Goal: Information Seeking & Learning: Learn about a topic

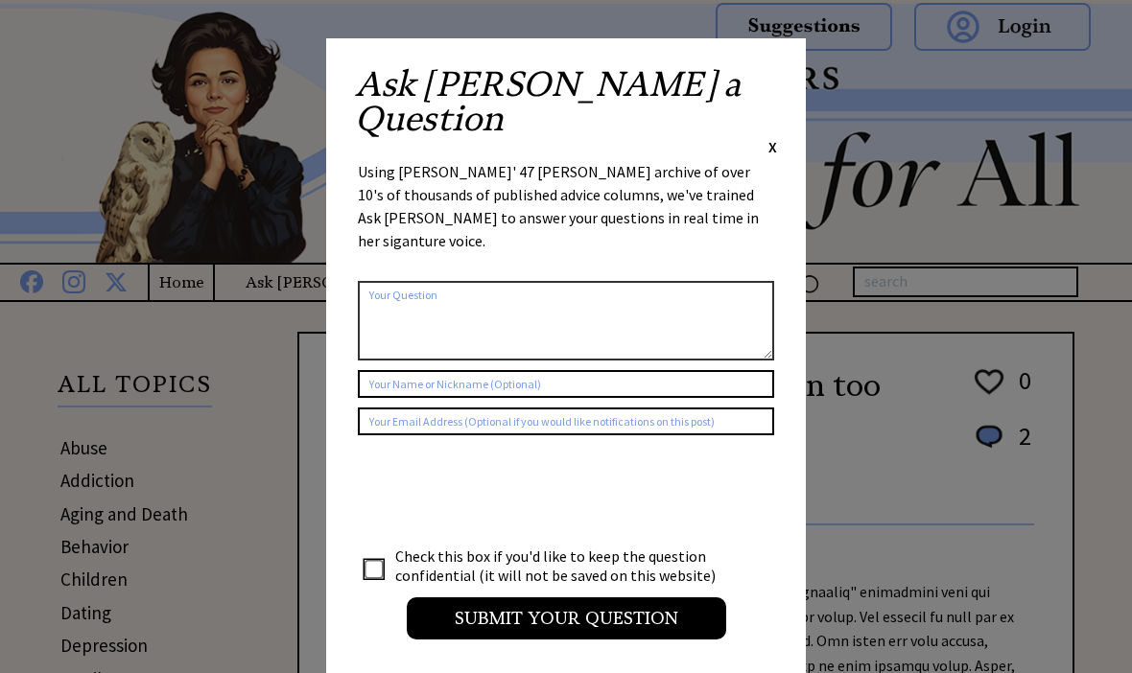
click at [761, 87] on div "Ask Ann a Question X" at bounding box center [566, 112] width 422 height 90
click at [763, 73] on div "Ask Ann a Question X" at bounding box center [566, 112] width 422 height 90
click at [769, 137] on span "X" at bounding box center [772, 146] width 9 height 19
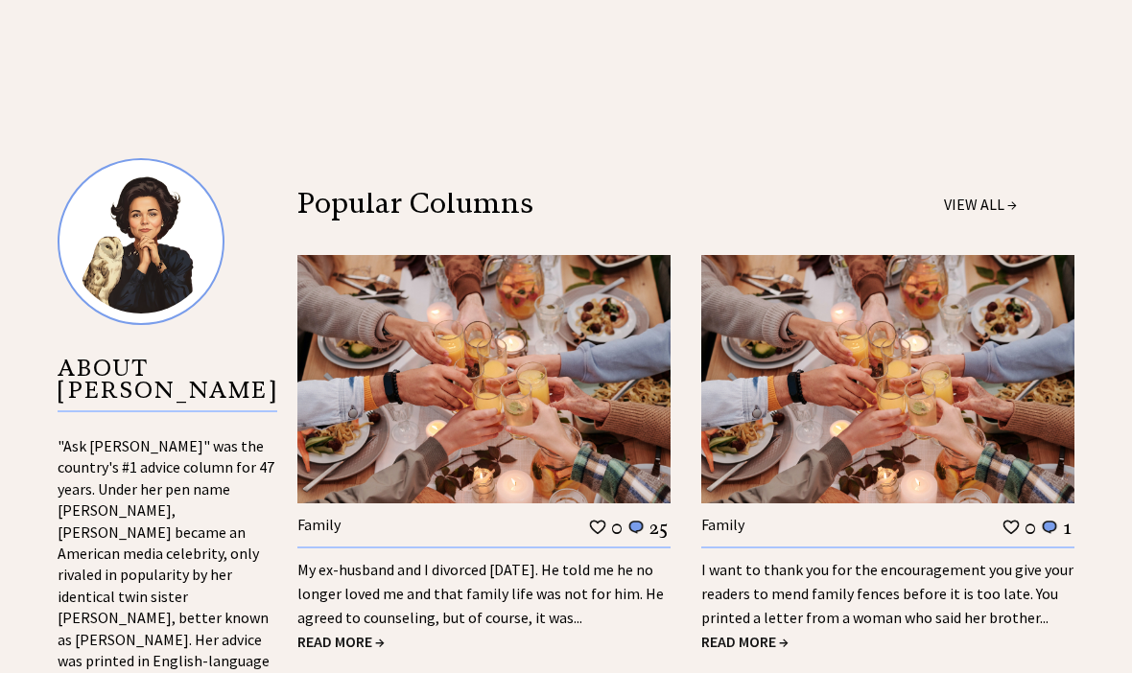
scroll to position [1729, 0]
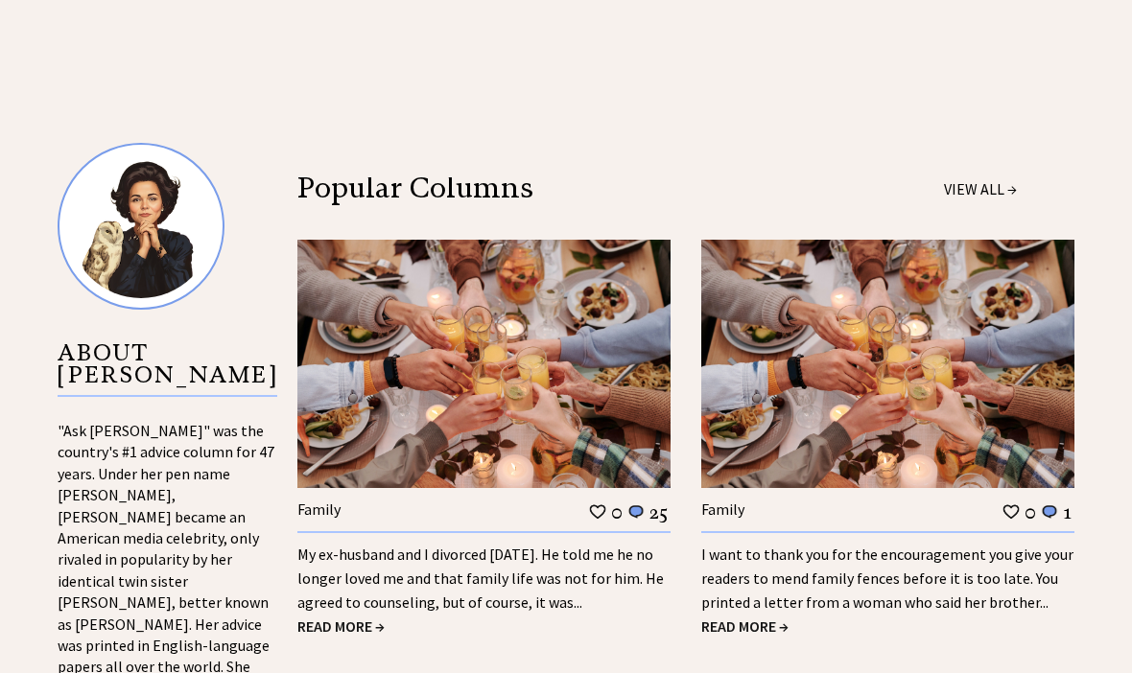
click at [622, 545] on link "My ex-husband and I divorced 18 years ago. He told me he no longer loved me and…" at bounding box center [480, 578] width 366 height 67
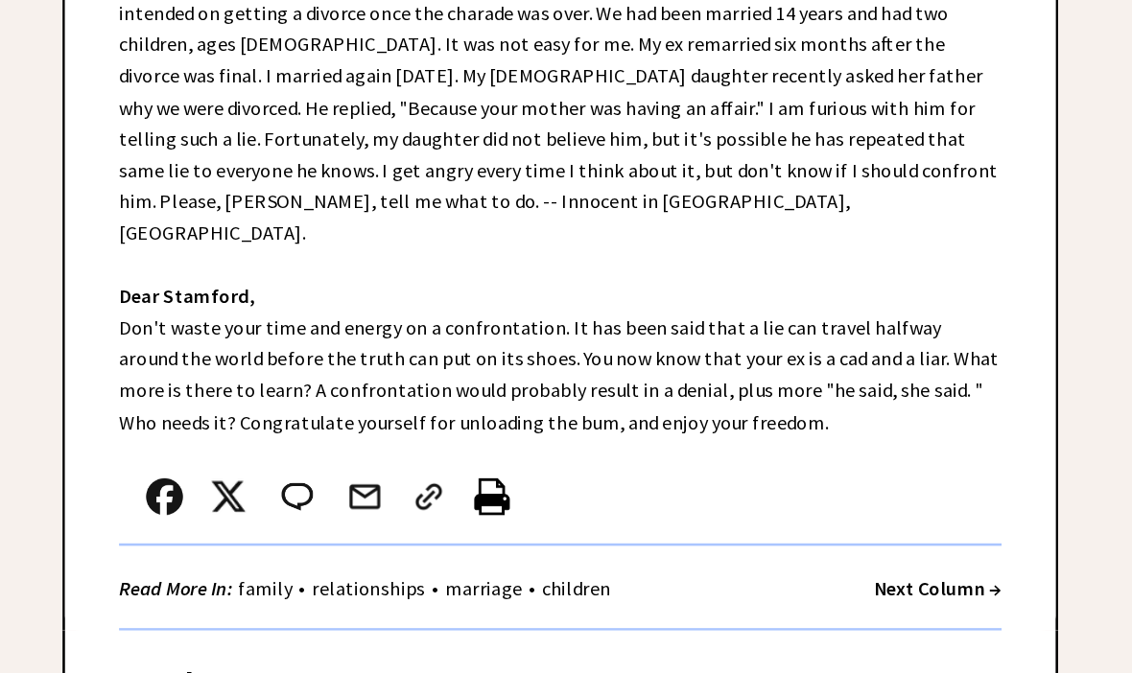
scroll to position [711, 0]
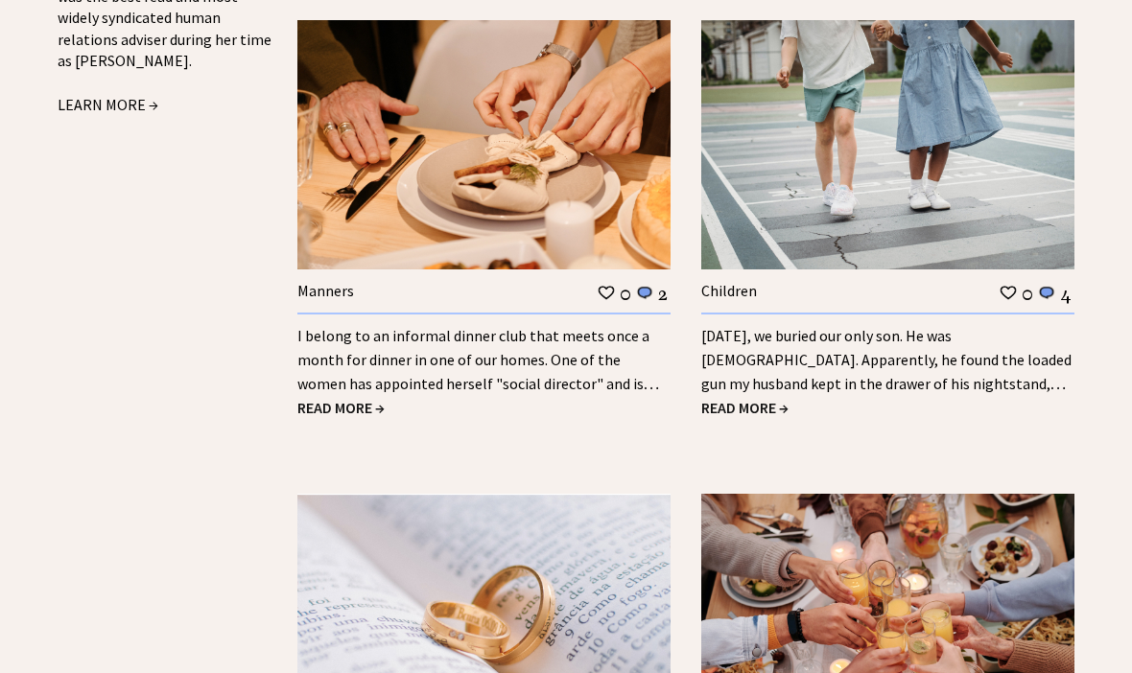
scroll to position [2428, 0]
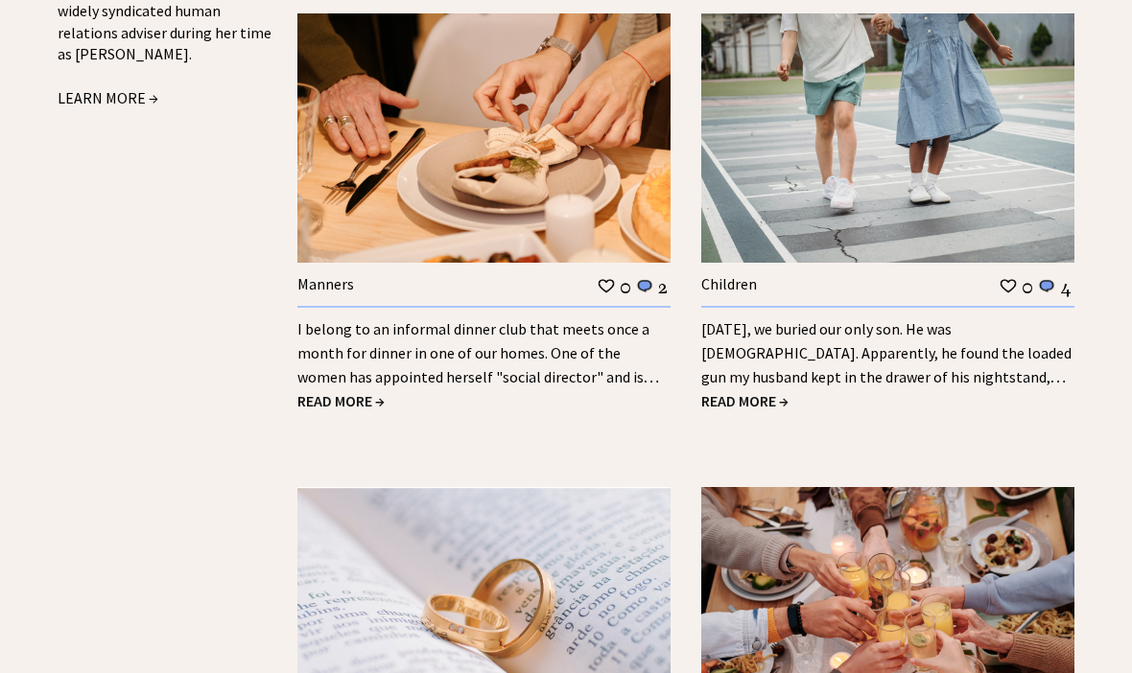
click at [585, 320] on link "I belong to an informal dinner club that meets once a month for dinner in one o…" at bounding box center [478, 365] width 362 height 91
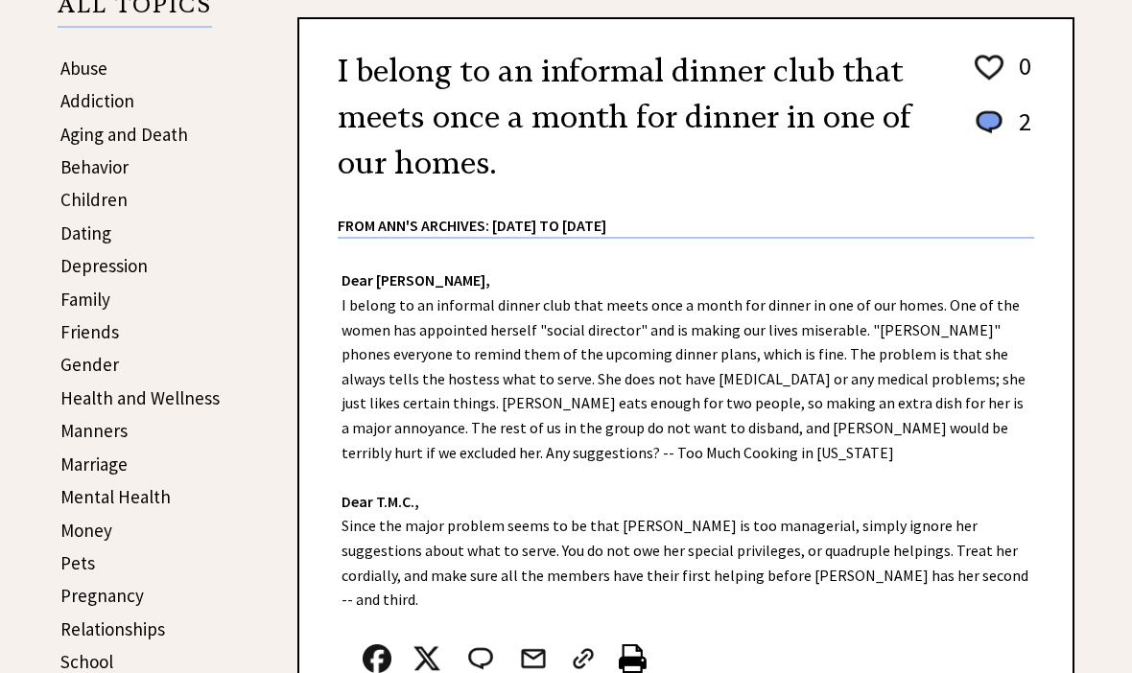
scroll to position [377, 0]
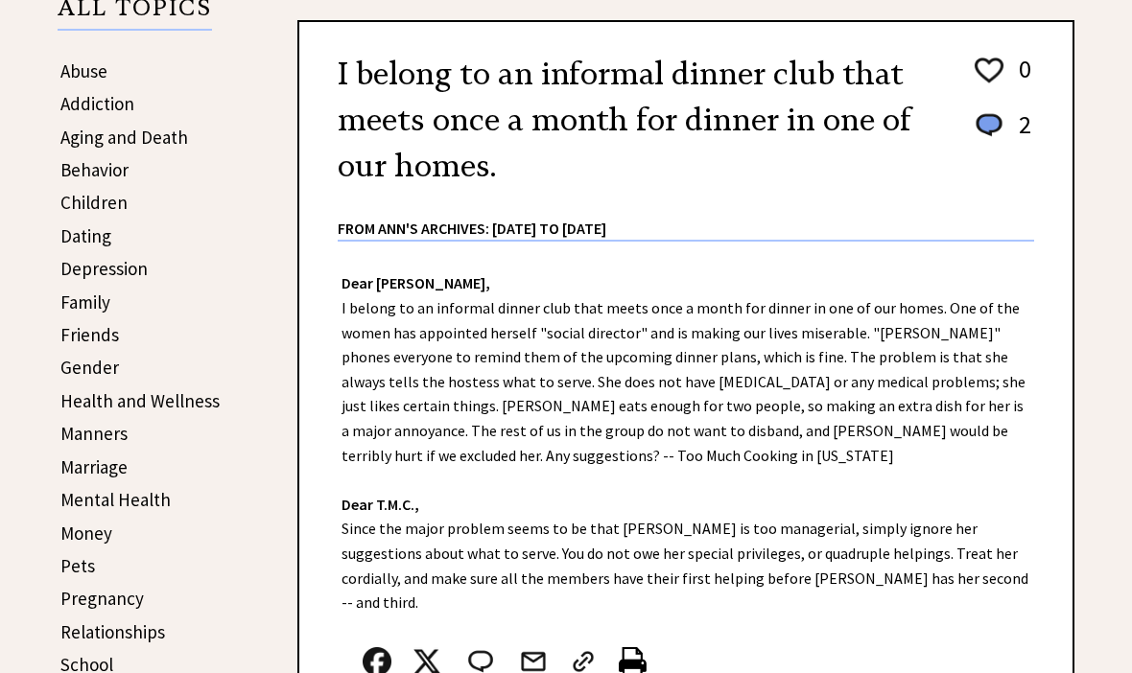
click at [438, 391] on div "Dear Ann Landers, I belong to an informal dinner club that meets once a month f…" at bounding box center [685, 504] width 773 height 524
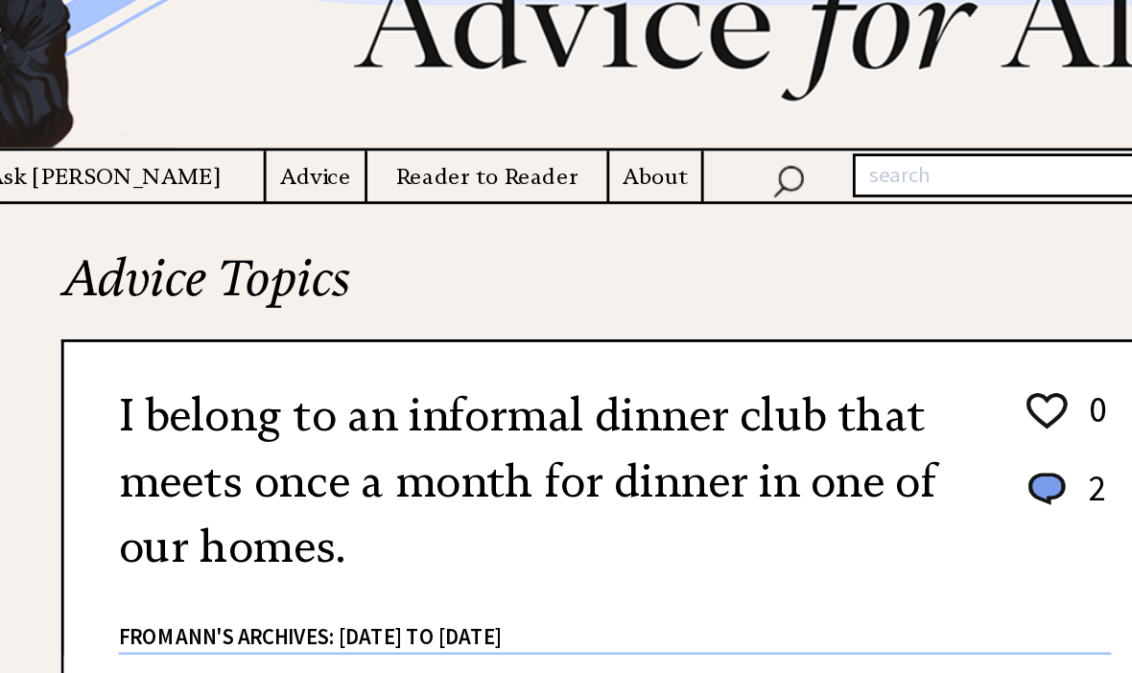
scroll to position [131, 0]
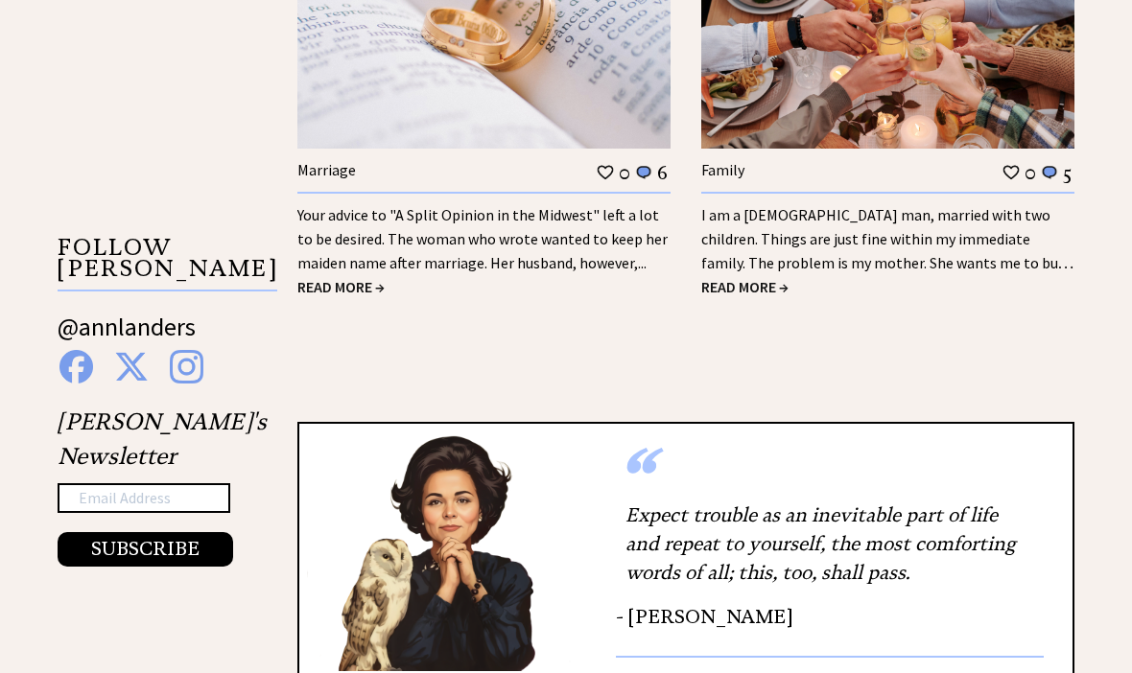
scroll to position [3015, 0]
click at [877, 206] on link "I am a 42-year-old man, married with two children. Things are just fine within …" at bounding box center [887, 251] width 372 height 91
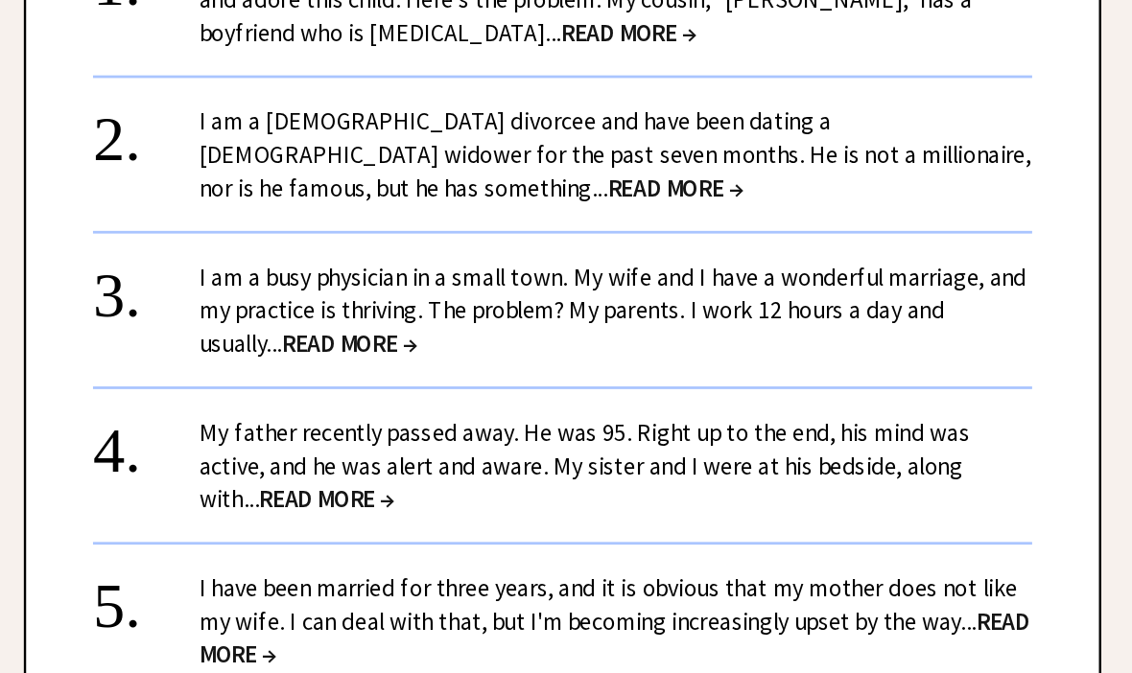
scroll to position [2000, 0]
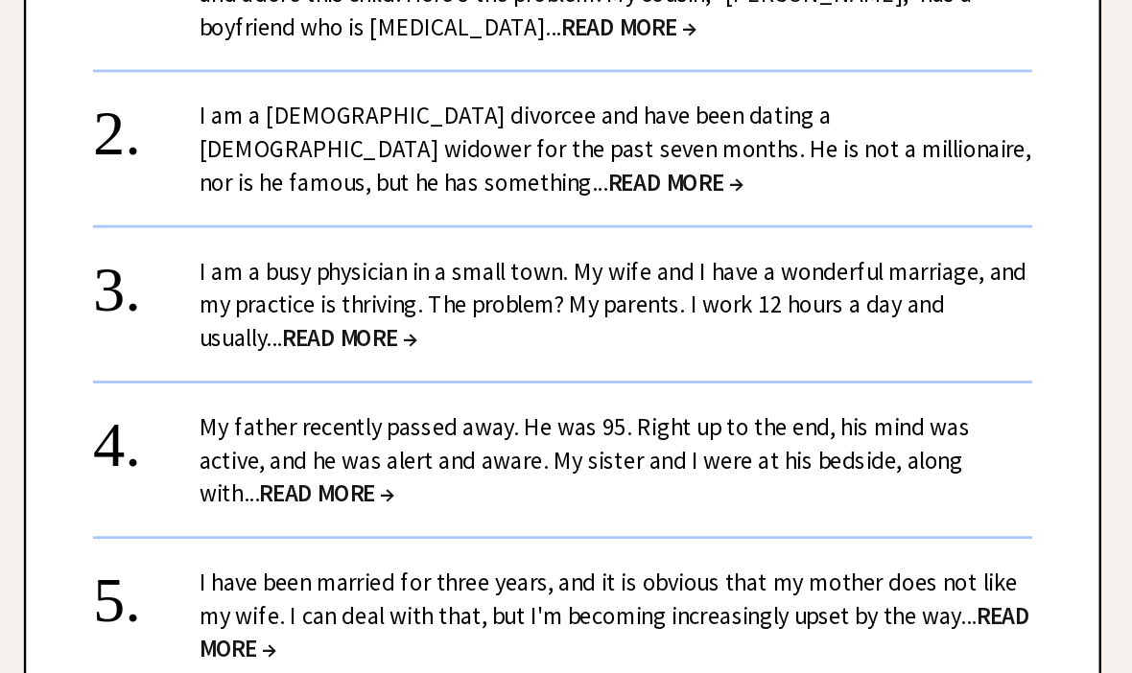
click at [483, 372] on span "READ MORE →" at bounding box center [532, 383] width 98 height 22
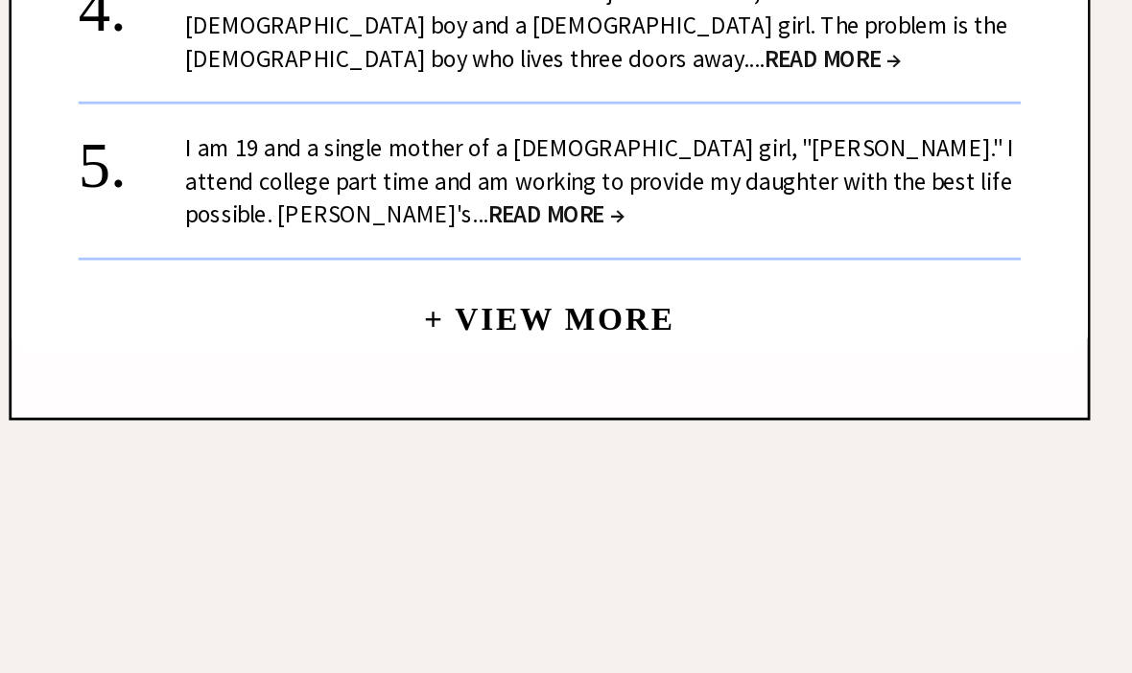
scroll to position [2177, 0]
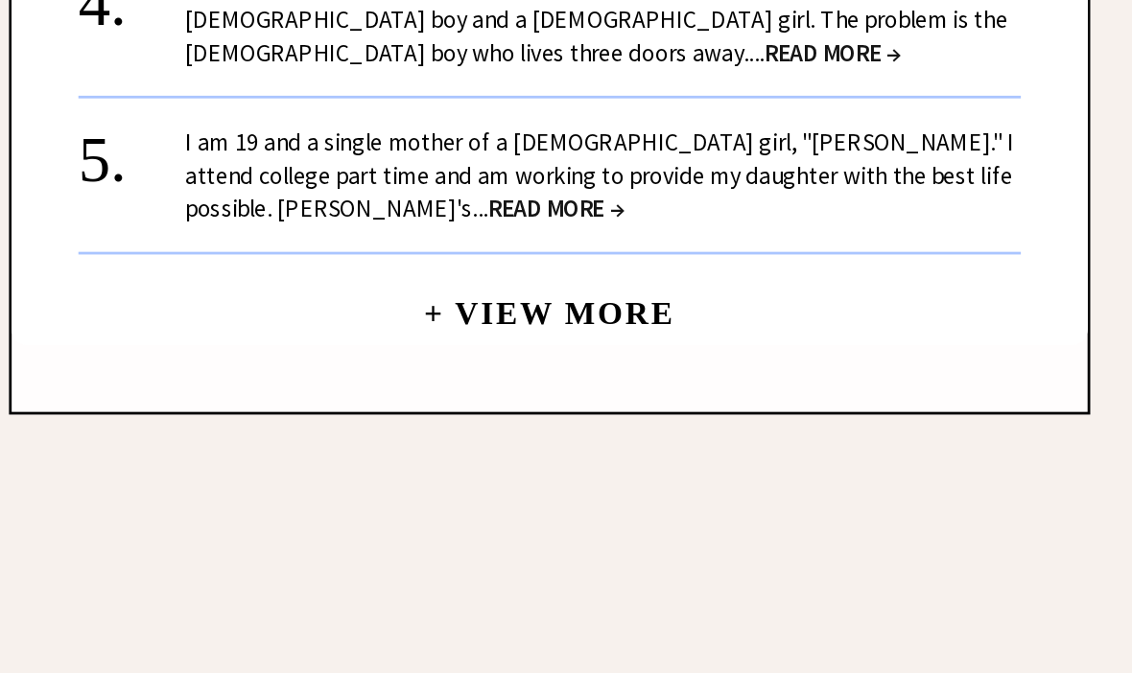
click at [596, 339] on link "+ View More" at bounding box center [686, 359] width 180 height 41
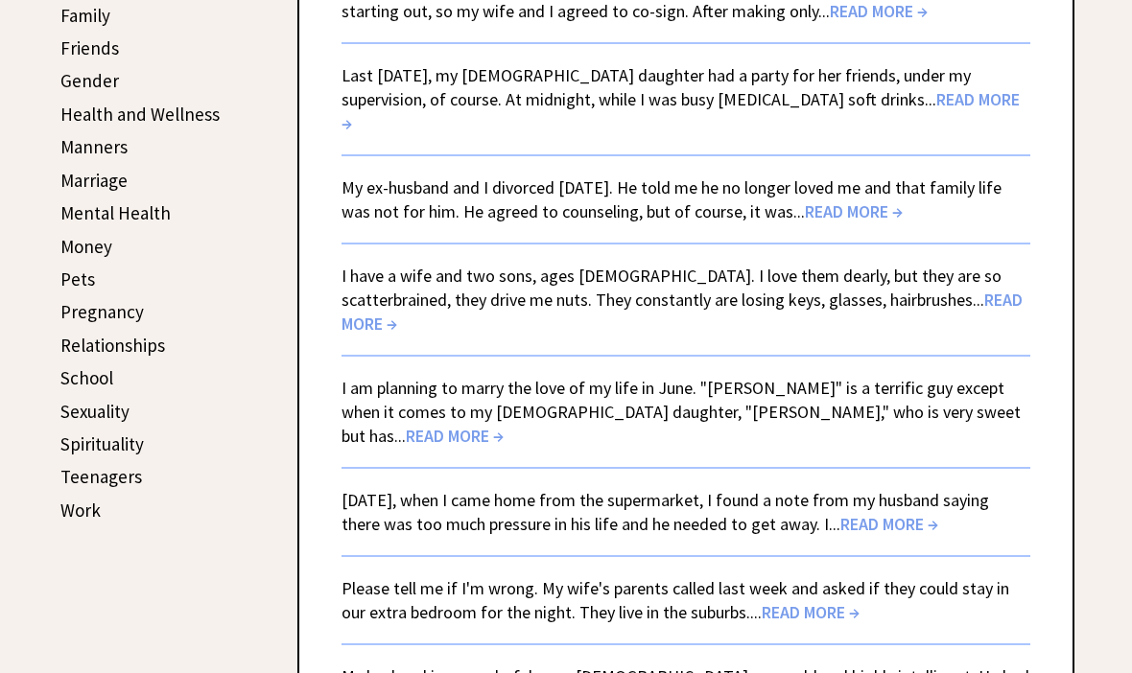
scroll to position [663, 0]
click at [860, 110] on span "READ MORE →" at bounding box center [680, 112] width 678 height 46
click at [863, 89] on span "READ MORE →" at bounding box center [680, 112] width 678 height 46
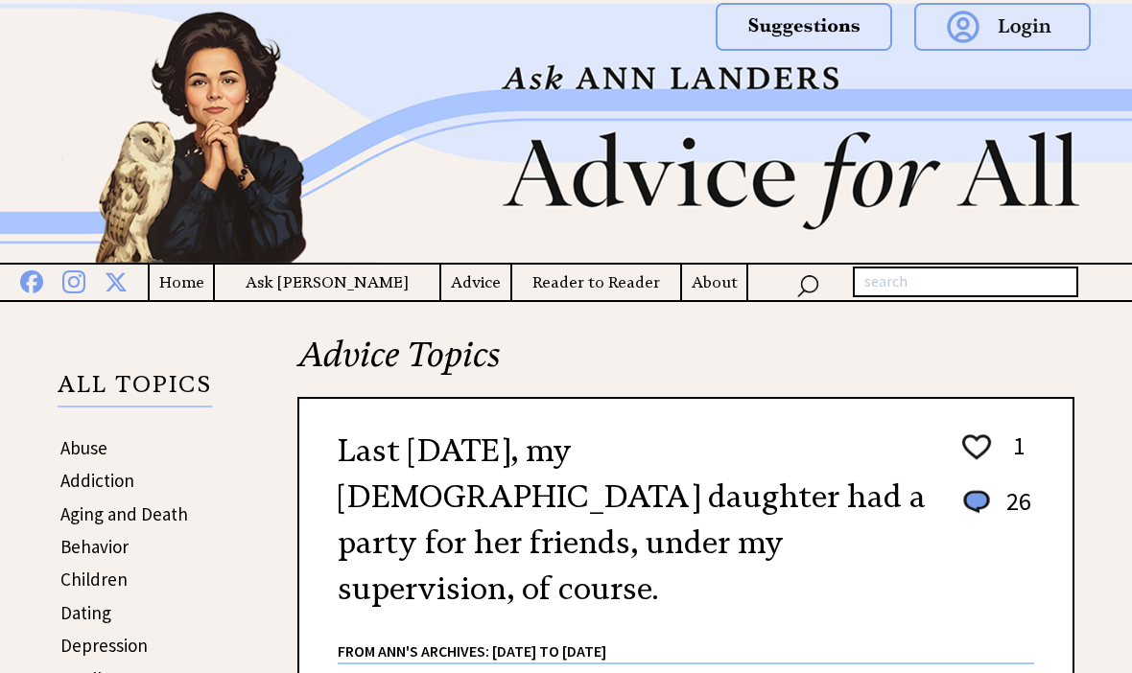
click at [865, 129] on img at bounding box center [566, 133] width 1132 height 259
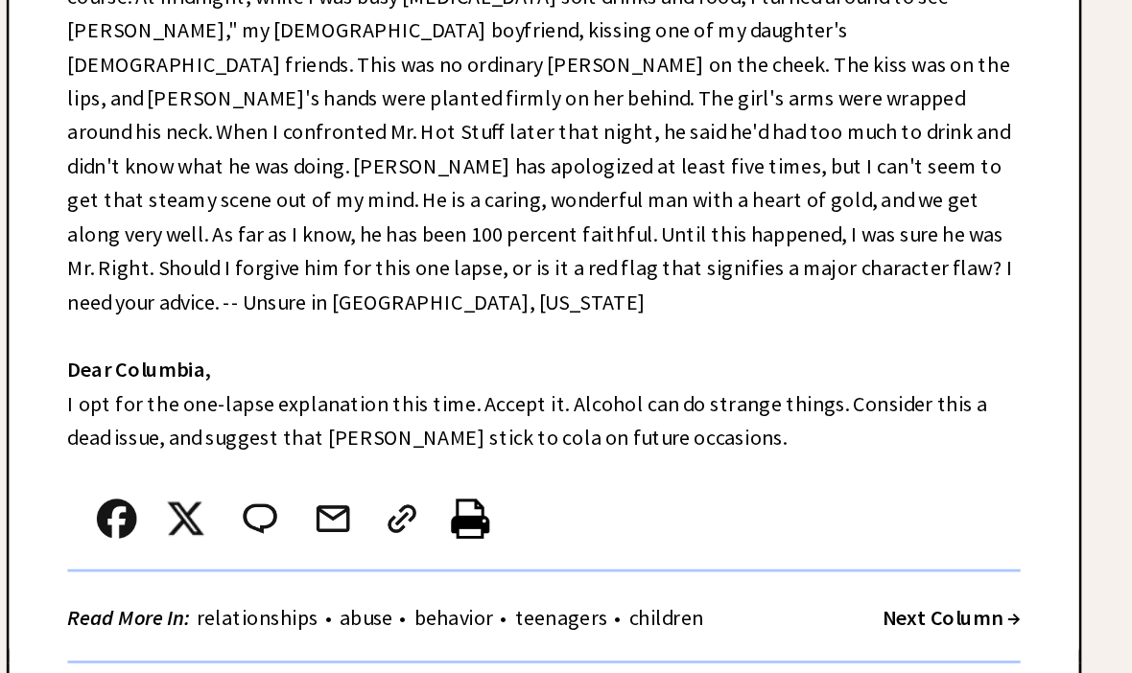
scroll to position [756, 0]
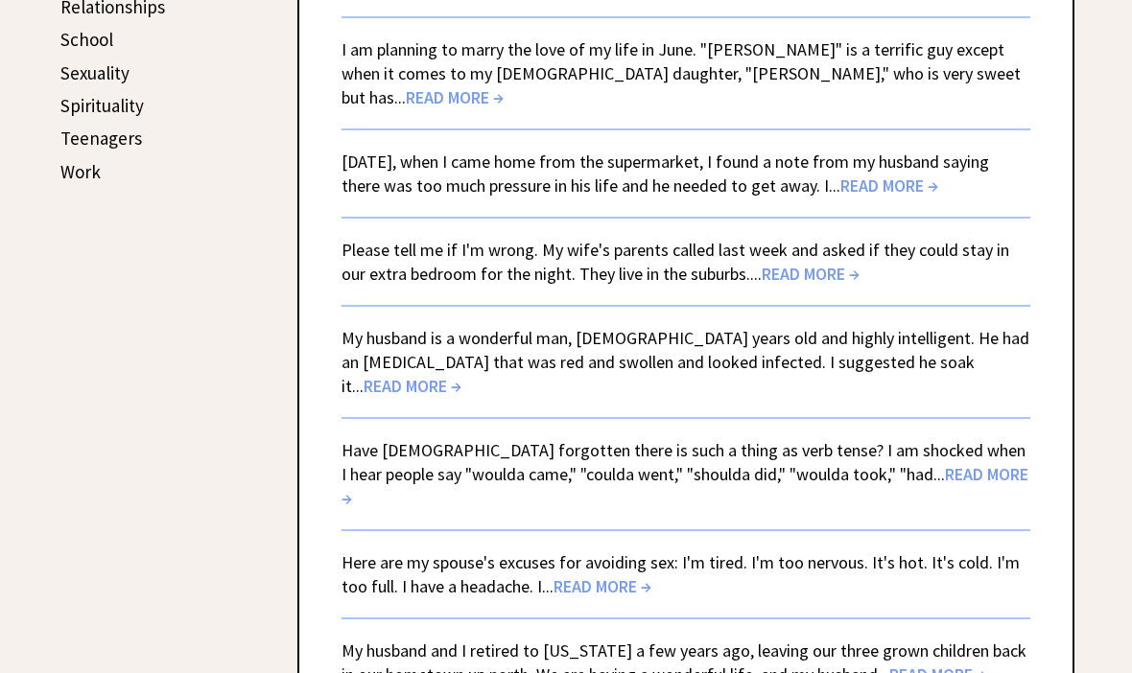
scroll to position [1005, 0]
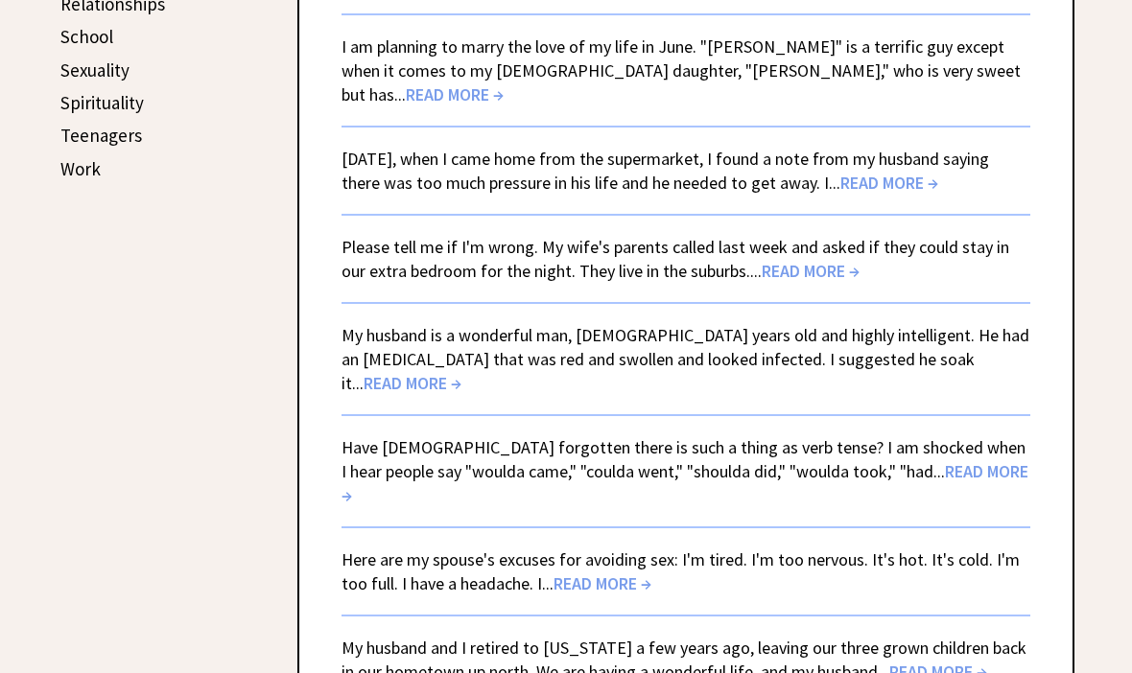
click at [938, 172] on span "READ MORE →" at bounding box center [889, 183] width 98 height 22
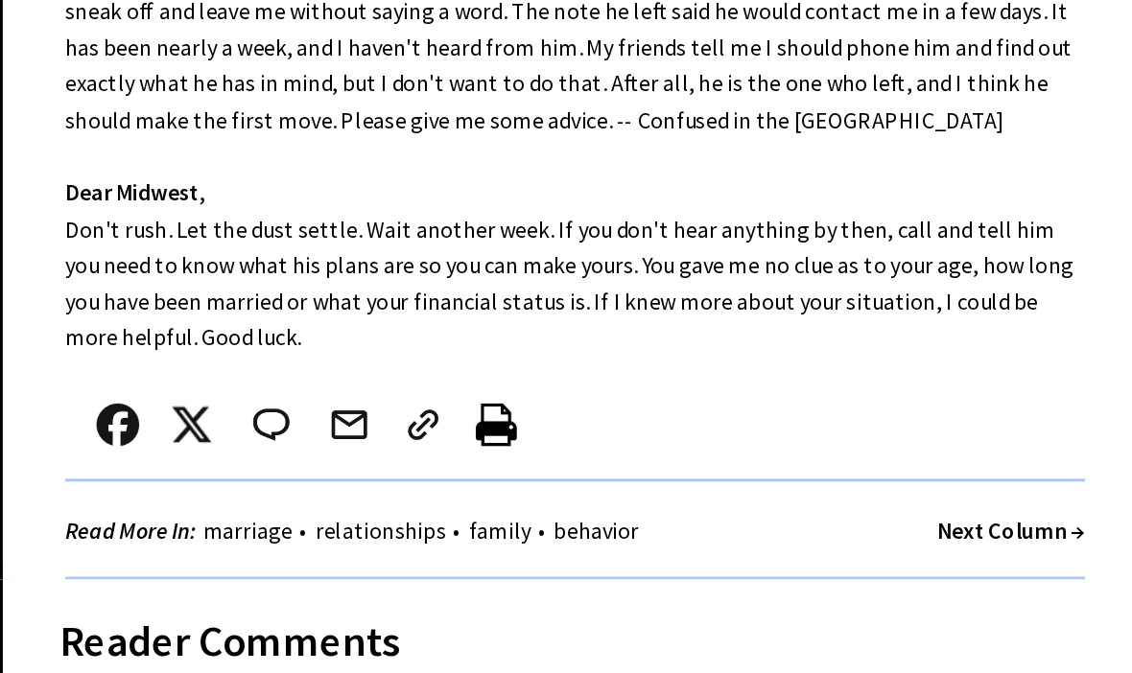
scroll to position [875, 0]
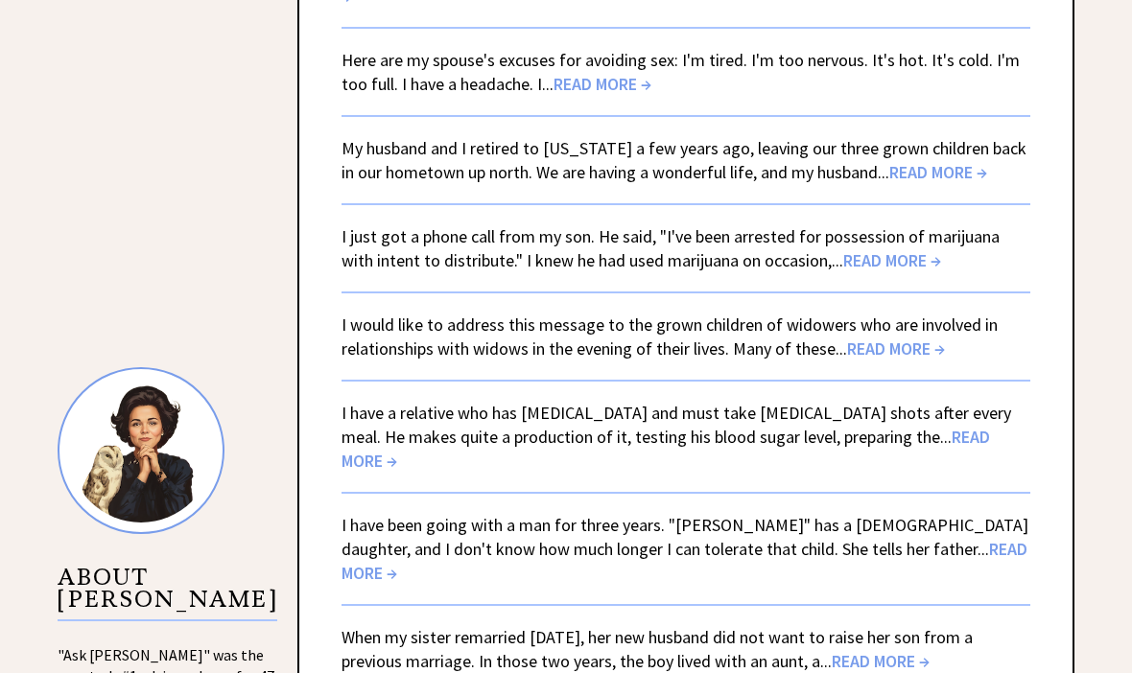
scroll to position [1506, 0]
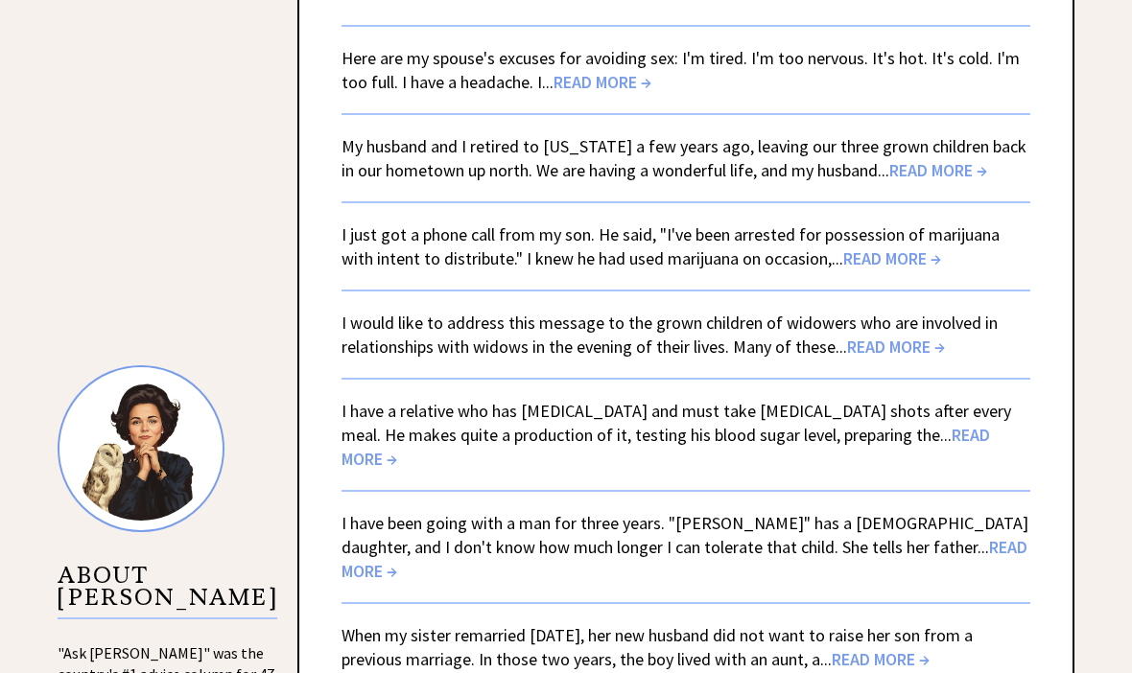
click at [900, 160] on span "READ MORE →" at bounding box center [938, 171] width 98 height 22
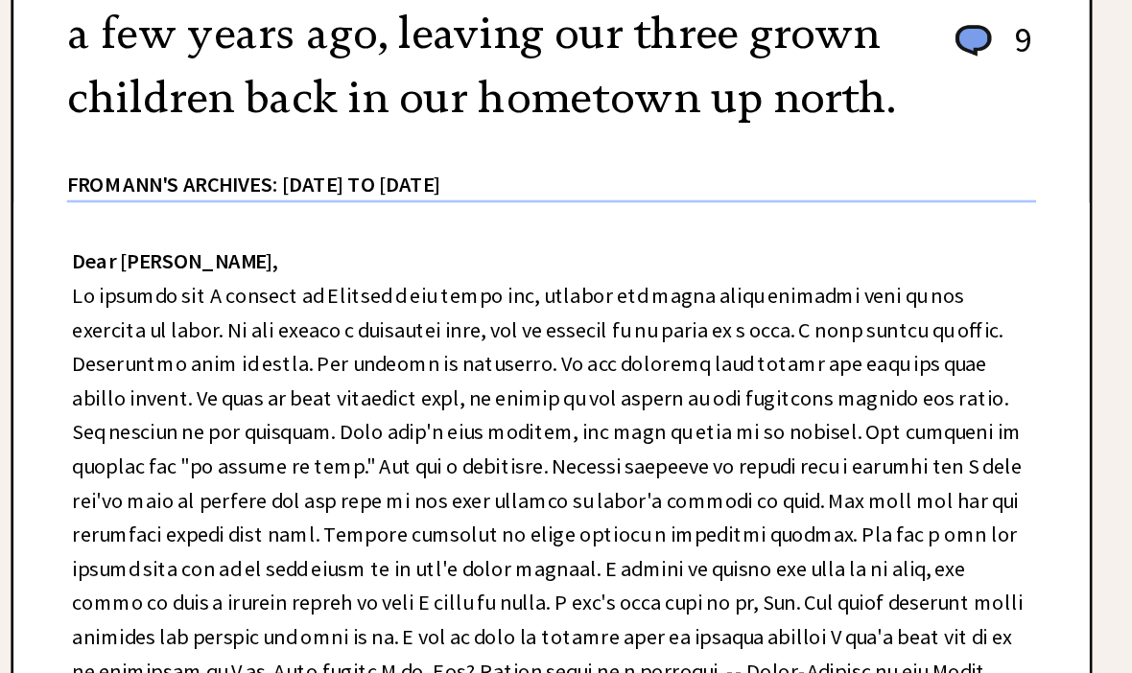
scroll to position [444, 0]
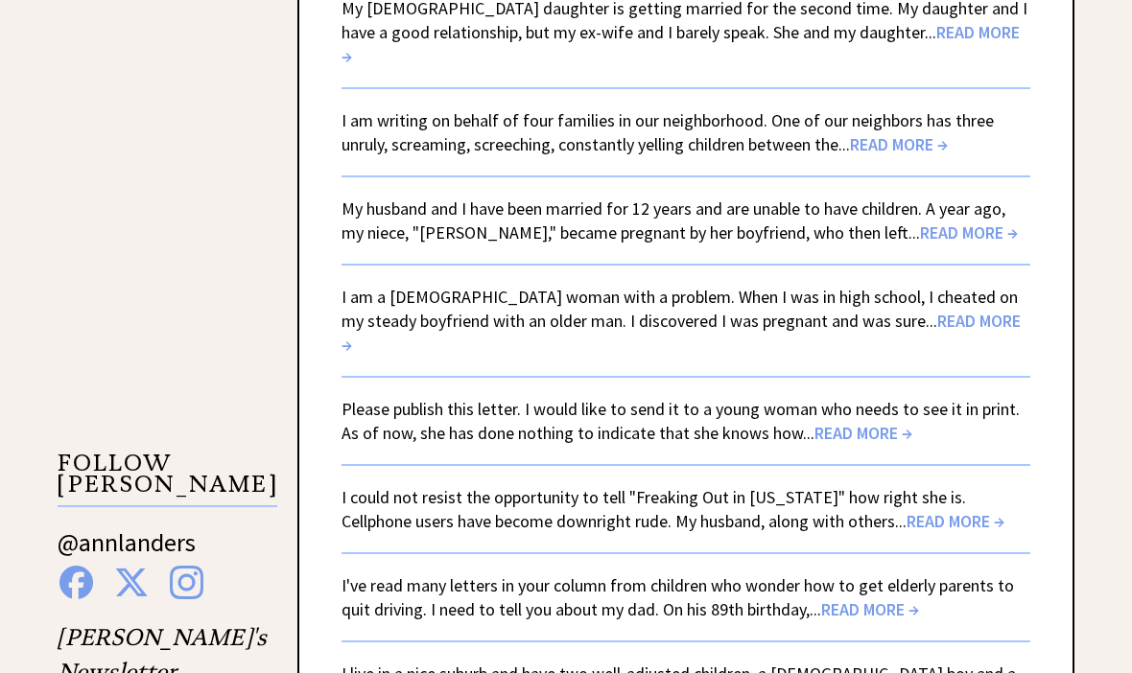
scroll to position [2801, 0]
click at [915, 285] on link "I am a [DEMOGRAPHIC_DATA] woman with a problem. When I was in high school, I ch…" at bounding box center [680, 320] width 679 height 70
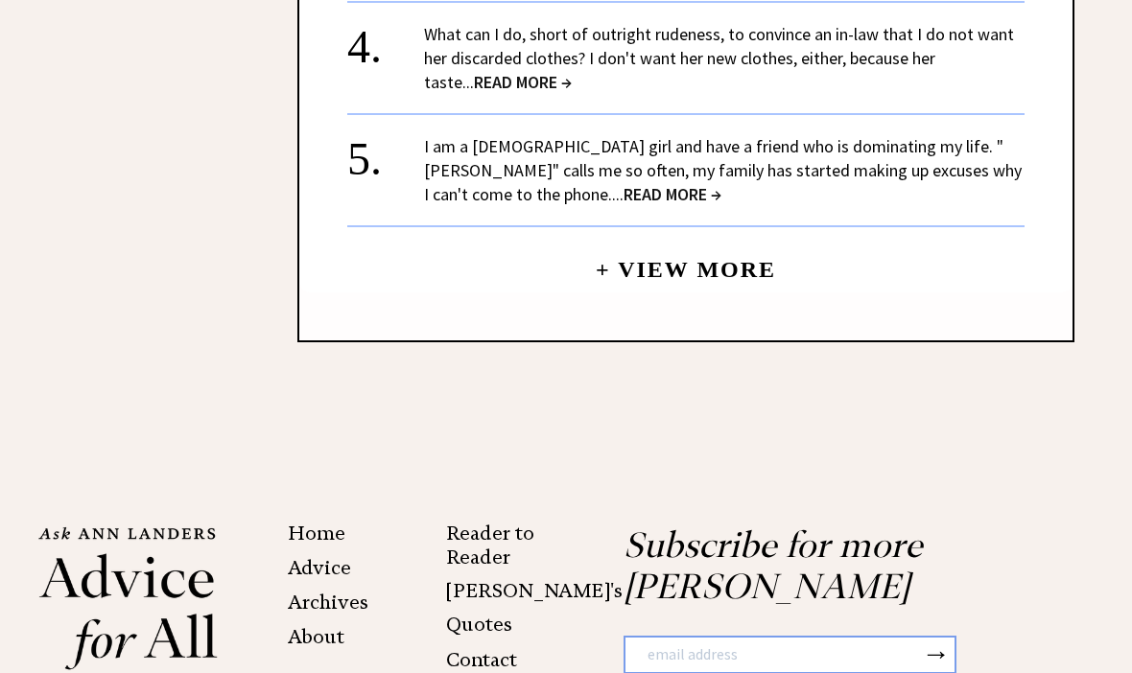
scroll to position [2839, 0]
click at [661, 245] on link "+ View More" at bounding box center [686, 262] width 180 height 41
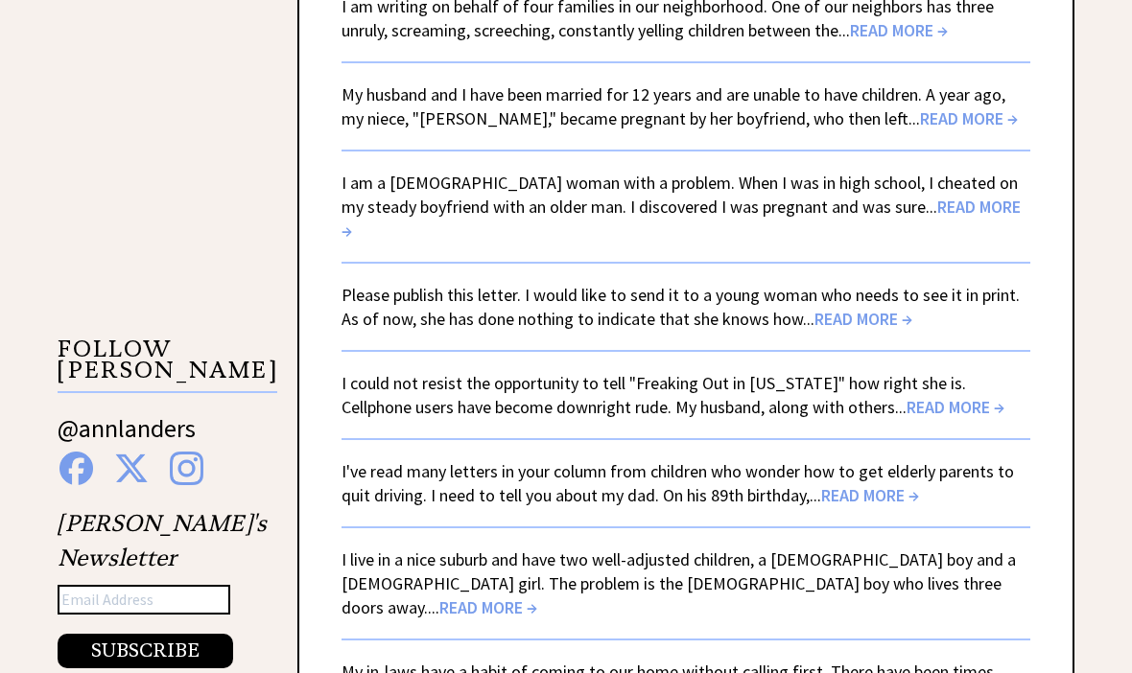
scroll to position [2892, 0]
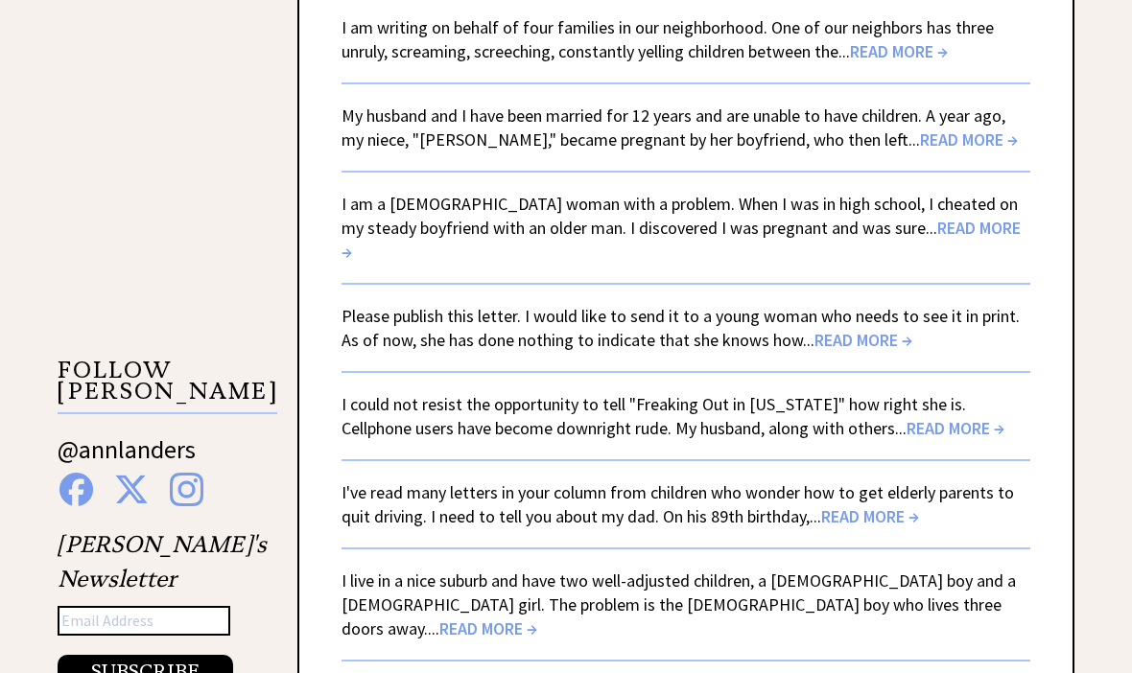
click at [863, 330] on span "READ MORE →" at bounding box center [863, 341] width 98 height 22
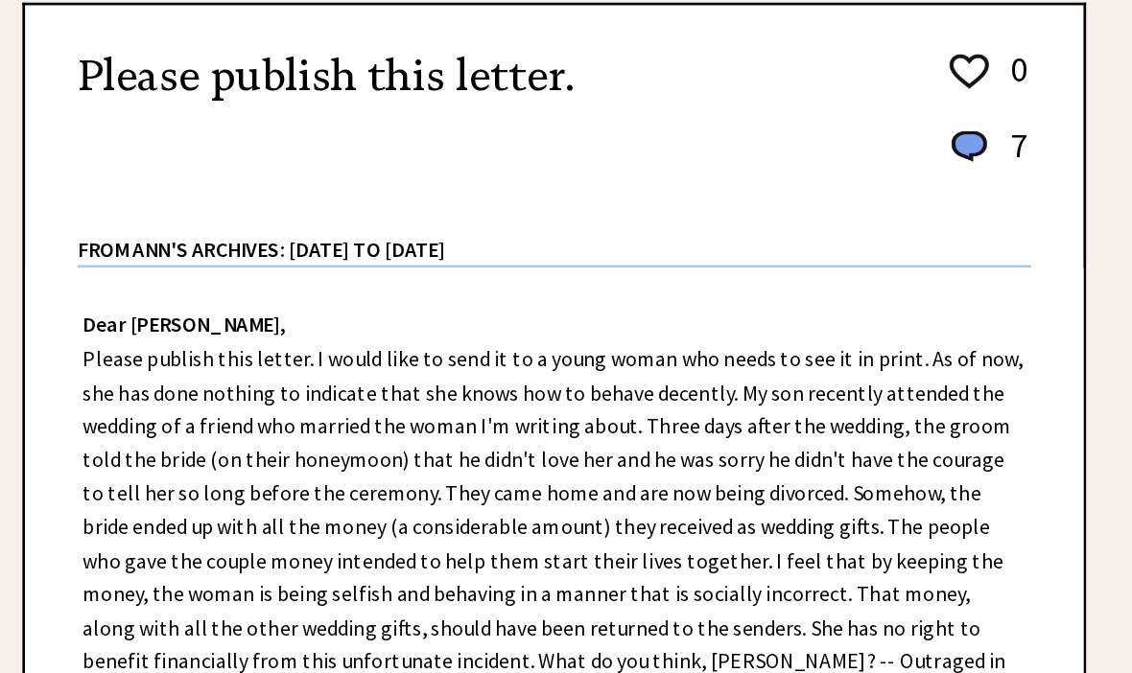
scroll to position [393, 0]
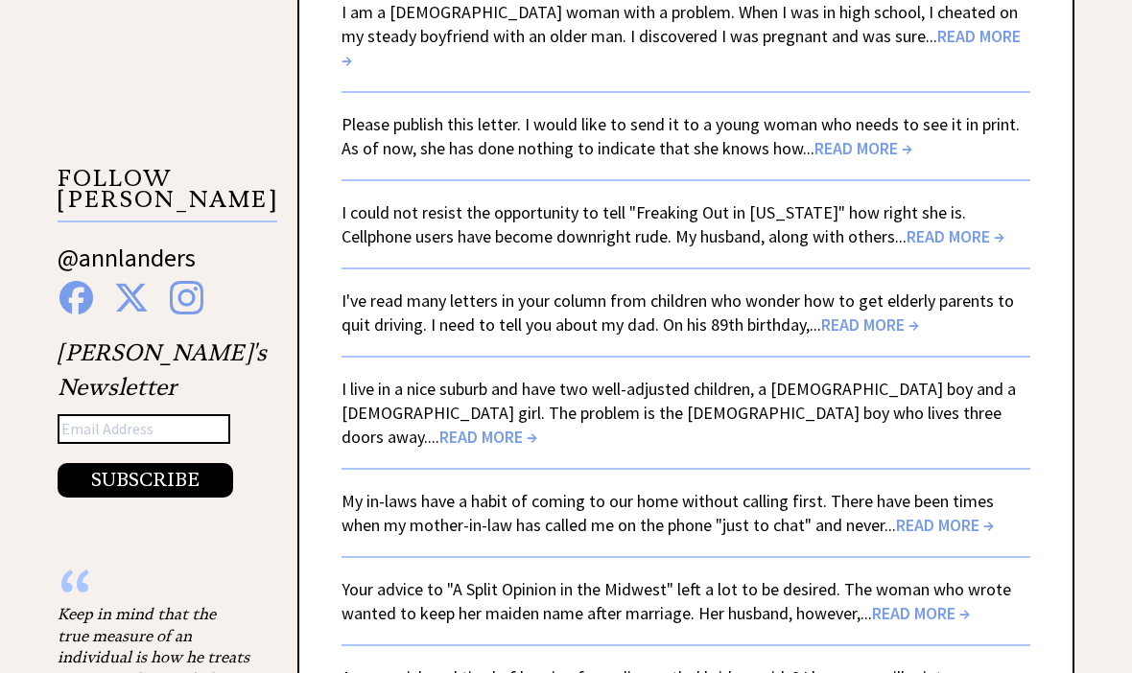
scroll to position [3081, 0]
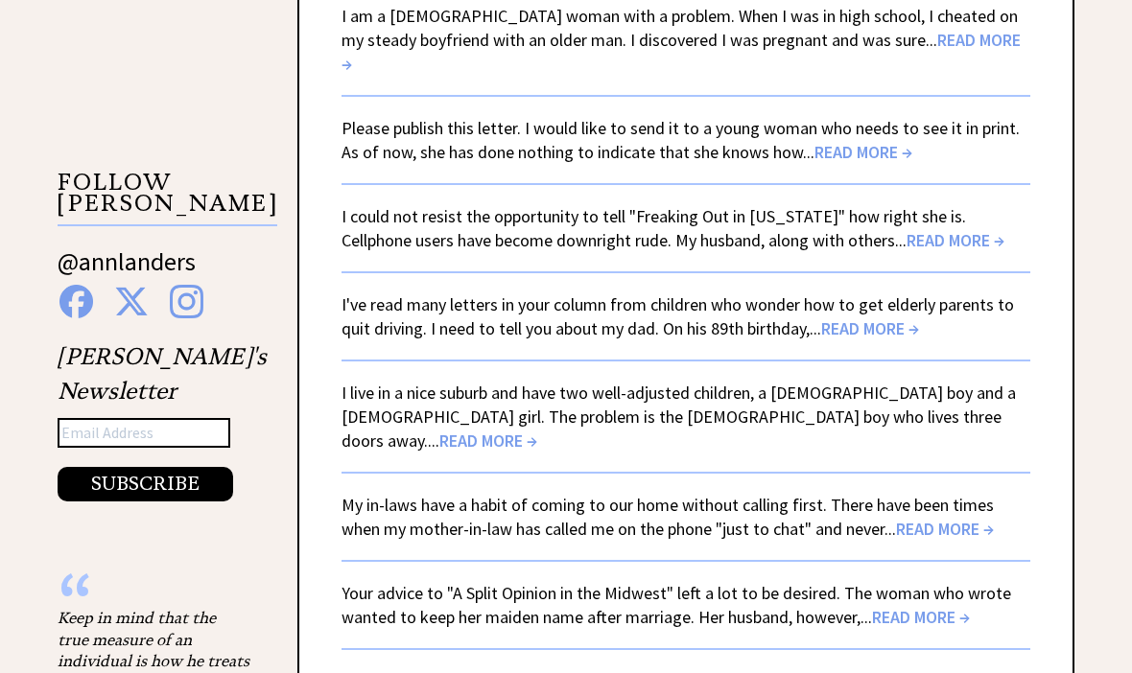
click at [858, 317] on span "READ MORE →" at bounding box center [870, 328] width 98 height 22
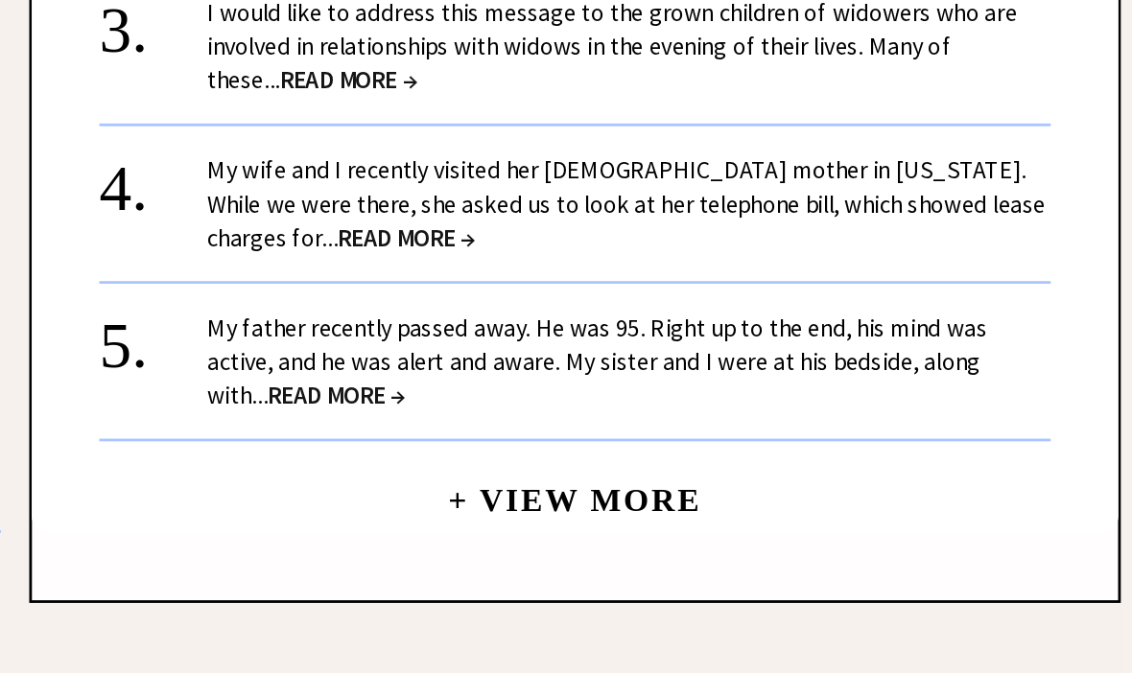
scroll to position [1988, 0]
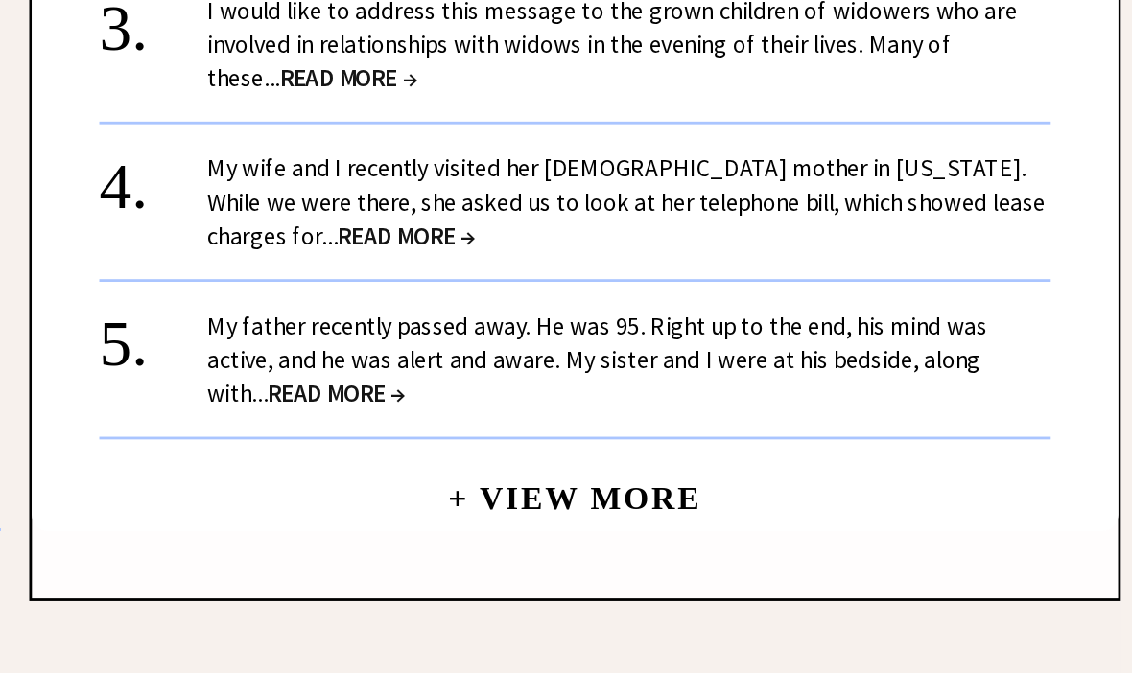
click at [535, 256] on link "My wife and I recently visited her 86-year-old mother in Oklahoma. While we wer…" at bounding box center [722, 291] width 597 height 70
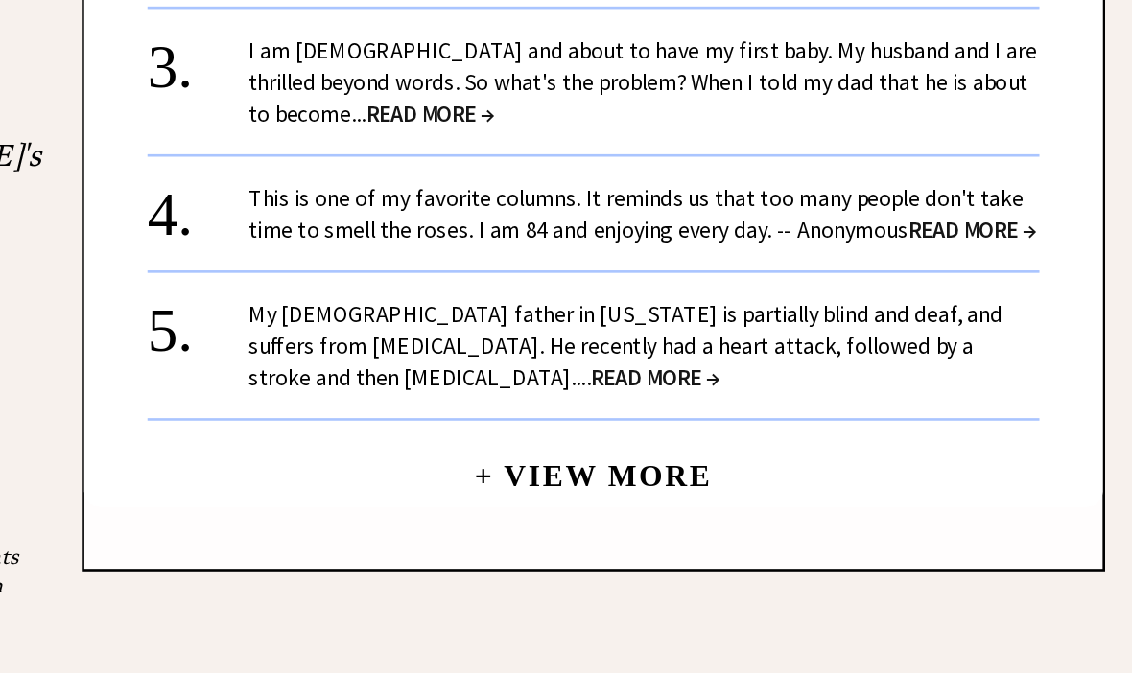
scroll to position [2006, 0]
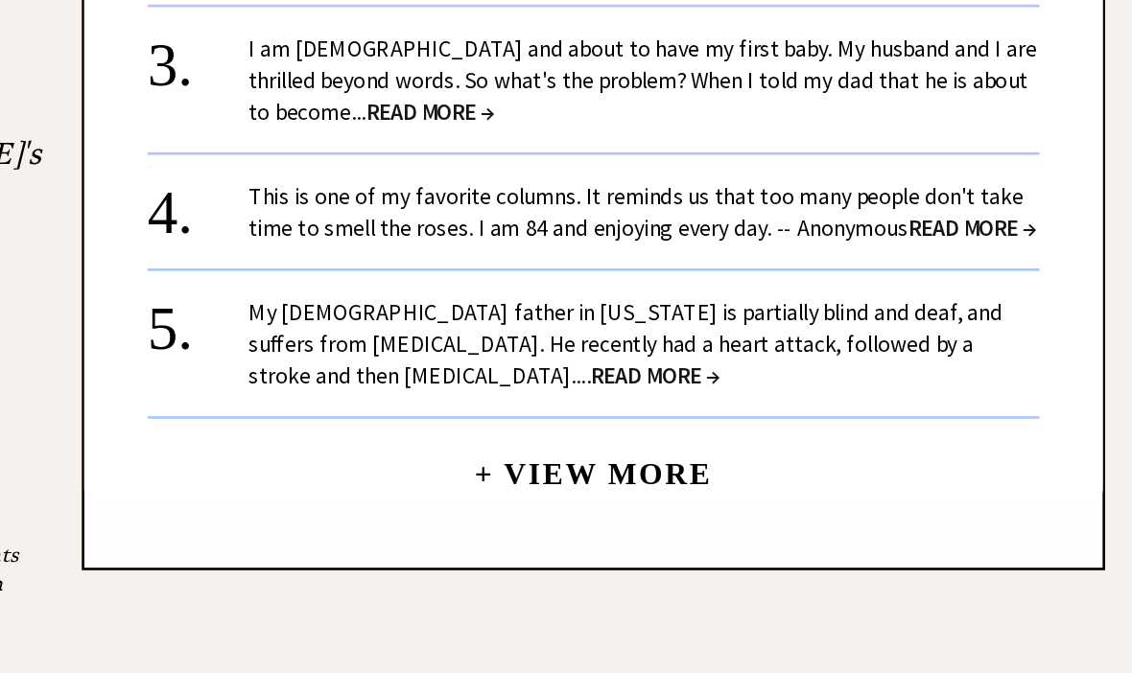
click at [596, 443] on link "+ View More" at bounding box center [686, 463] width 180 height 41
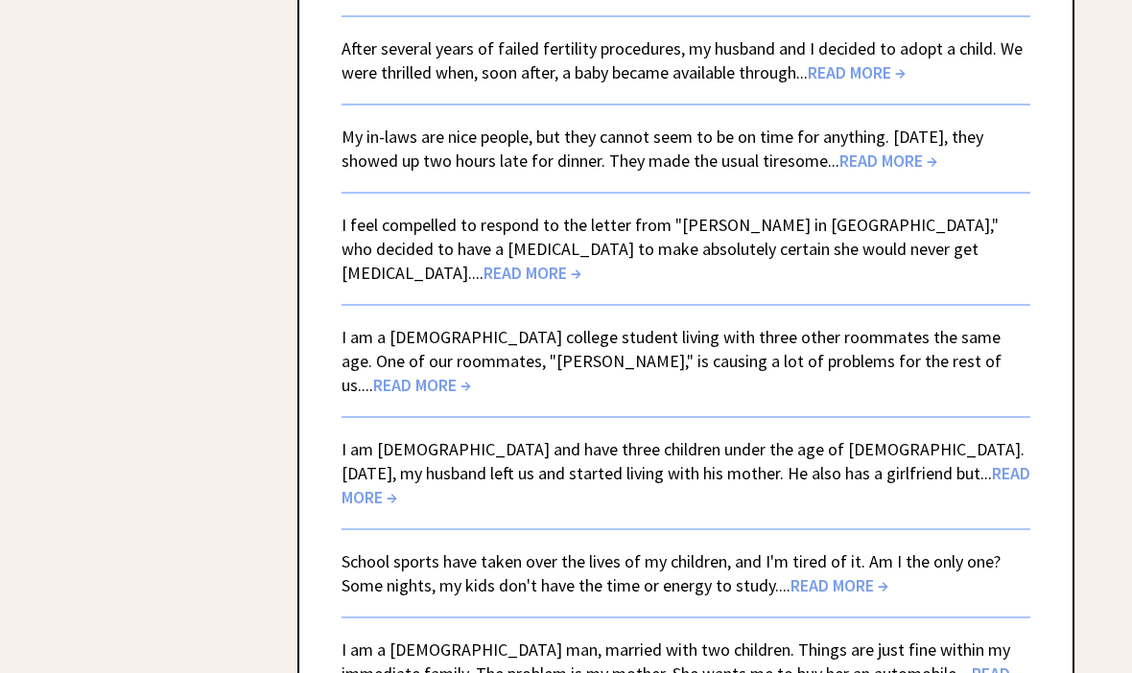
scroll to position [4267, 0]
click at [839, 462] on span "READ MORE →" at bounding box center [685, 485] width 689 height 46
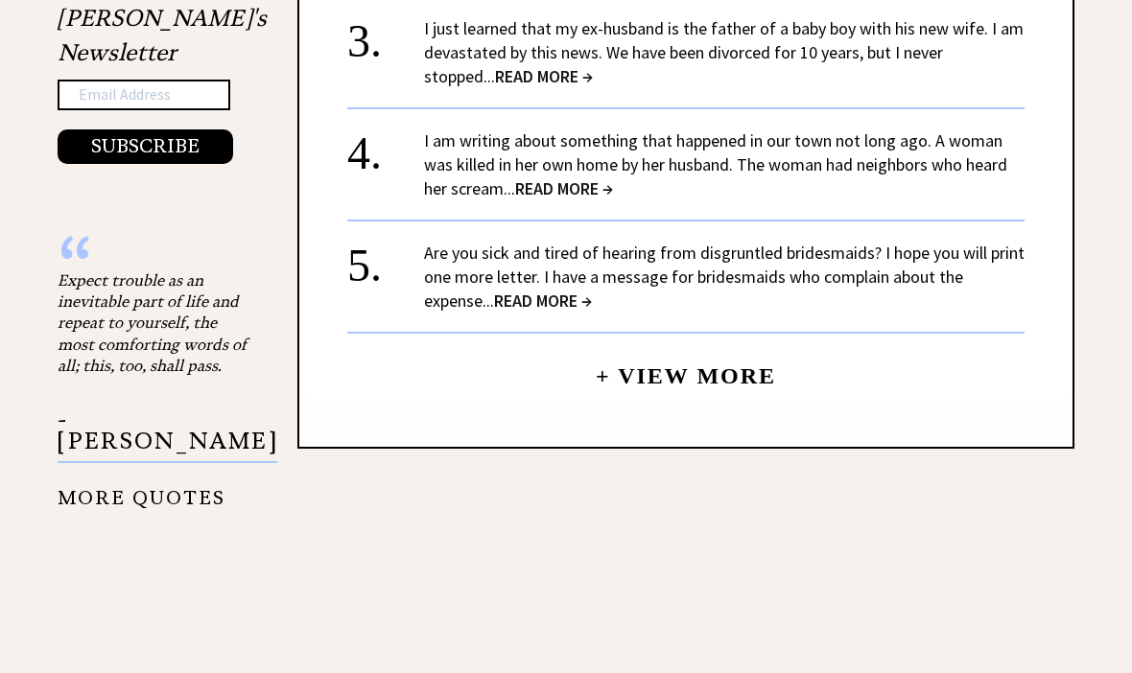
scroll to position [2079, 0]
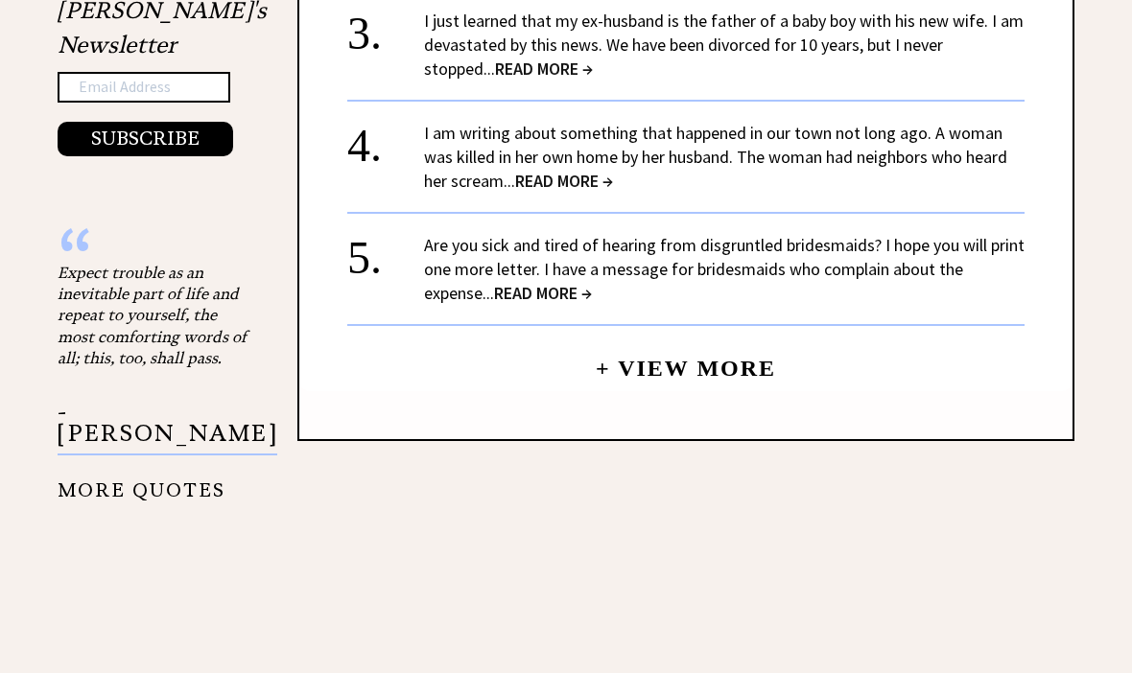
click at [741, 340] on link "+ View More" at bounding box center [686, 360] width 180 height 41
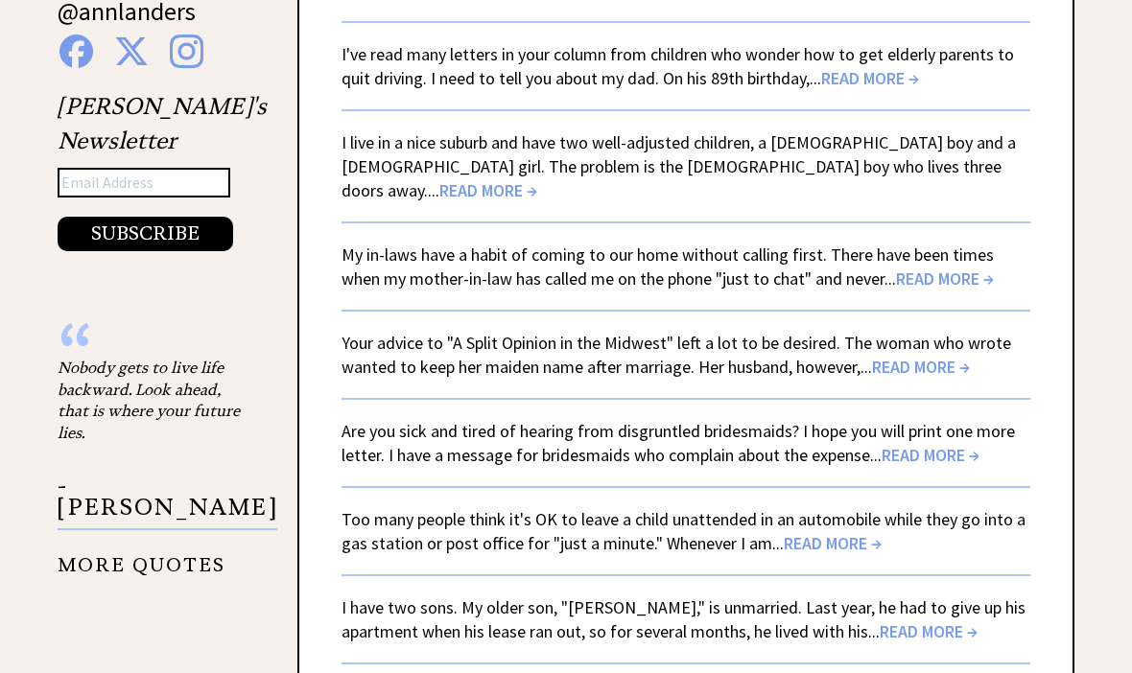
scroll to position [3334, 0]
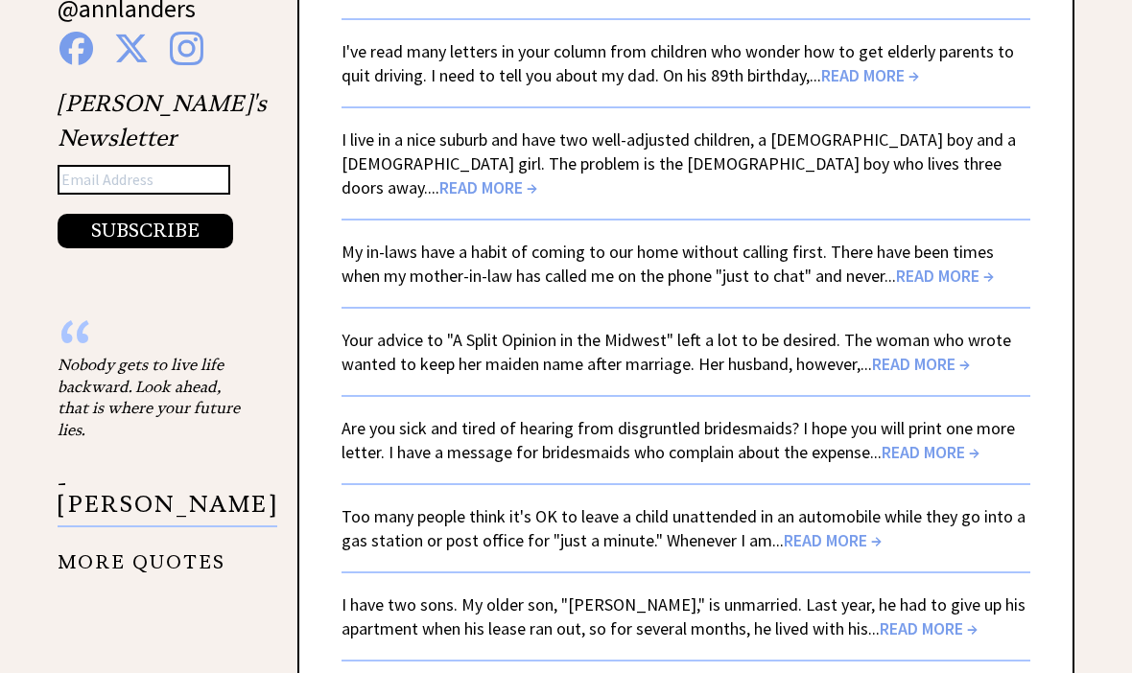
click at [926, 441] on span "READ MORE →" at bounding box center [930, 452] width 98 height 22
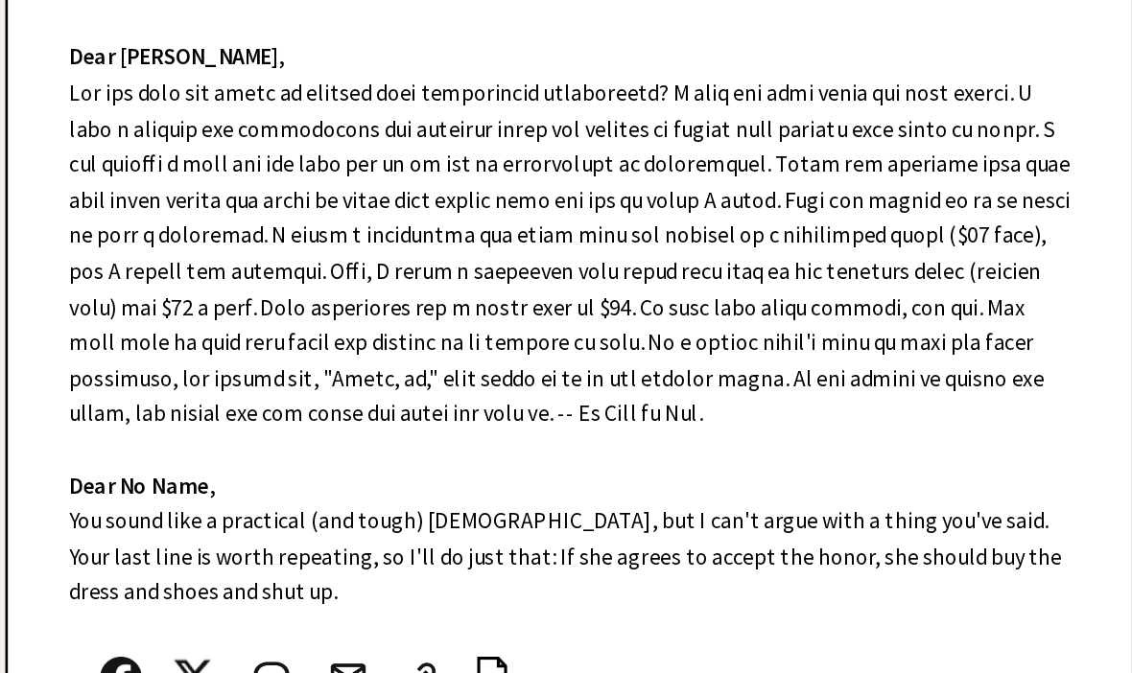
scroll to position [593, 0]
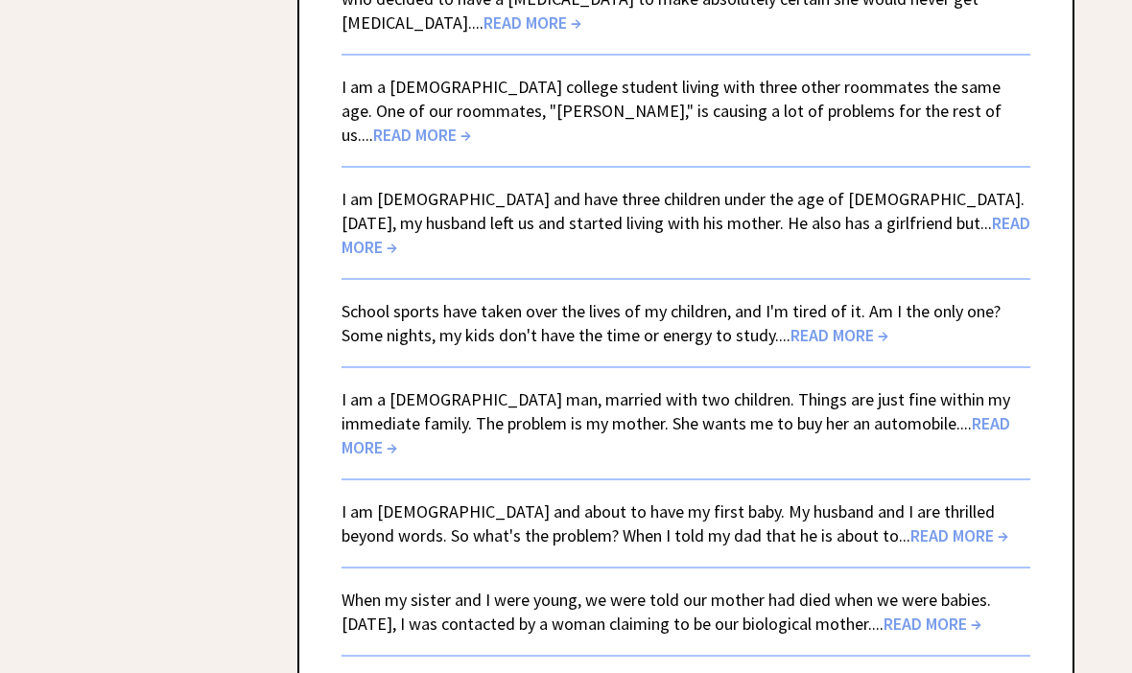
scroll to position [4519, 0]
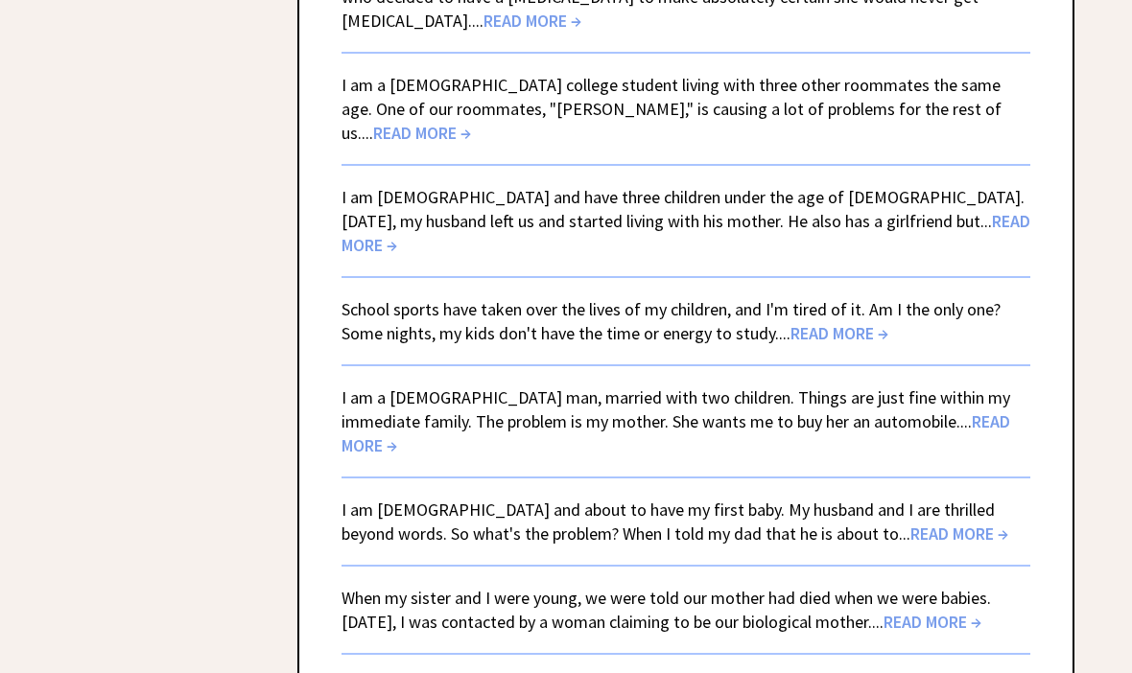
click at [910, 524] on span "READ MORE →" at bounding box center [959, 535] width 98 height 22
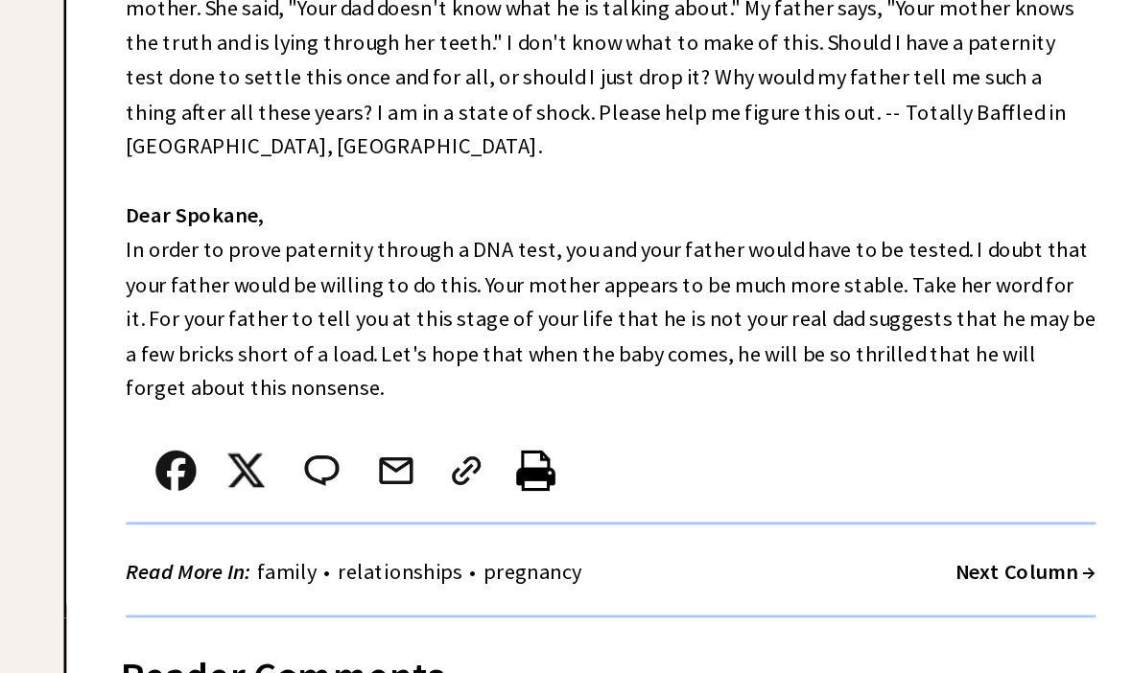
scroll to position [726, 0]
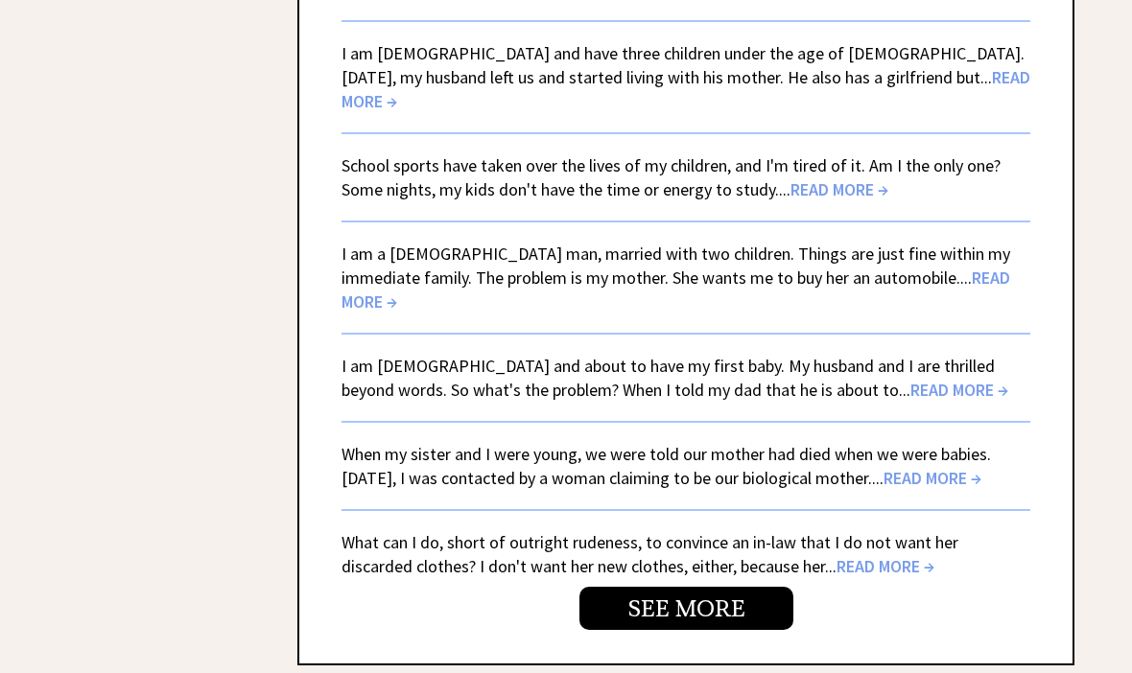
scroll to position [4664, 0]
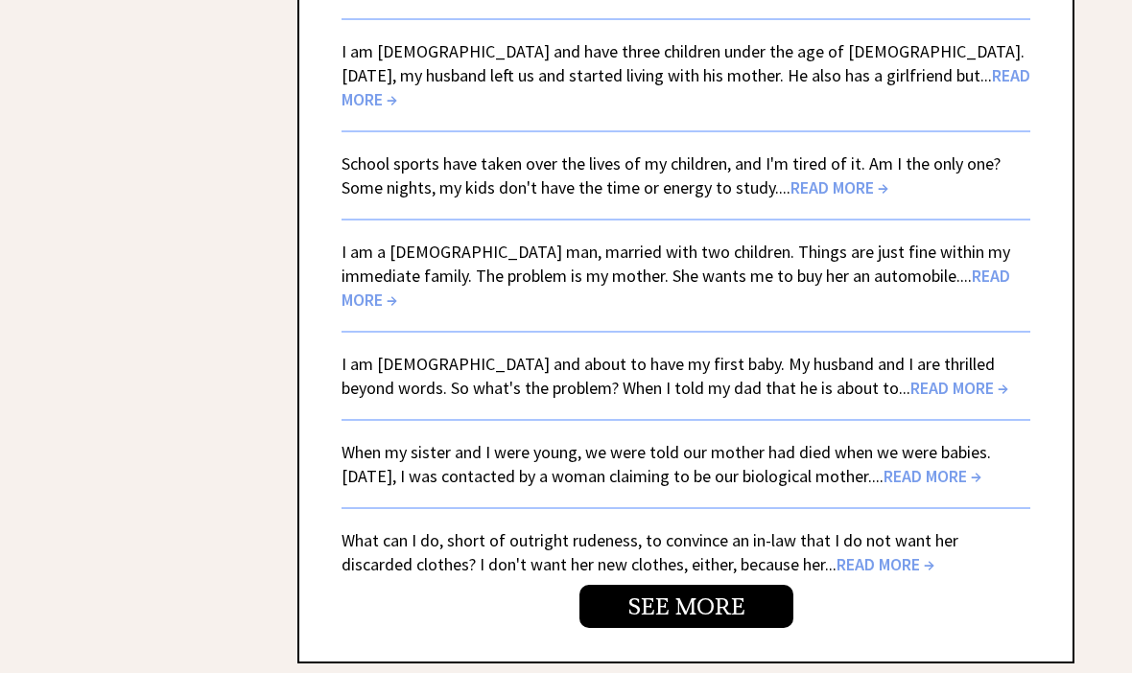
click at [937, 466] on span "READ MORE →" at bounding box center [932, 477] width 98 height 22
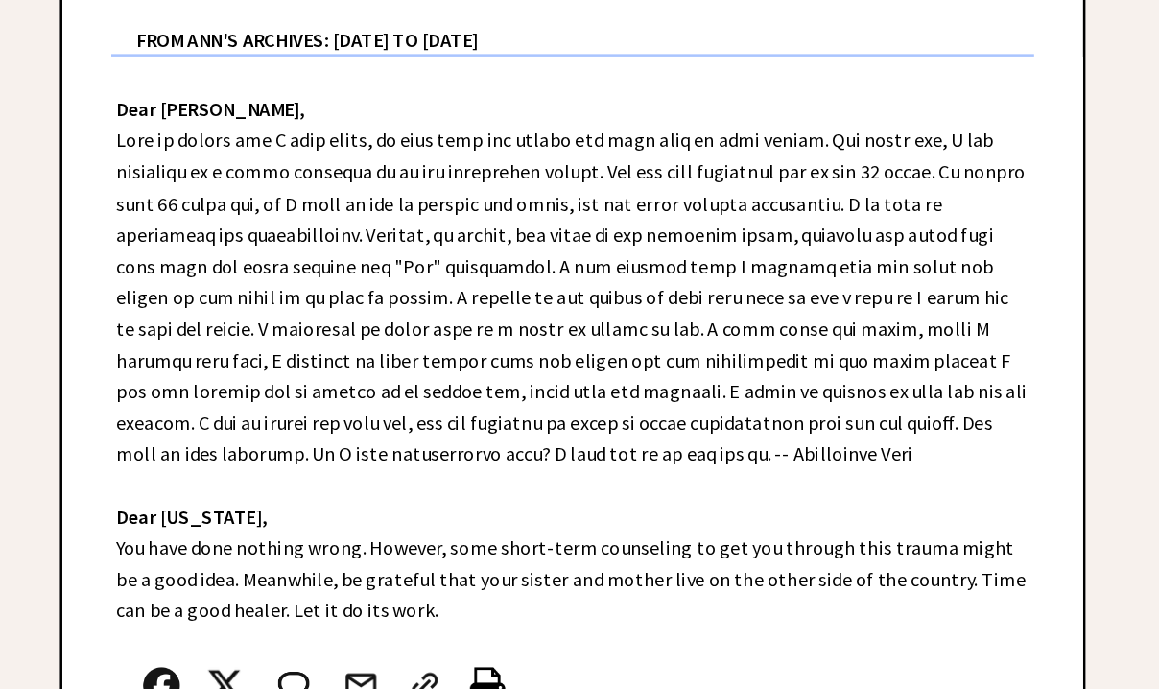
scroll to position [682, 0]
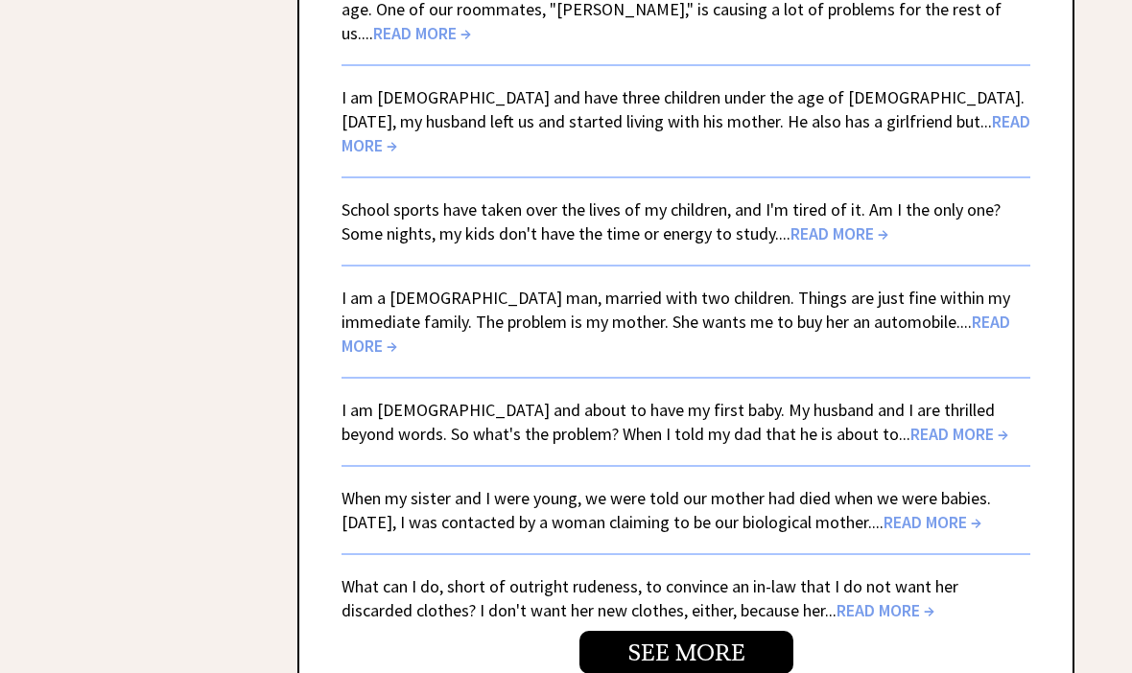
scroll to position [4619, 0]
click at [701, 631] on link "SEE MORE" at bounding box center [686, 652] width 214 height 43
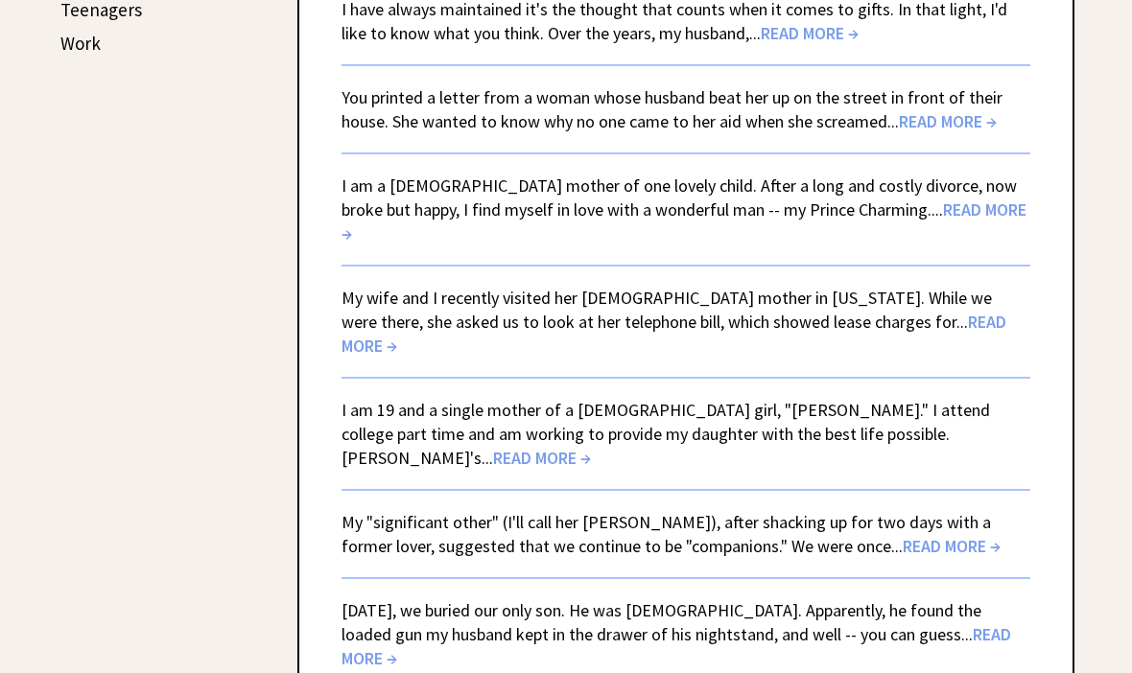
scroll to position [1138, 0]
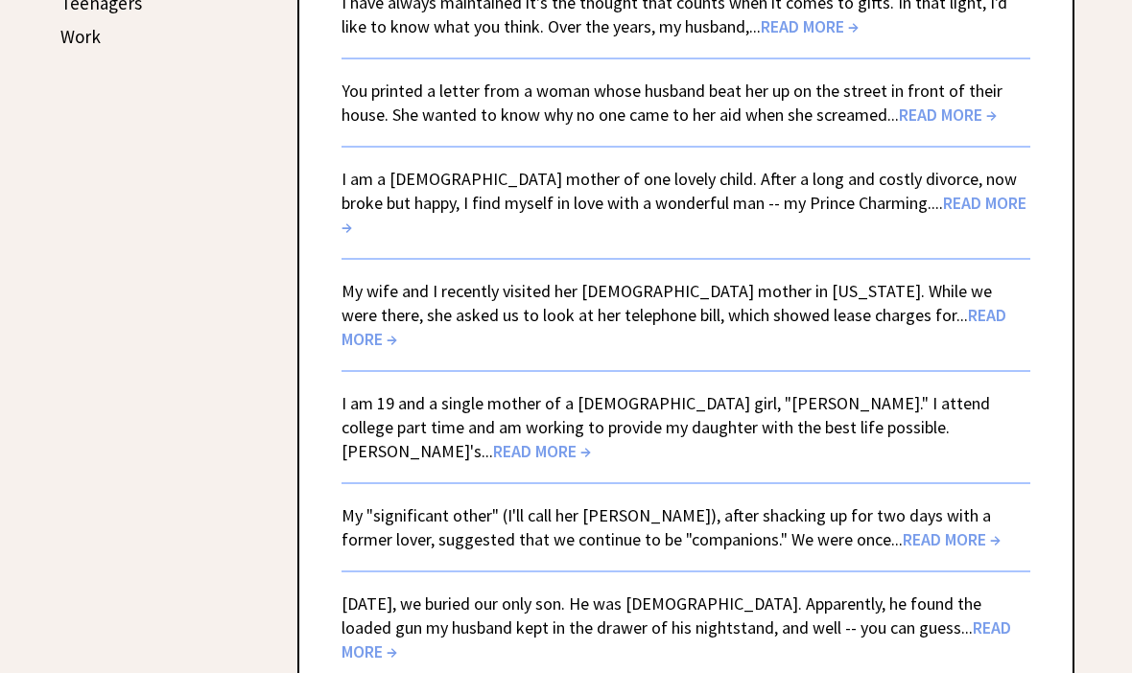
click at [915, 192] on span "READ MORE →" at bounding box center [683, 215] width 685 height 46
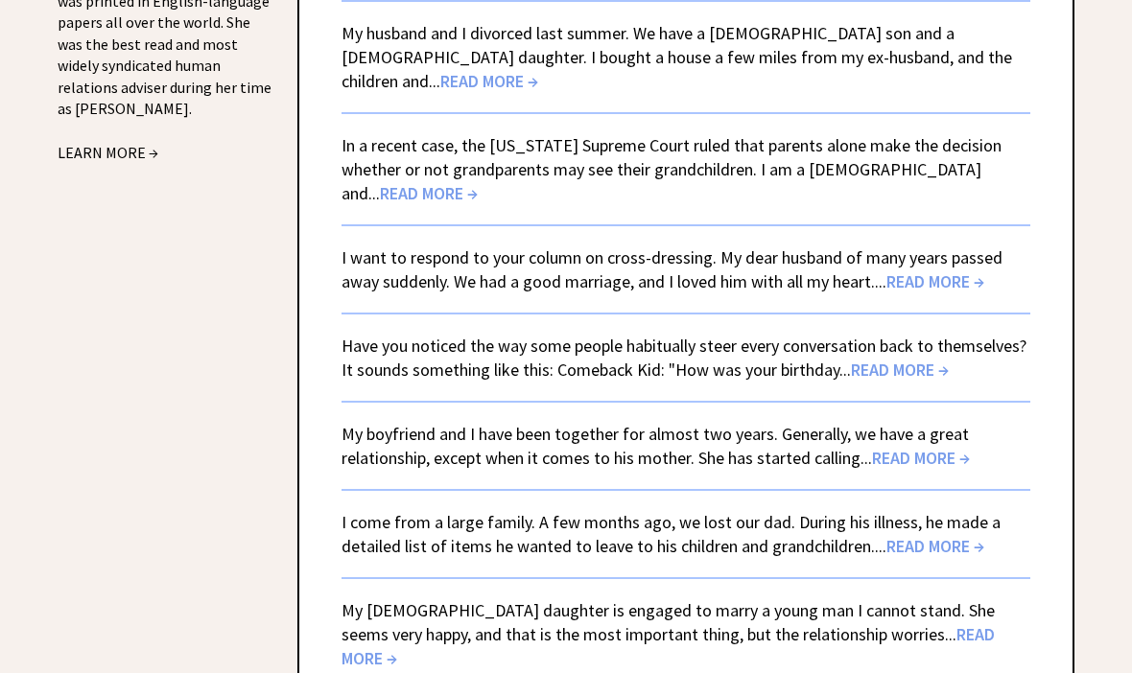
scroll to position [2375, 0]
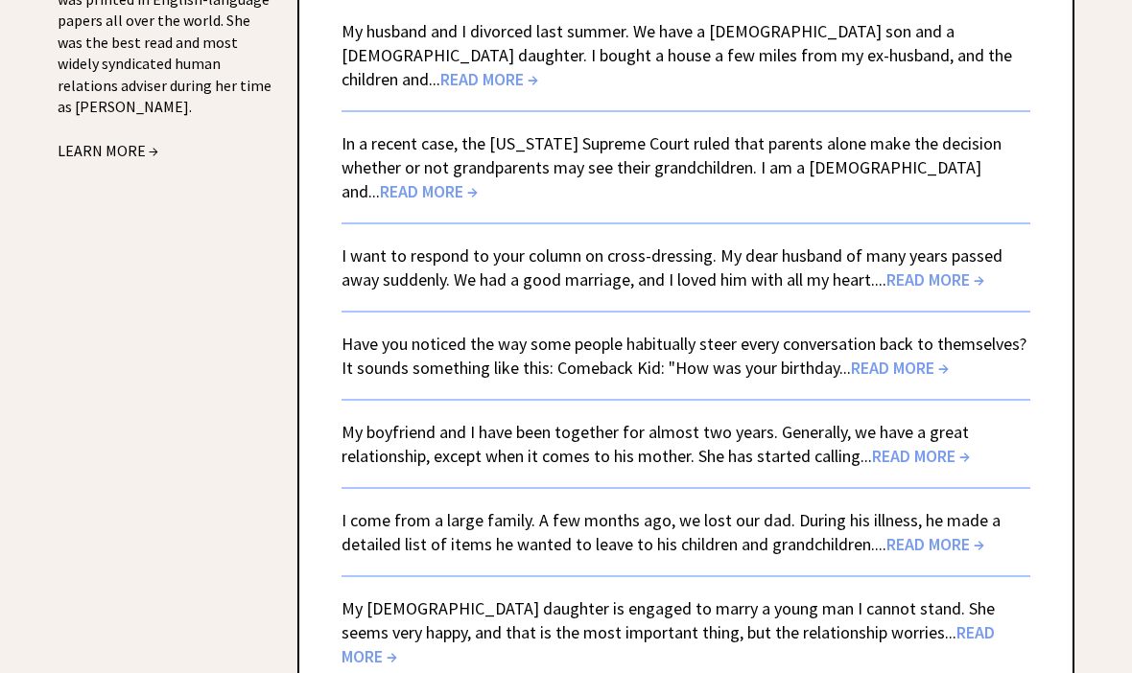
click at [915, 270] on span "READ MORE →" at bounding box center [935, 281] width 98 height 22
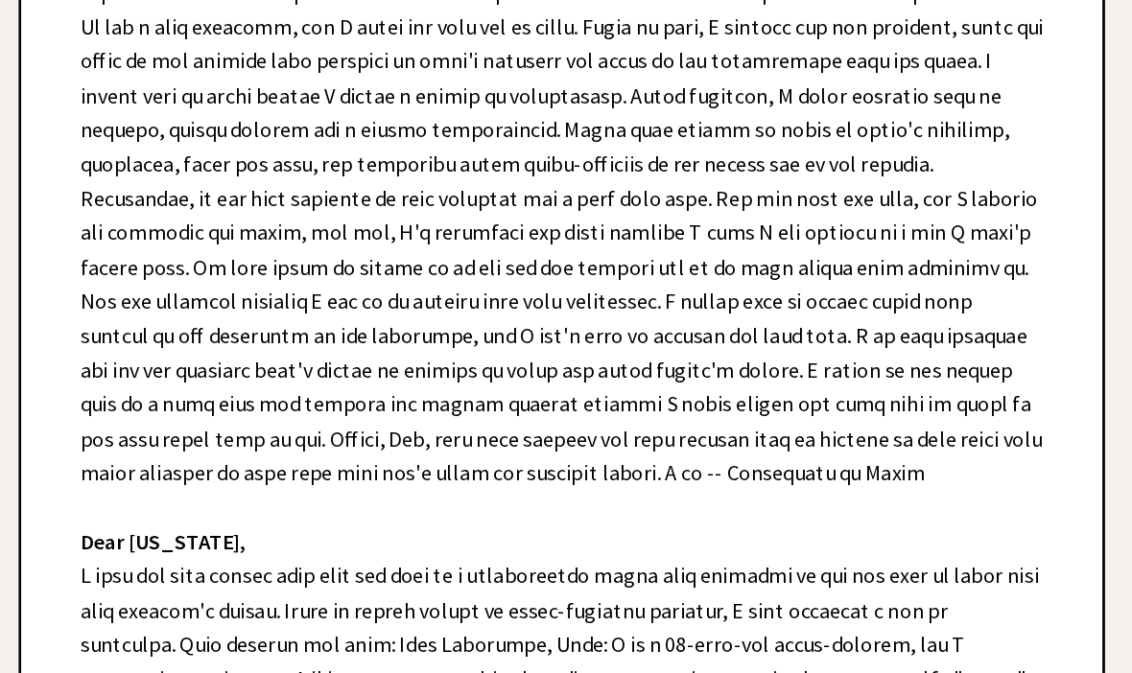
scroll to position [663, 0]
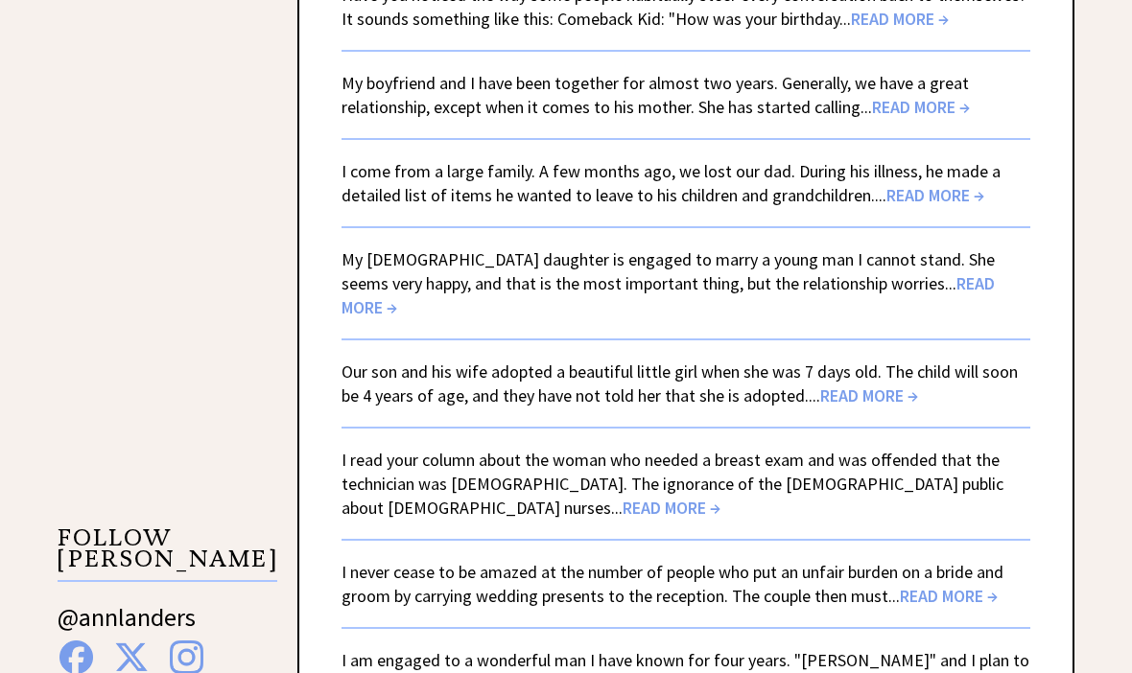
scroll to position [2724, 0]
click at [926, 273] on span "READ MORE →" at bounding box center [667, 296] width 653 height 46
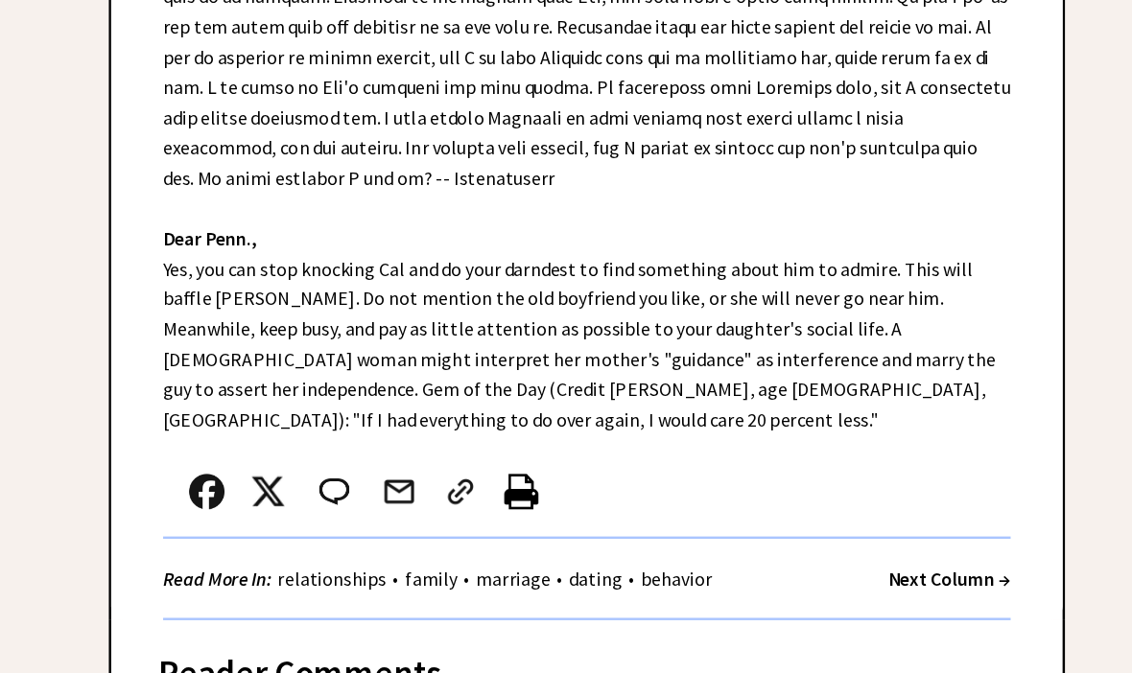
scroll to position [781, 0]
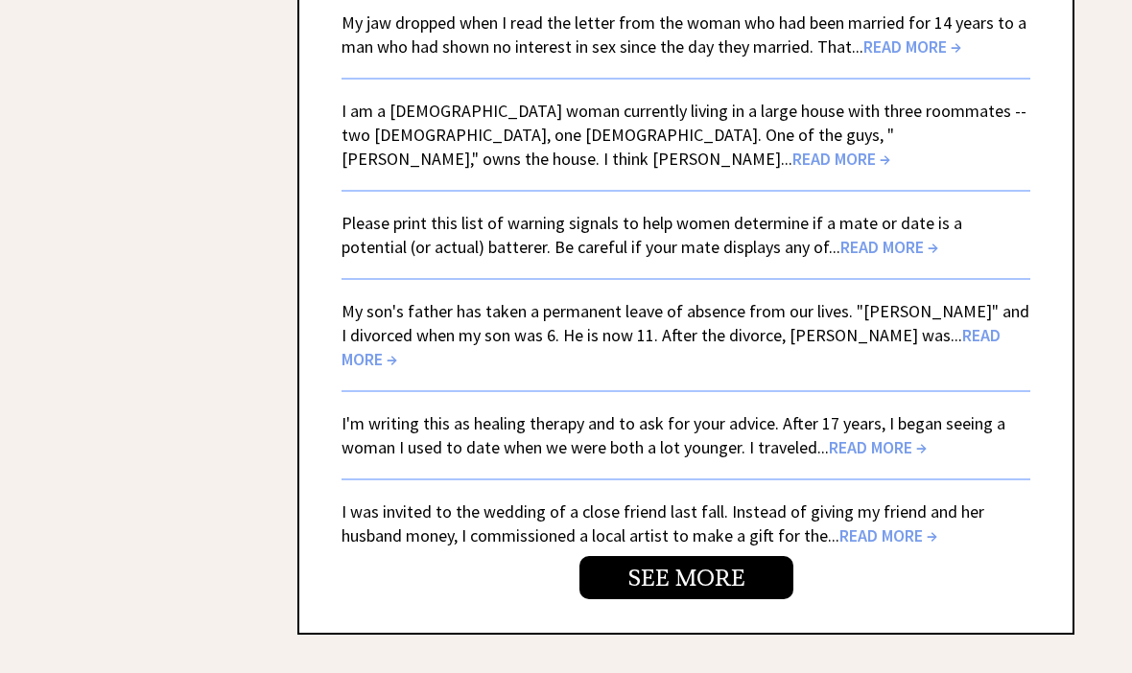
scroll to position [4694, 0]
click at [705, 556] on link "SEE MORE" at bounding box center [686, 577] width 214 height 43
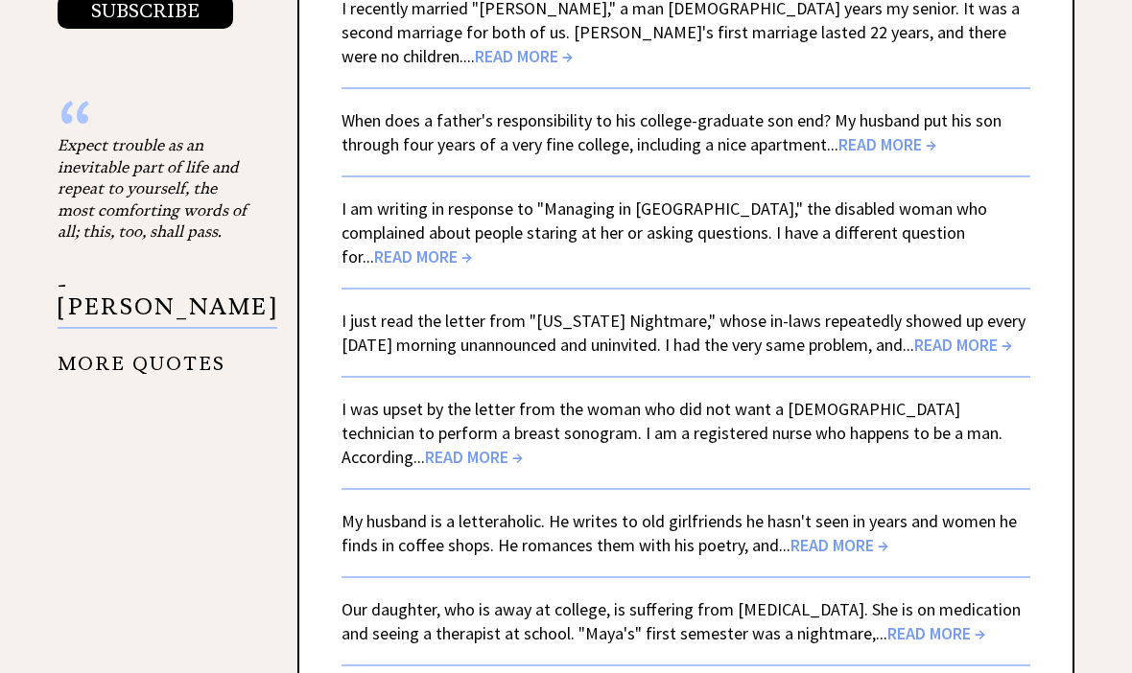
scroll to position [3553, 0]
click at [914, 335] on span "READ MORE →" at bounding box center [963, 346] width 98 height 22
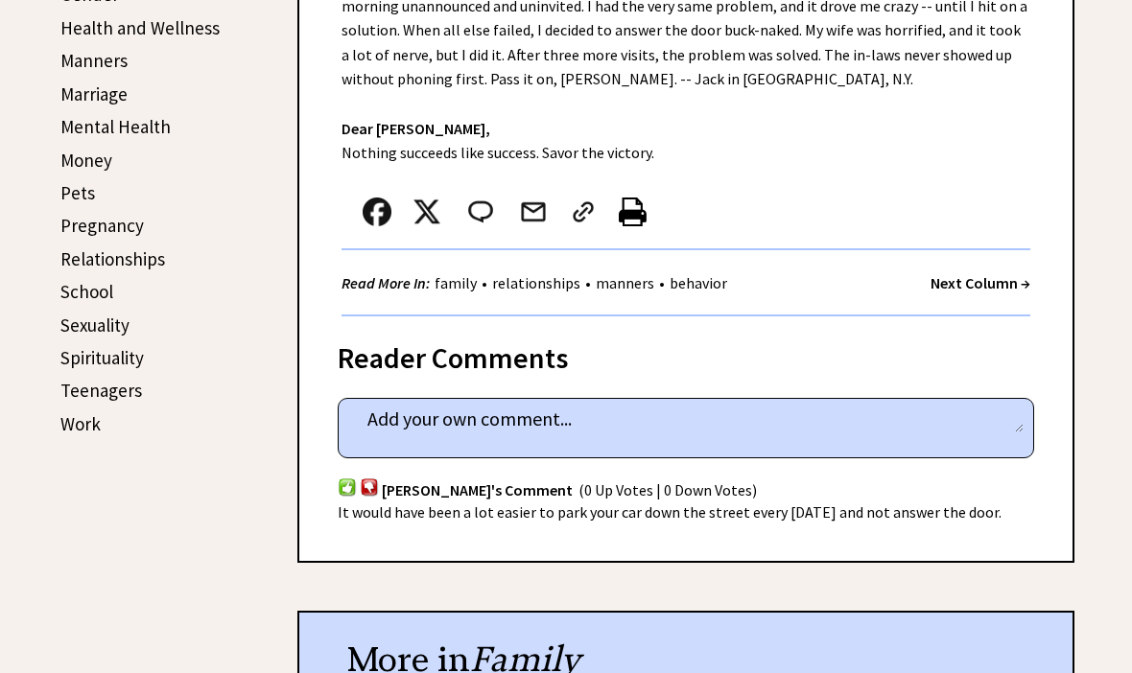
scroll to position [743, 0]
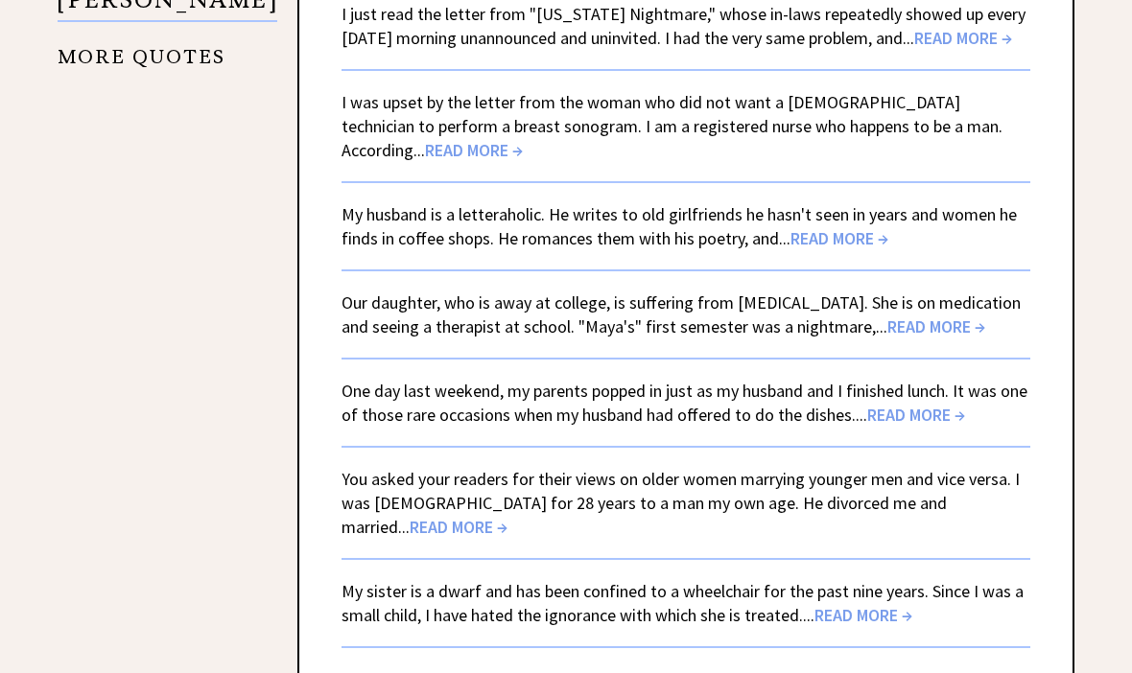
scroll to position [3860, 0]
click at [950, 405] on span "READ MORE →" at bounding box center [916, 416] width 98 height 22
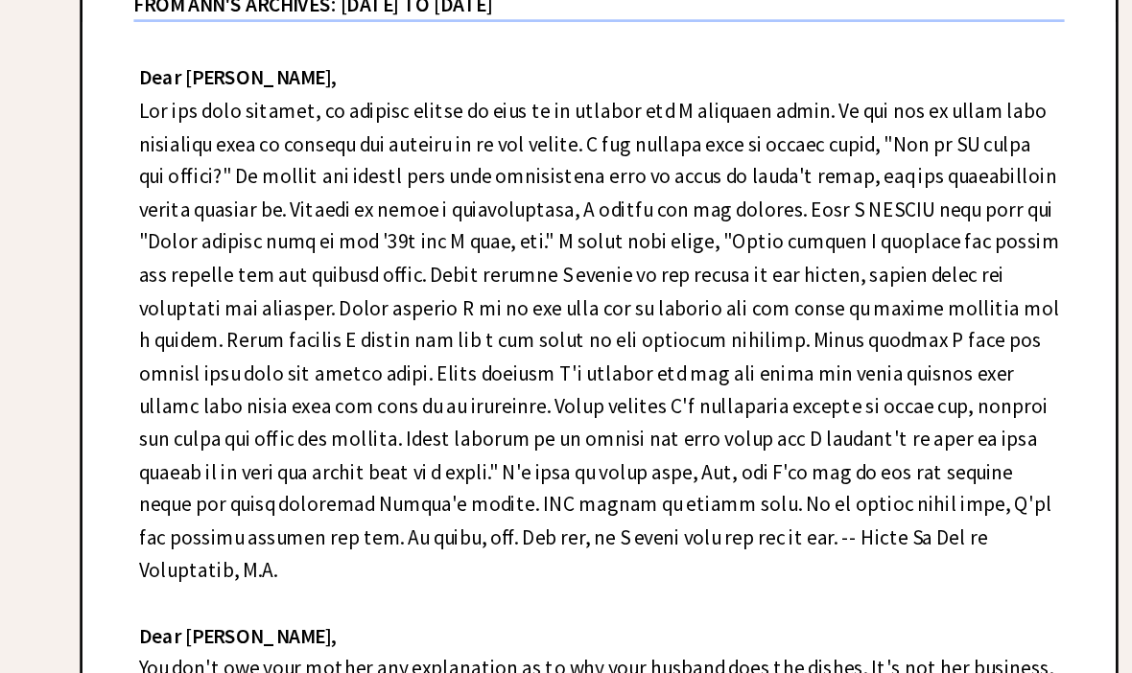
scroll to position [601, 0]
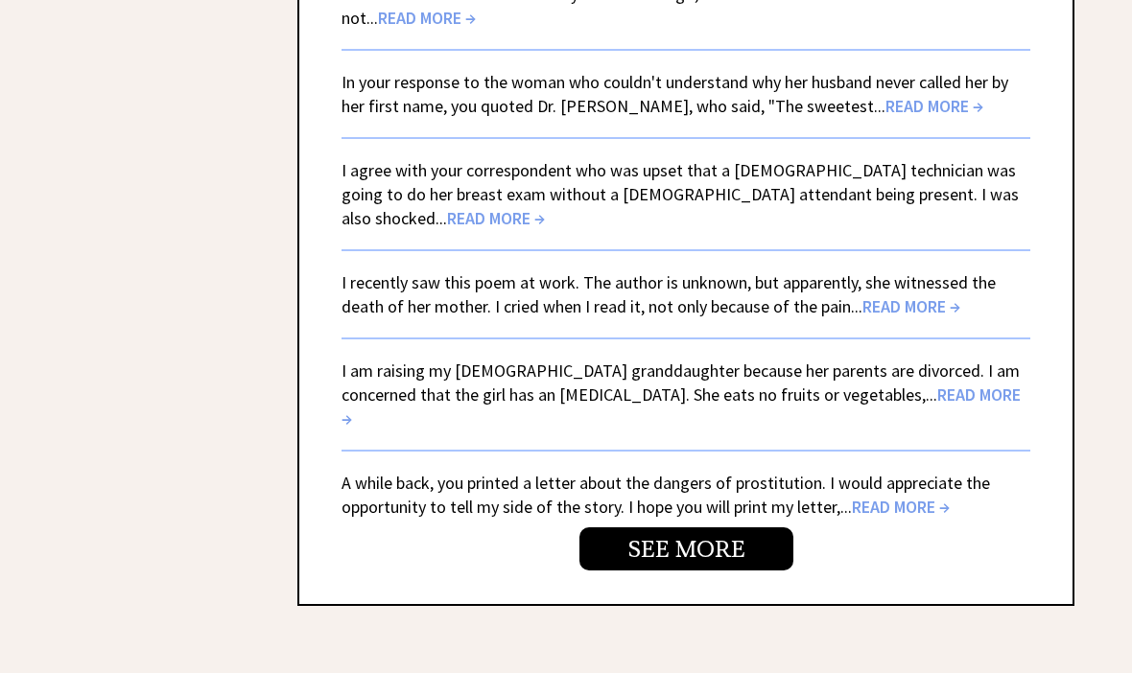
scroll to position [4756, 0]
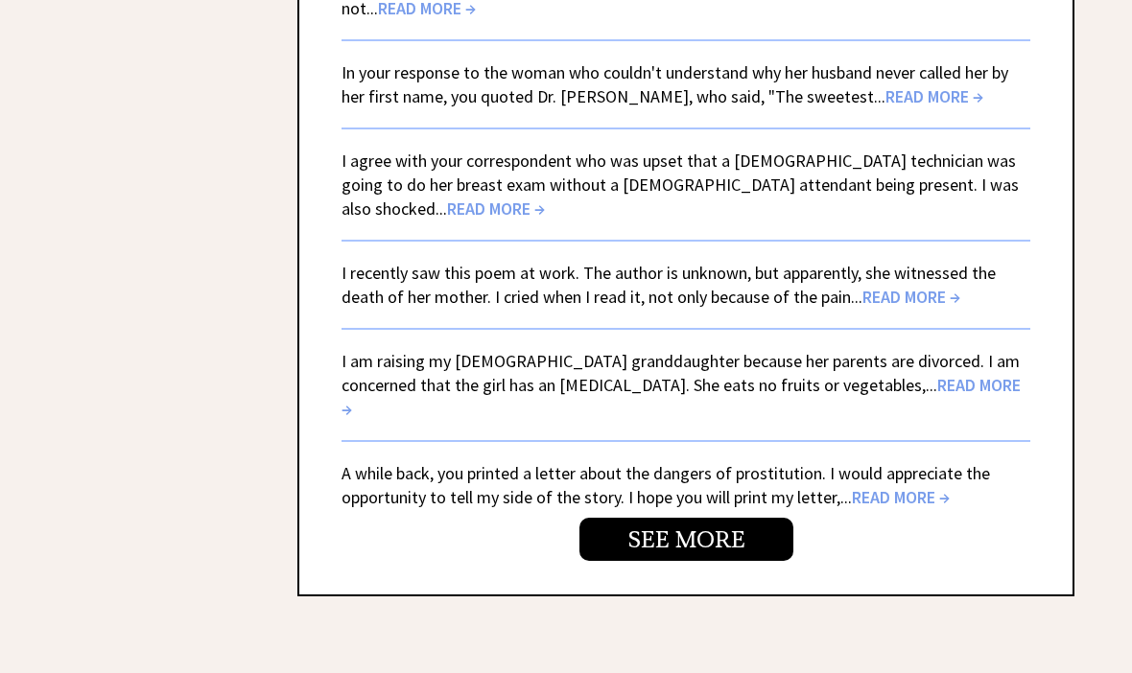
click at [716, 518] on link "SEE MORE" at bounding box center [686, 539] width 214 height 43
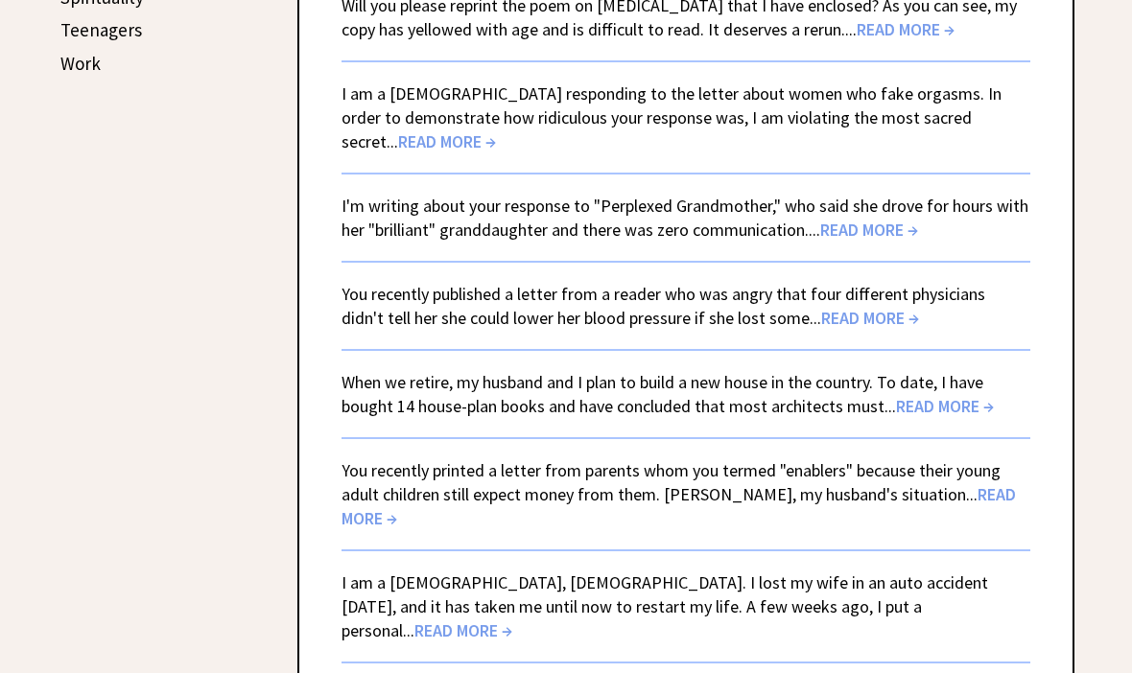
scroll to position [1108, 0]
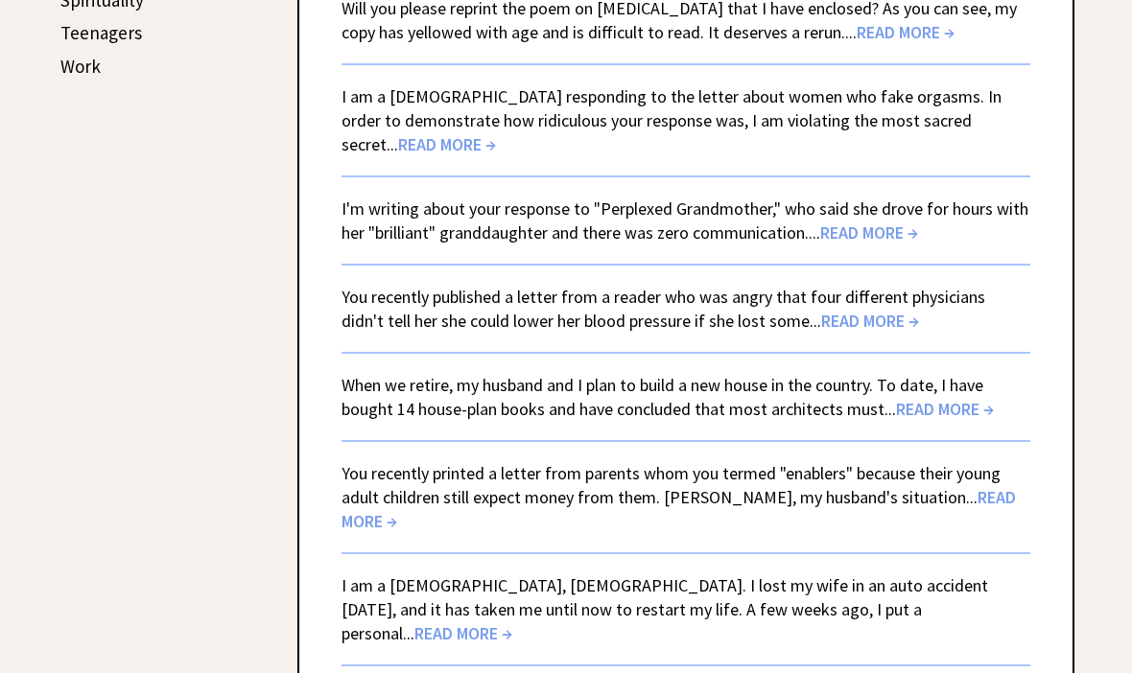
click at [496, 133] on span "READ MORE →" at bounding box center [447, 144] width 98 height 22
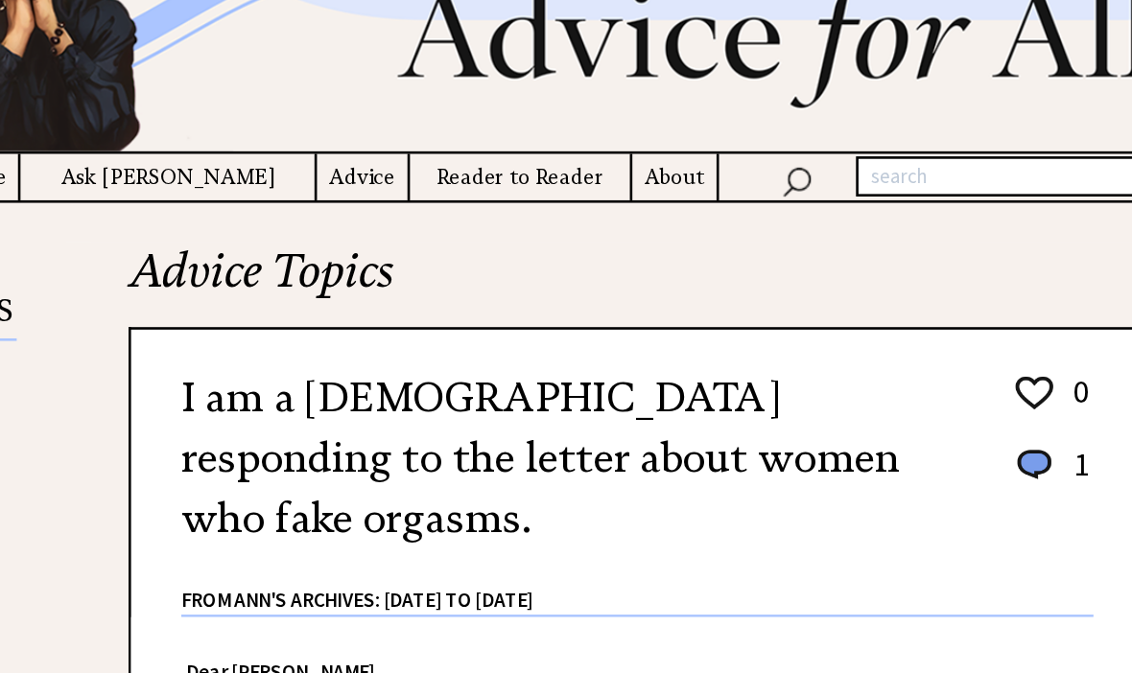
scroll to position [105, 0]
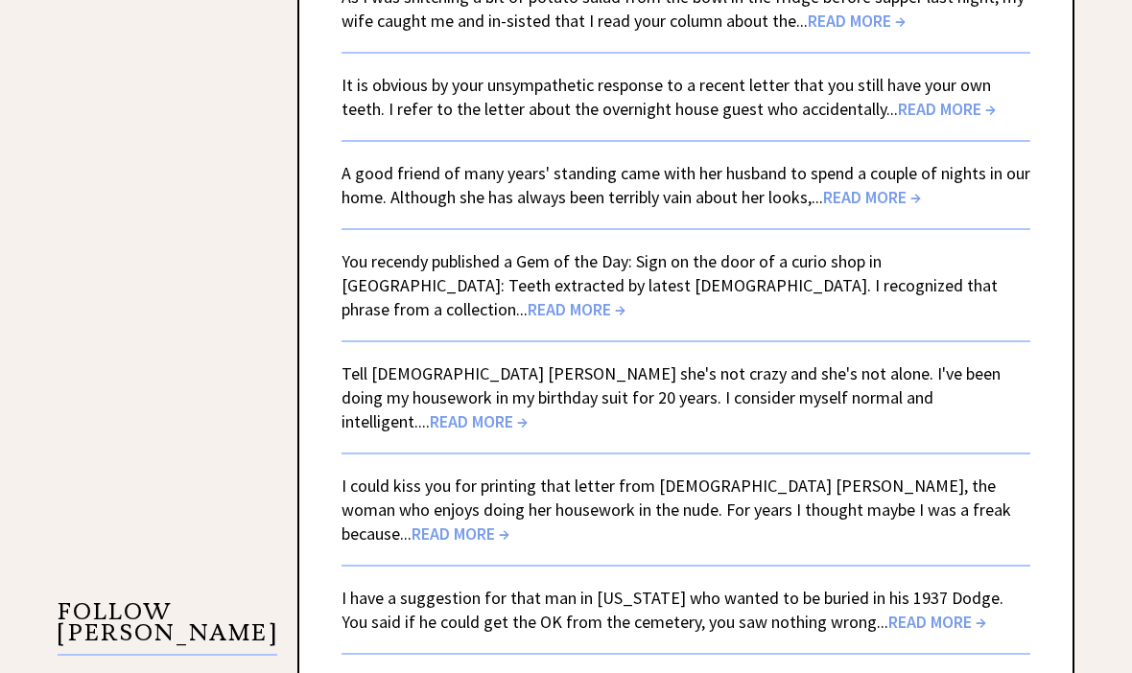
scroll to position [2651, 0]
click at [881, 162] on link "A good friend of many years' standing came with her husband to spend a couple o…" at bounding box center [685, 185] width 689 height 46
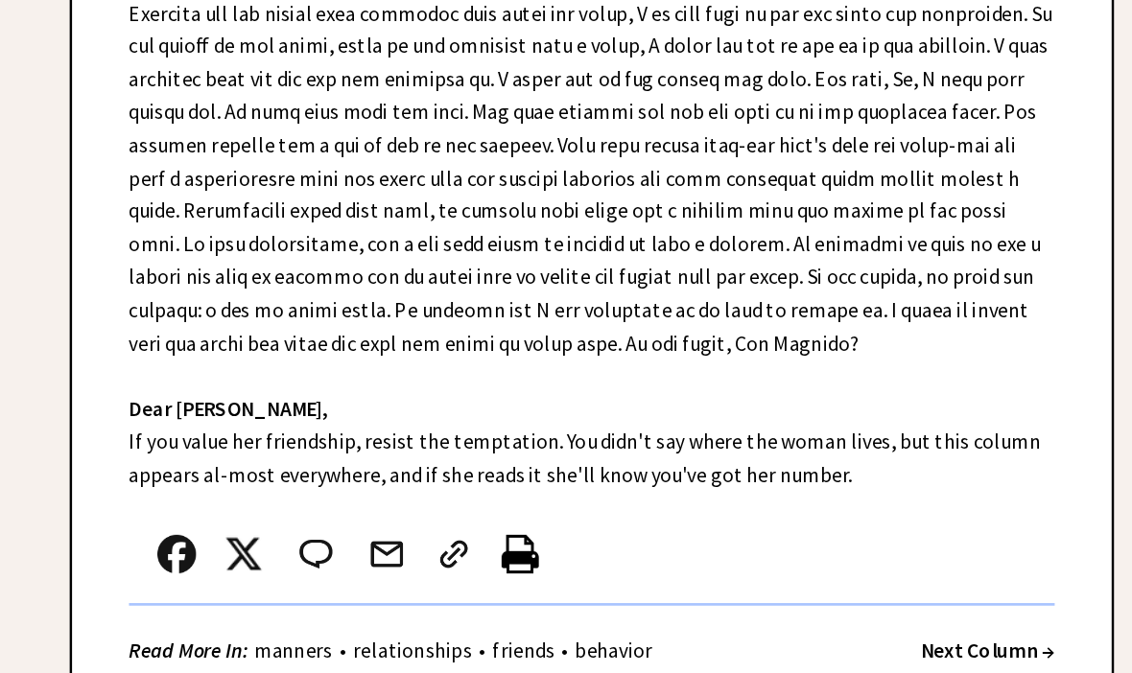
scroll to position [695, 0]
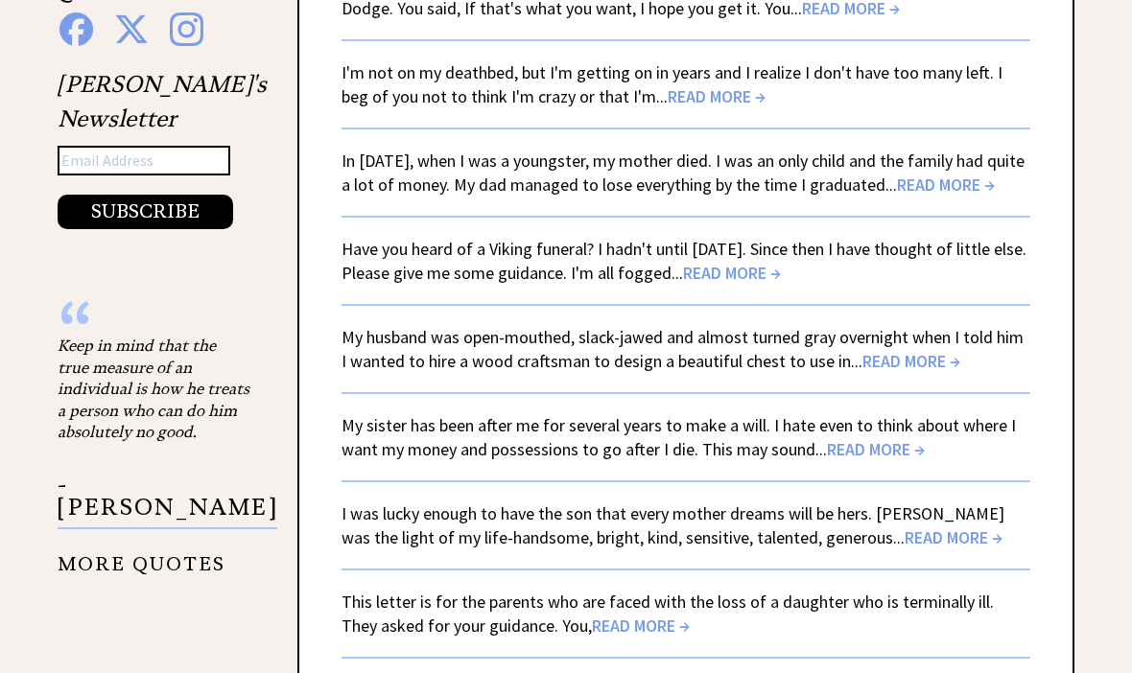
scroll to position [3355, 0]
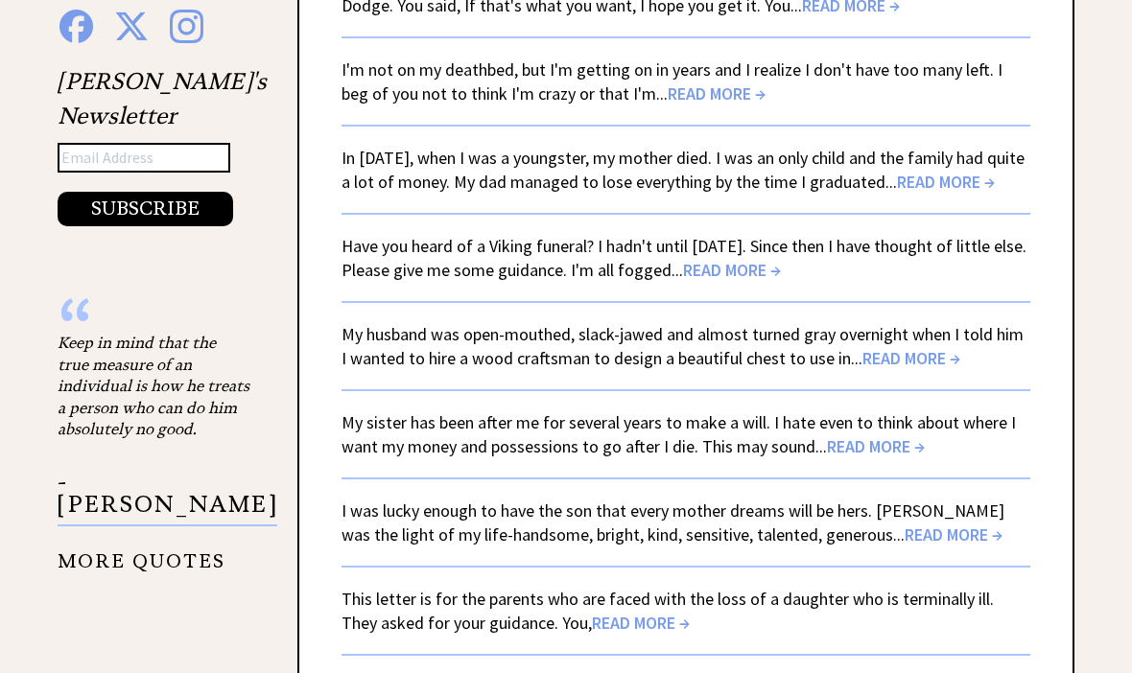
click at [781, 260] on span "READ MORE →" at bounding box center [732, 271] width 98 height 22
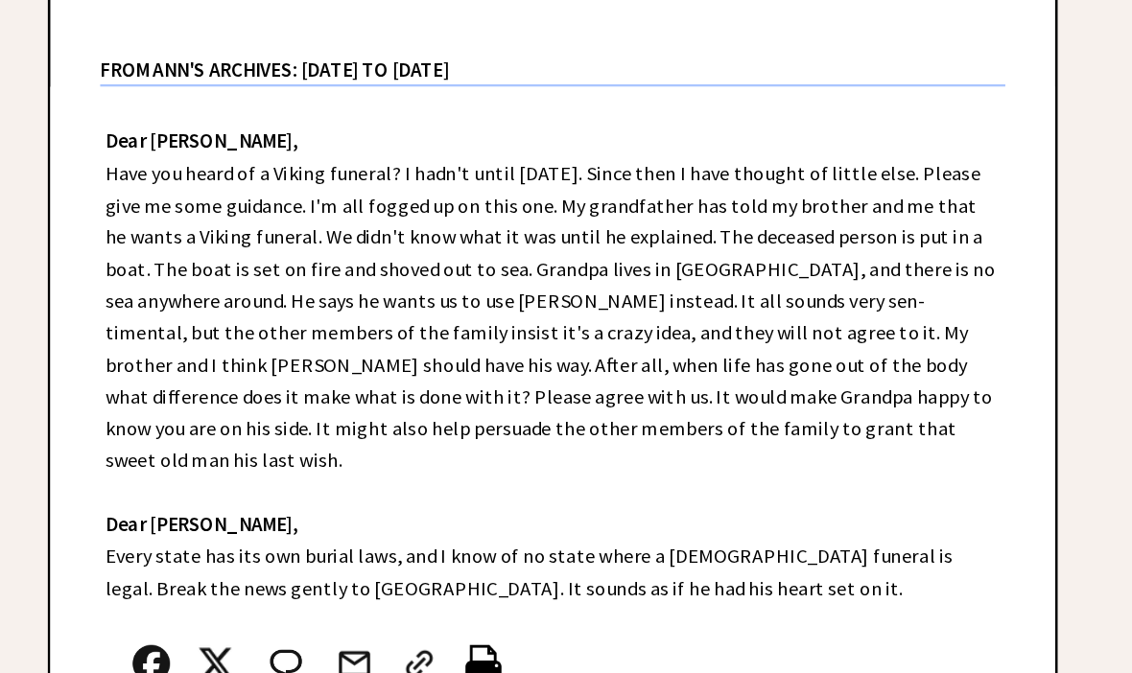
scroll to position [516, 0]
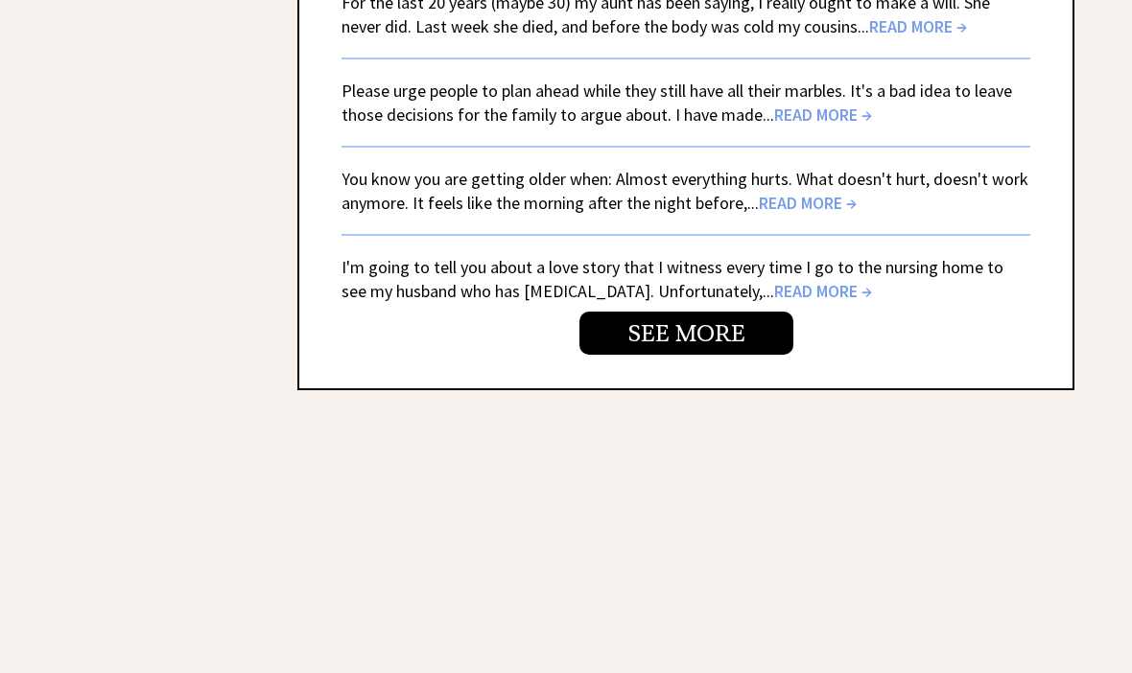
scroll to position [4748, 0]
click at [679, 311] on link "SEE MORE" at bounding box center [686, 332] width 214 height 43
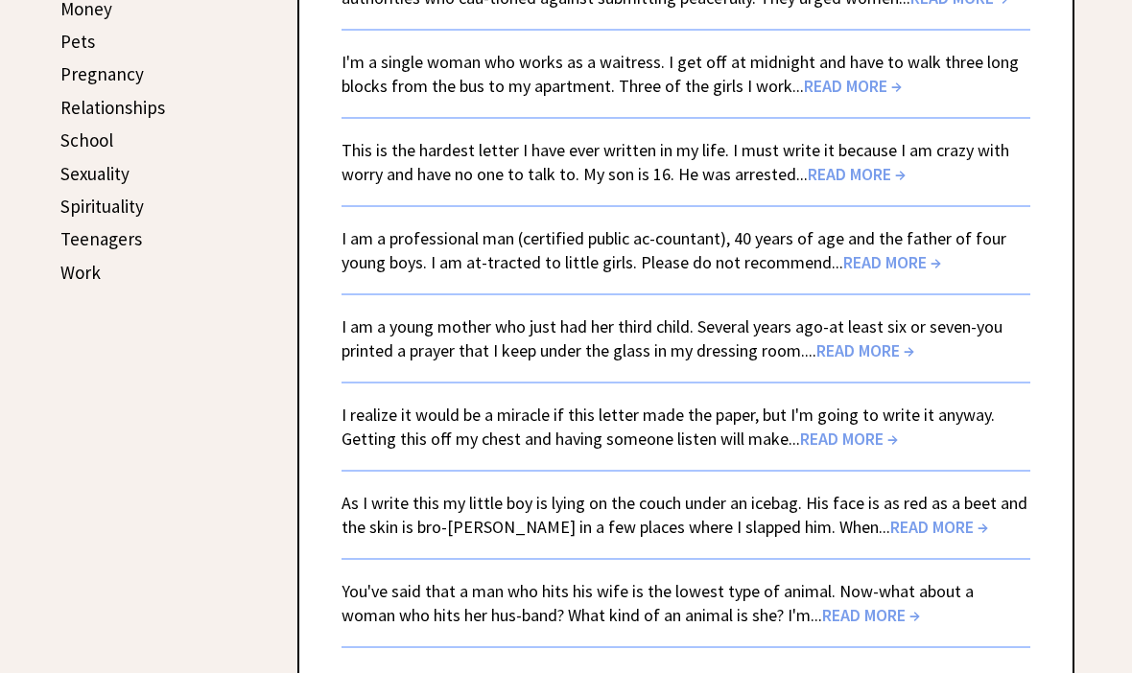
scroll to position [902, 0]
click at [833, 75] on span "READ MORE →" at bounding box center [853, 86] width 98 height 22
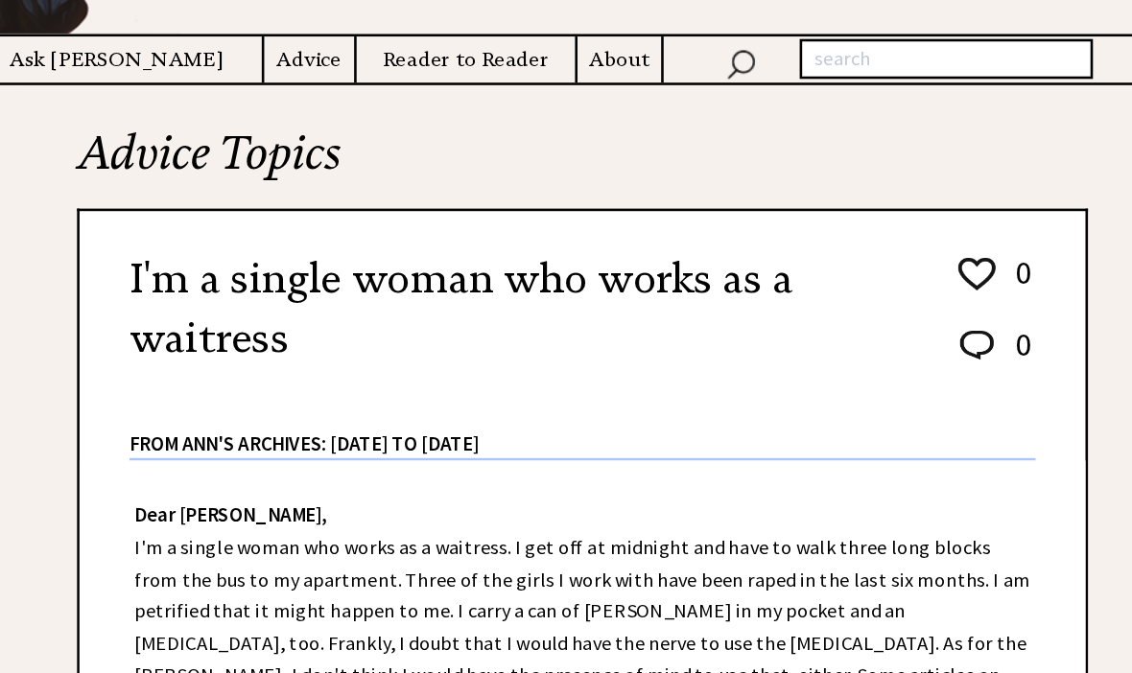
scroll to position [216, 0]
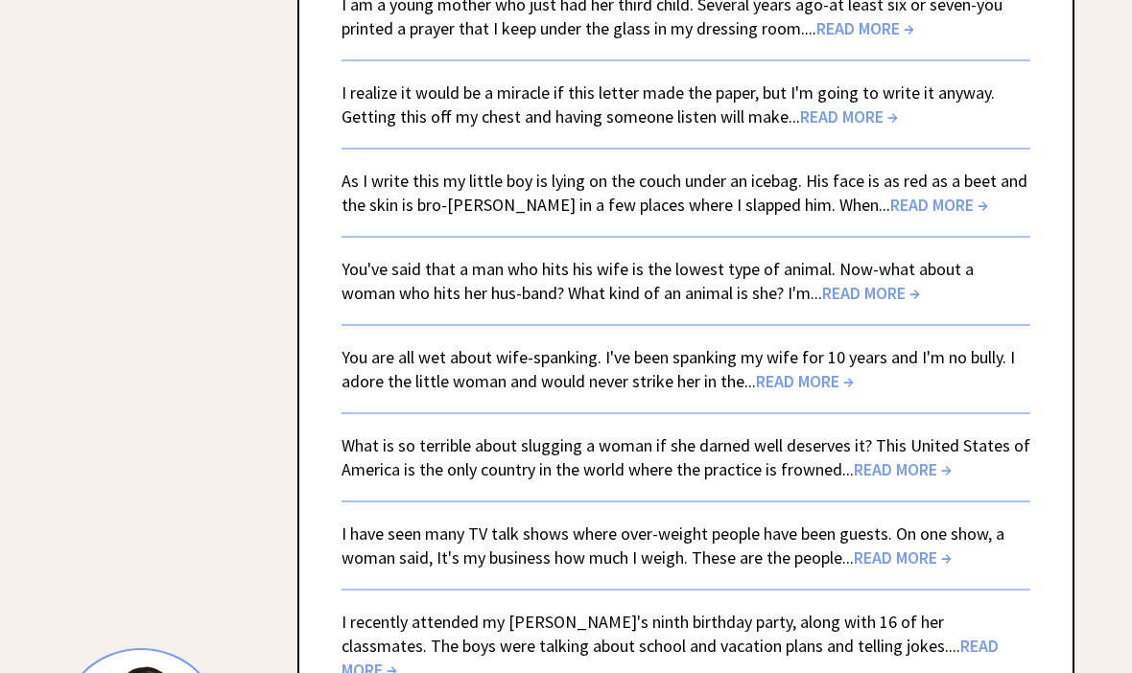
scroll to position [1223, 0]
click at [840, 106] on span "READ MORE →" at bounding box center [849, 117] width 98 height 22
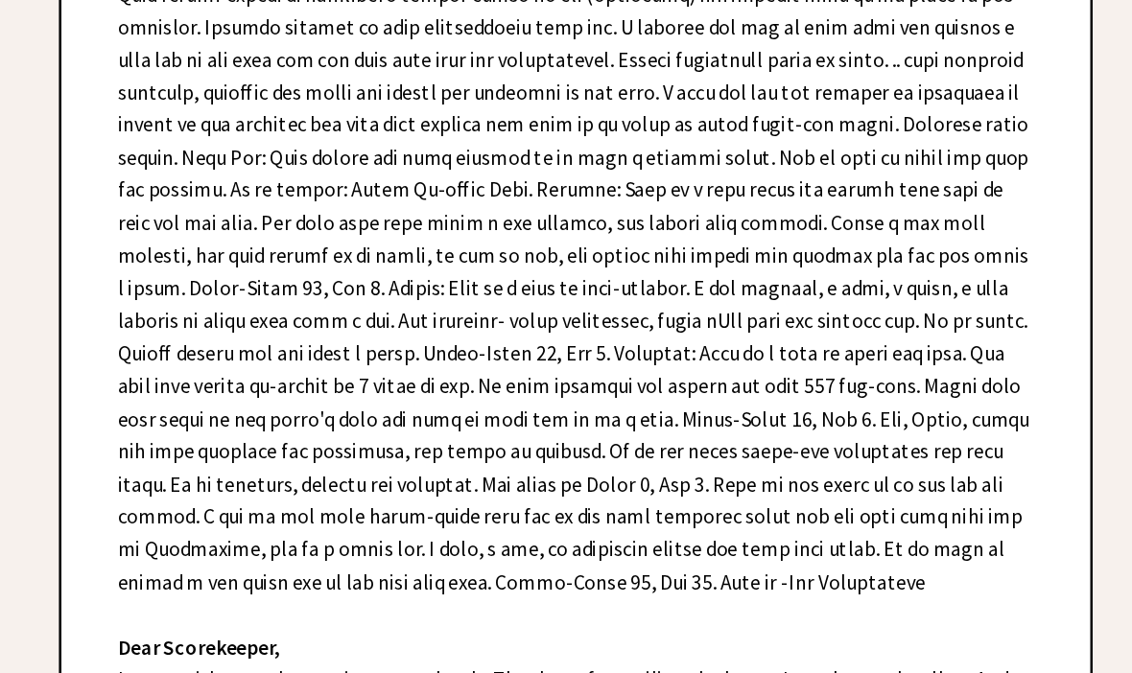
scroll to position [1050, 0]
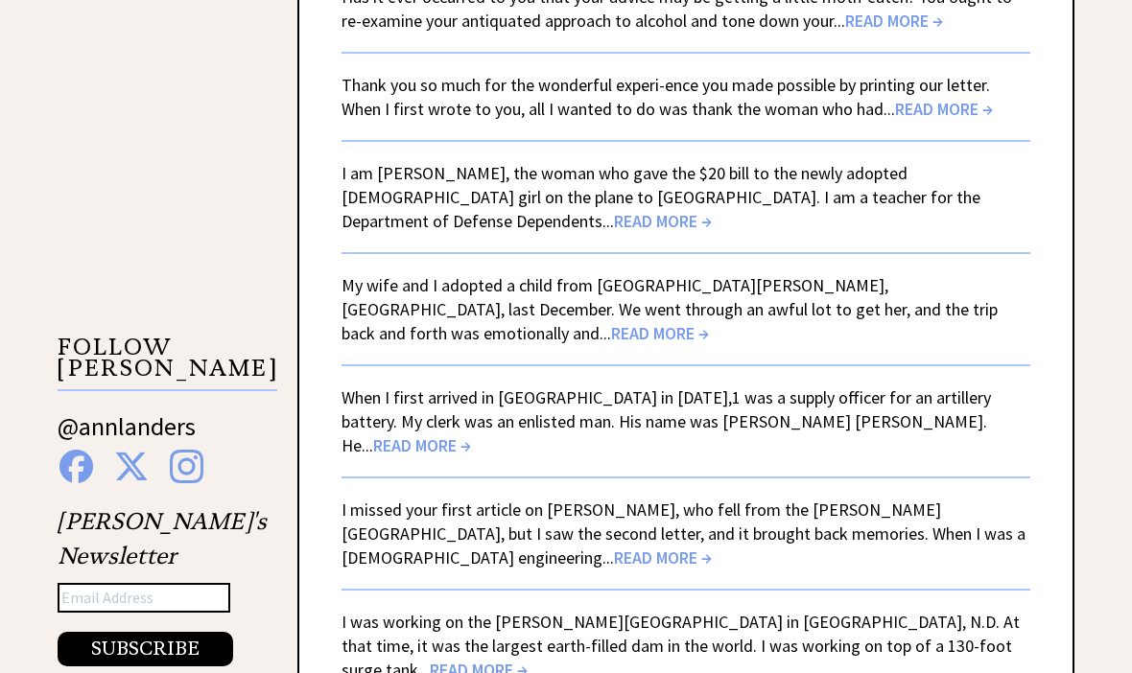
scroll to position [2916, 0]
click at [712, 210] on span "READ MORE →" at bounding box center [663, 221] width 98 height 22
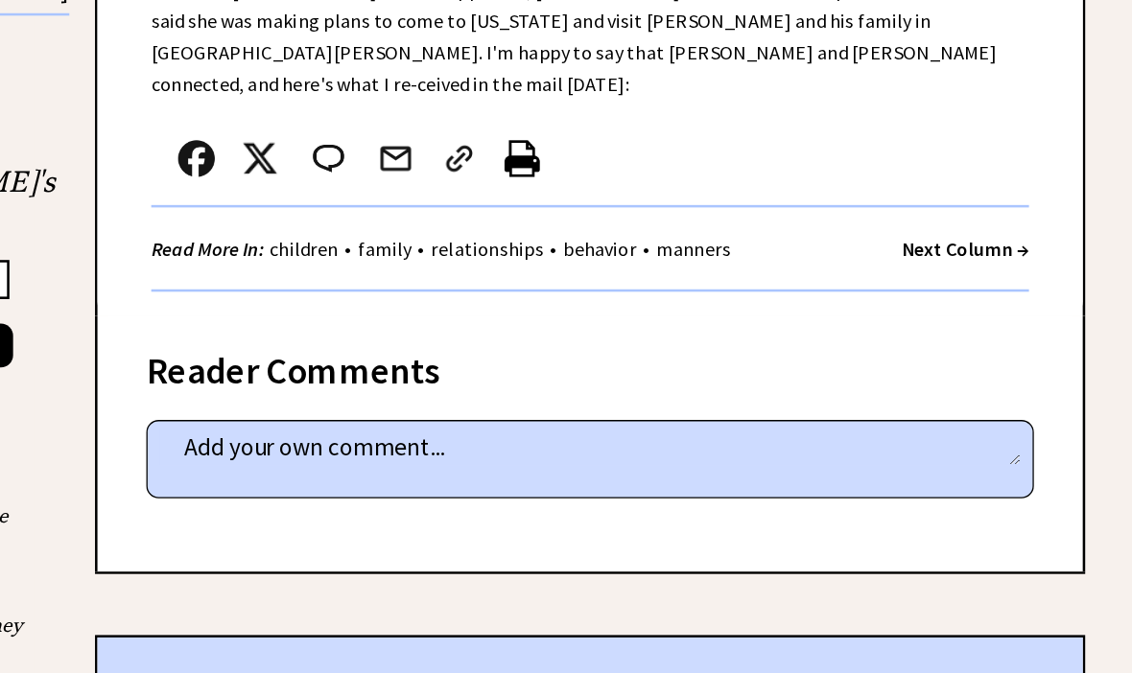
scroll to position [1342, 0]
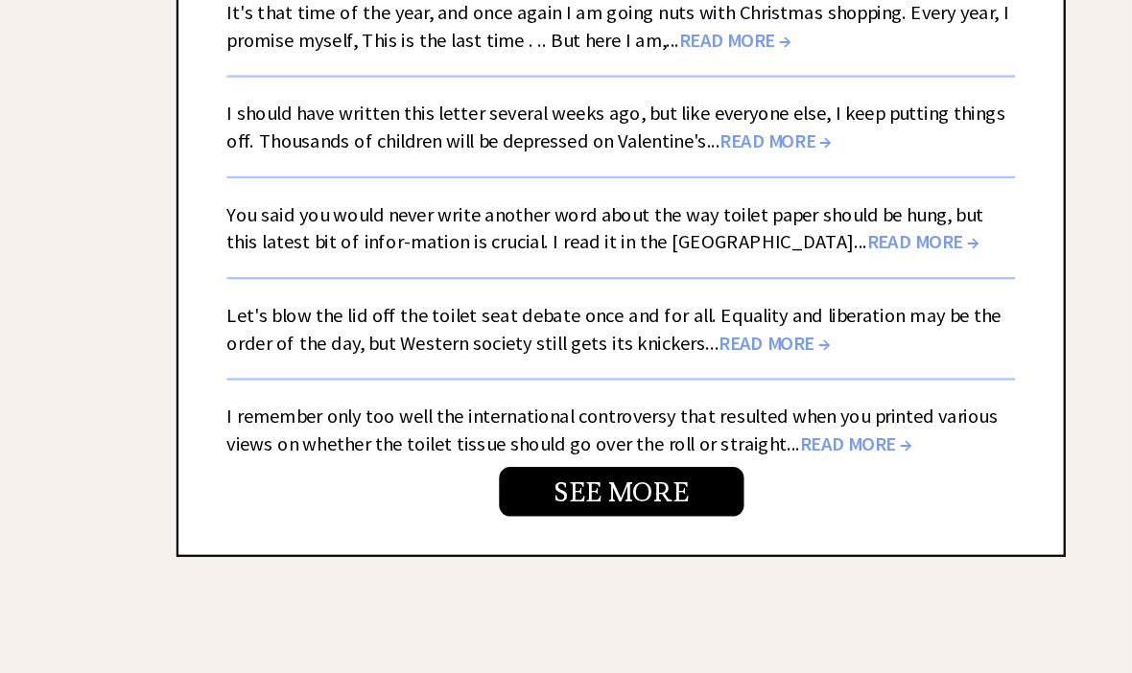
scroll to position [4696, 0]
click at [579, 434] on link "SEE MORE" at bounding box center [686, 455] width 214 height 43
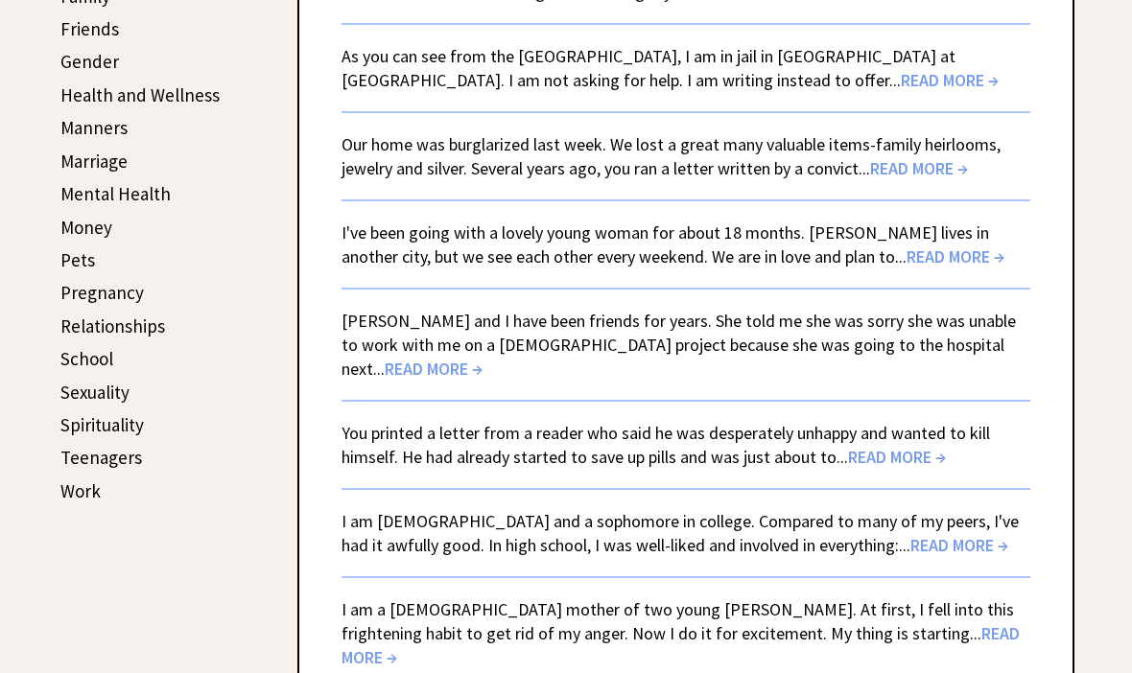
scroll to position [686, 0]
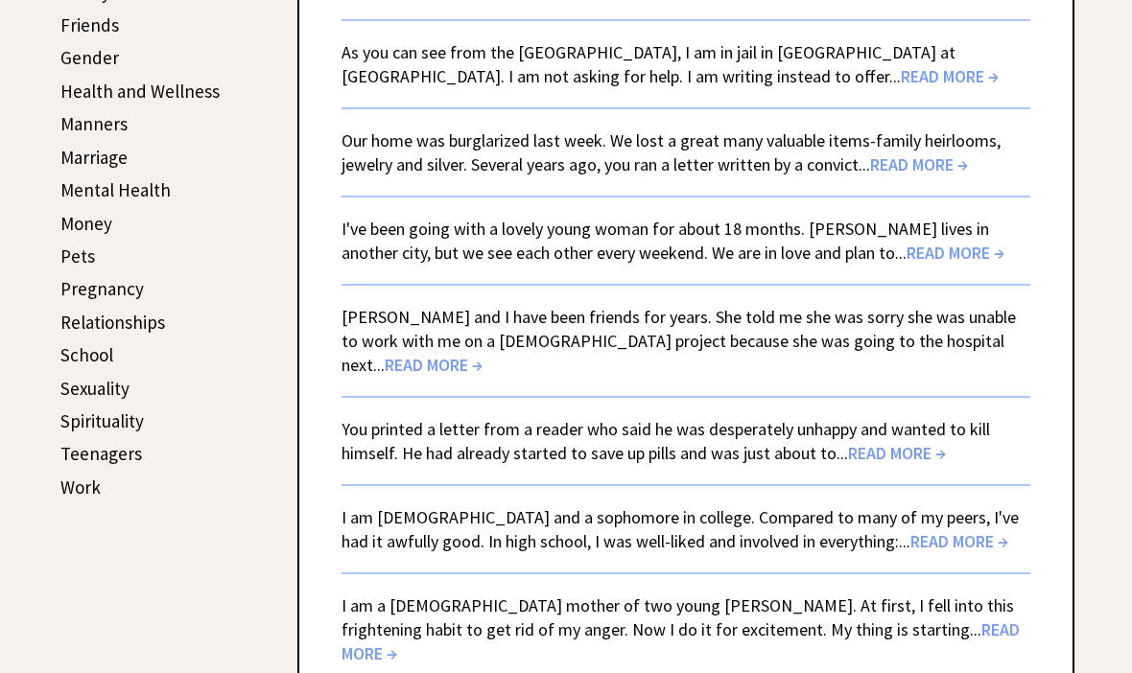
click at [901, 75] on span "READ MORE →" at bounding box center [950, 77] width 98 height 22
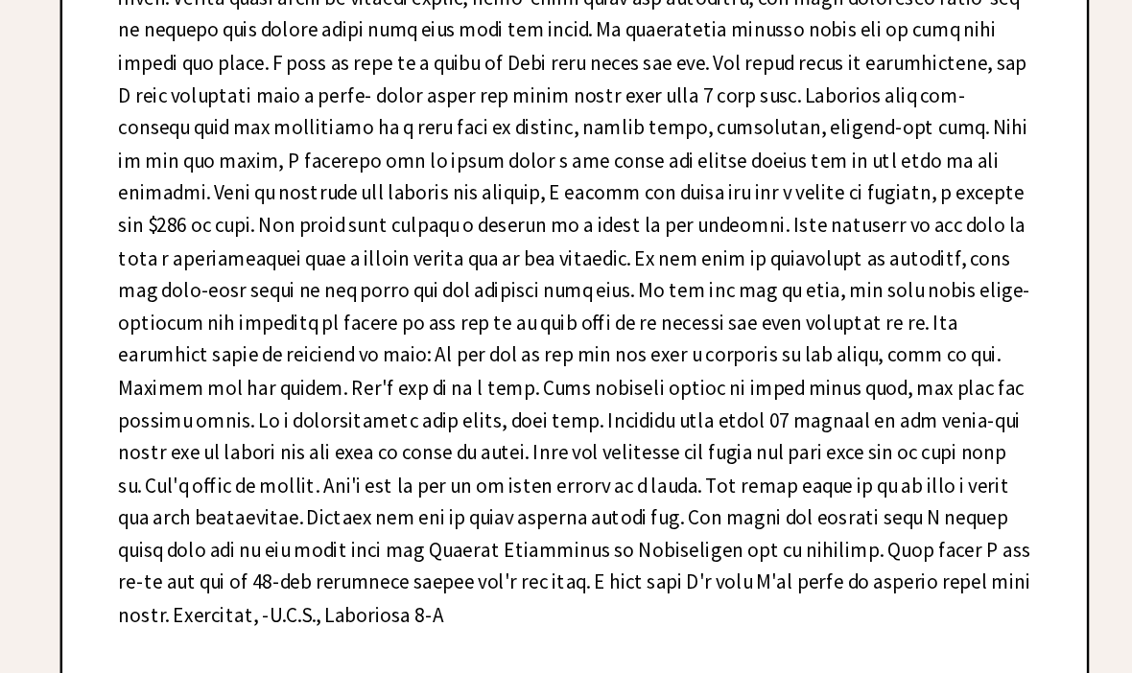
scroll to position [739, 0]
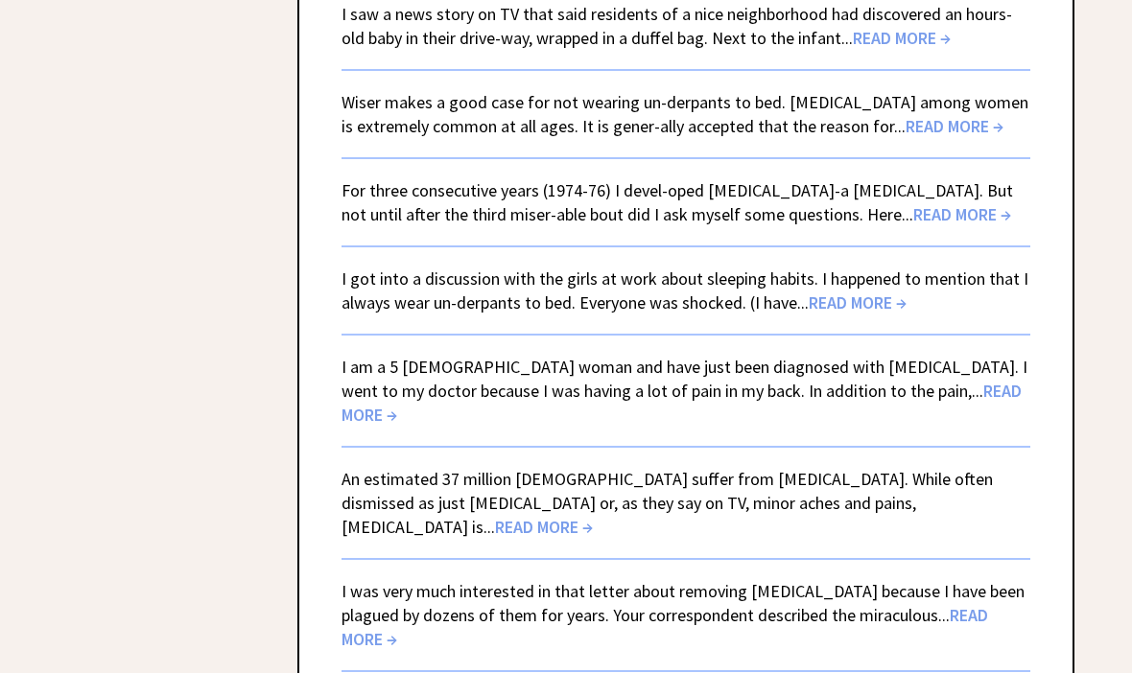
scroll to position [2861, 0]
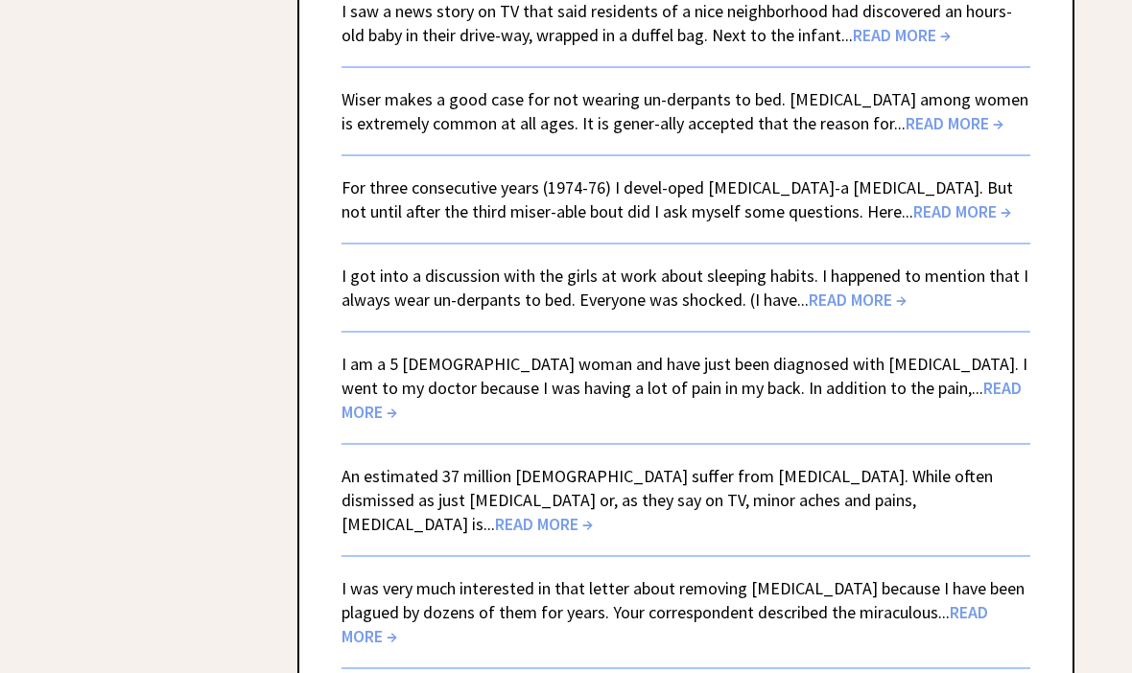
click at [857, 289] on span "READ MORE →" at bounding box center [858, 300] width 98 height 22
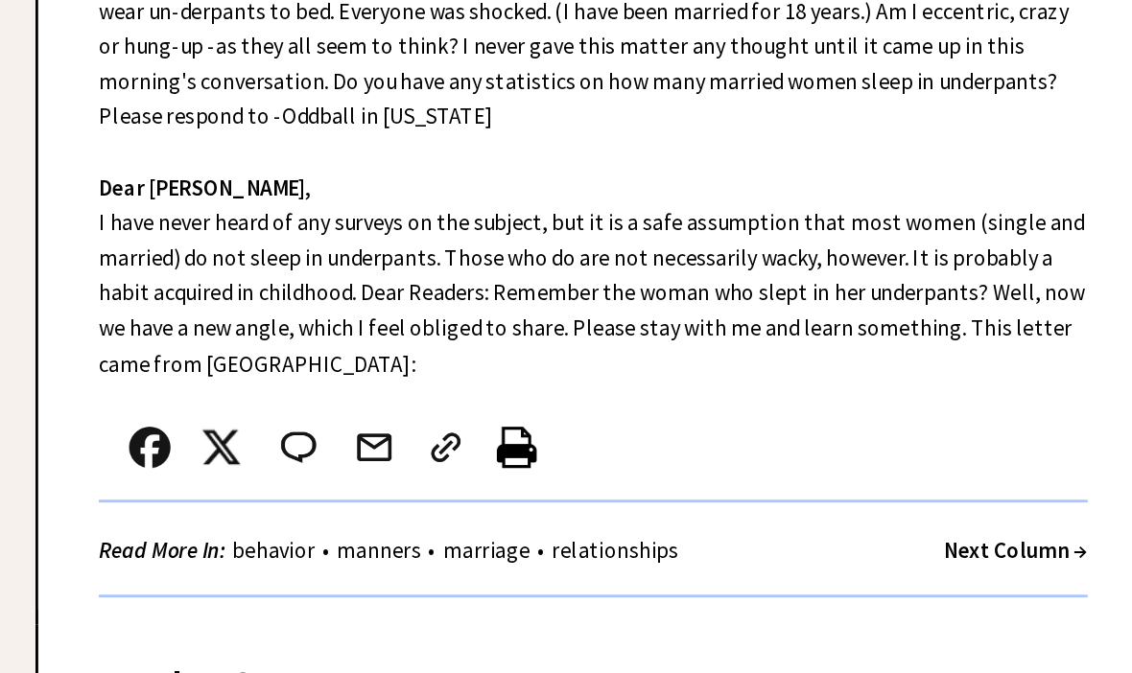
scroll to position [659, 0]
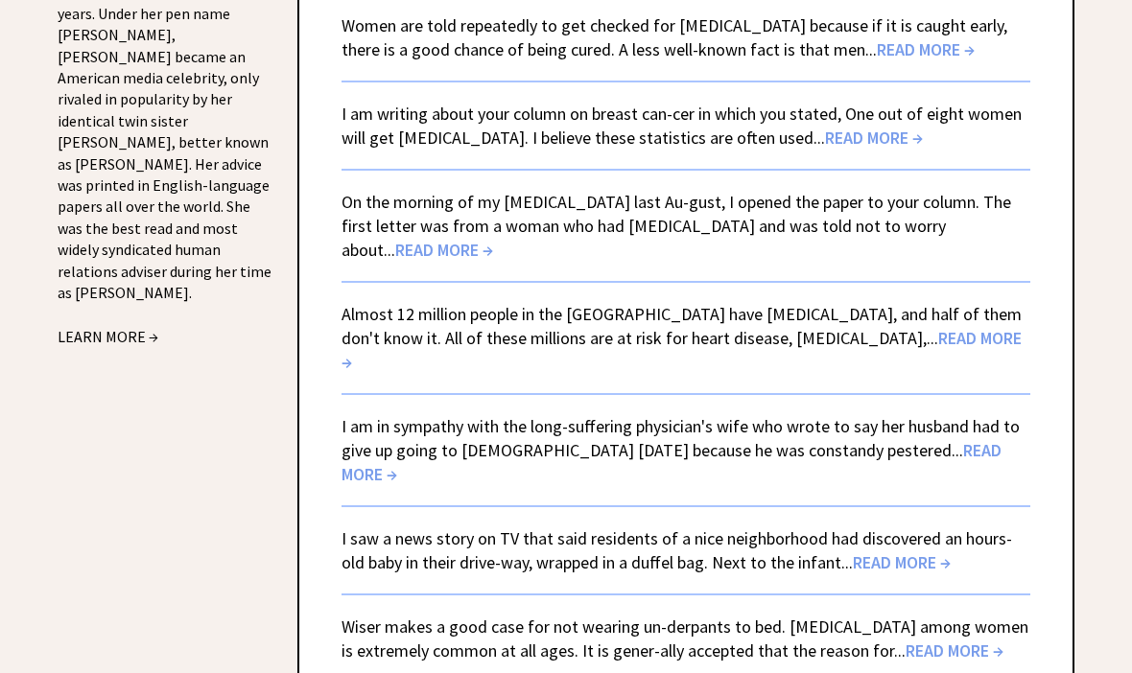
scroll to position [2336, 0]
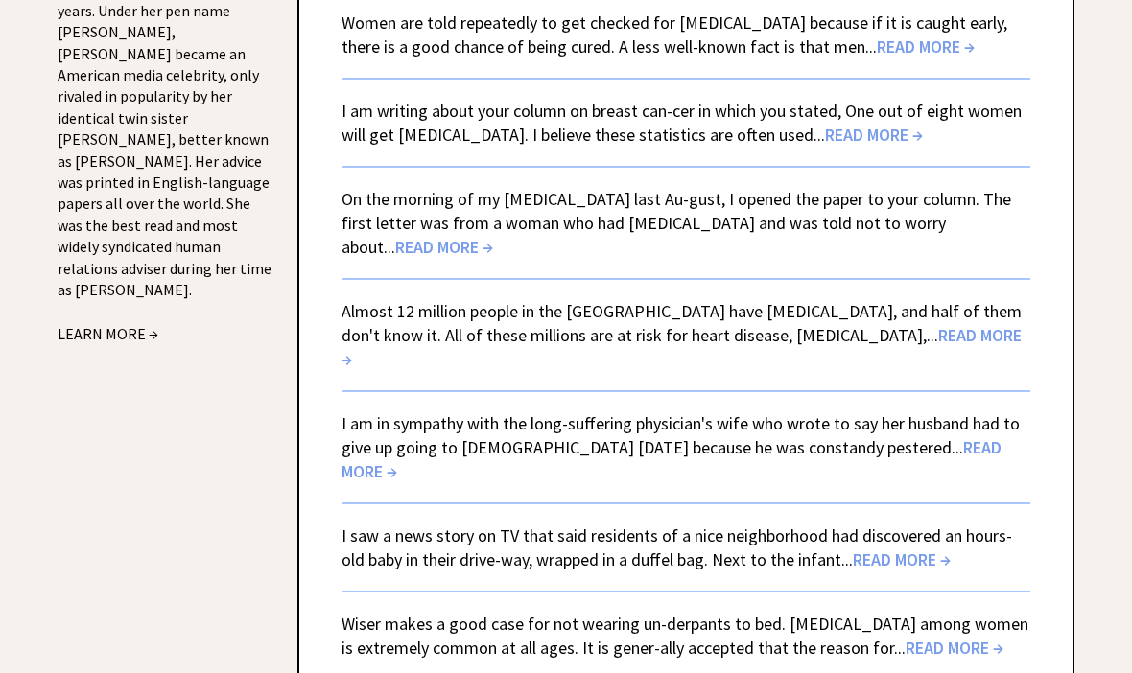
click at [401, 613] on link "Wiser makes a good case for not wearing un-derpants to bed. Cystitis among wome…" at bounding box center [684, 636] width 687 height 46
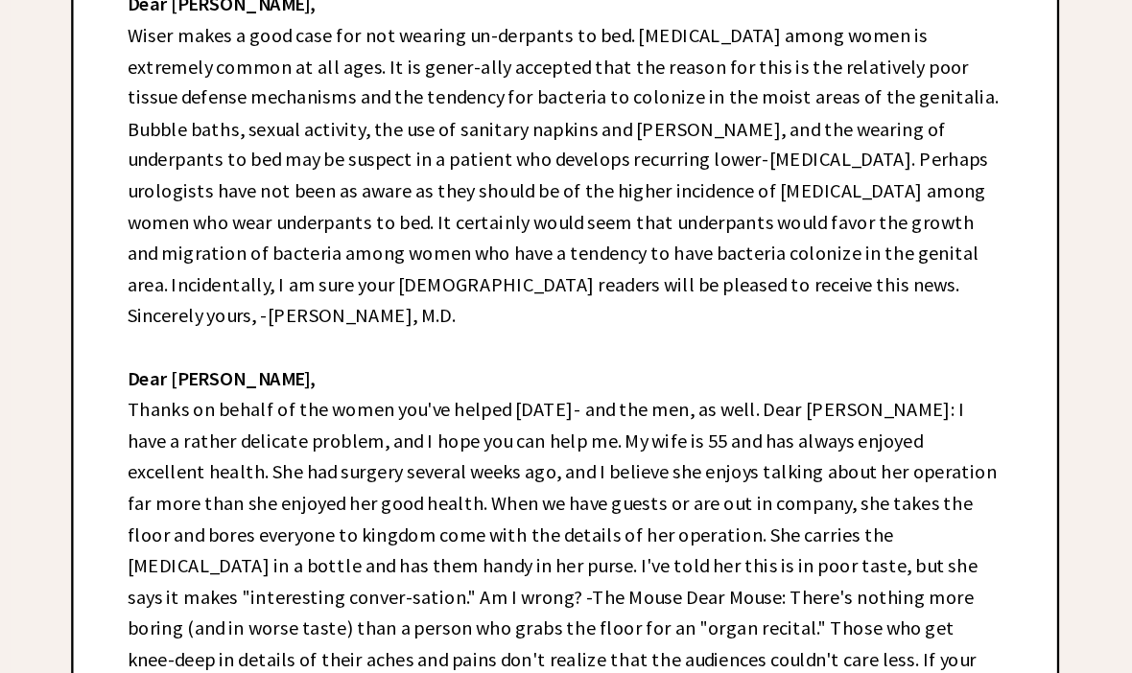
scroll to position [629, 0]
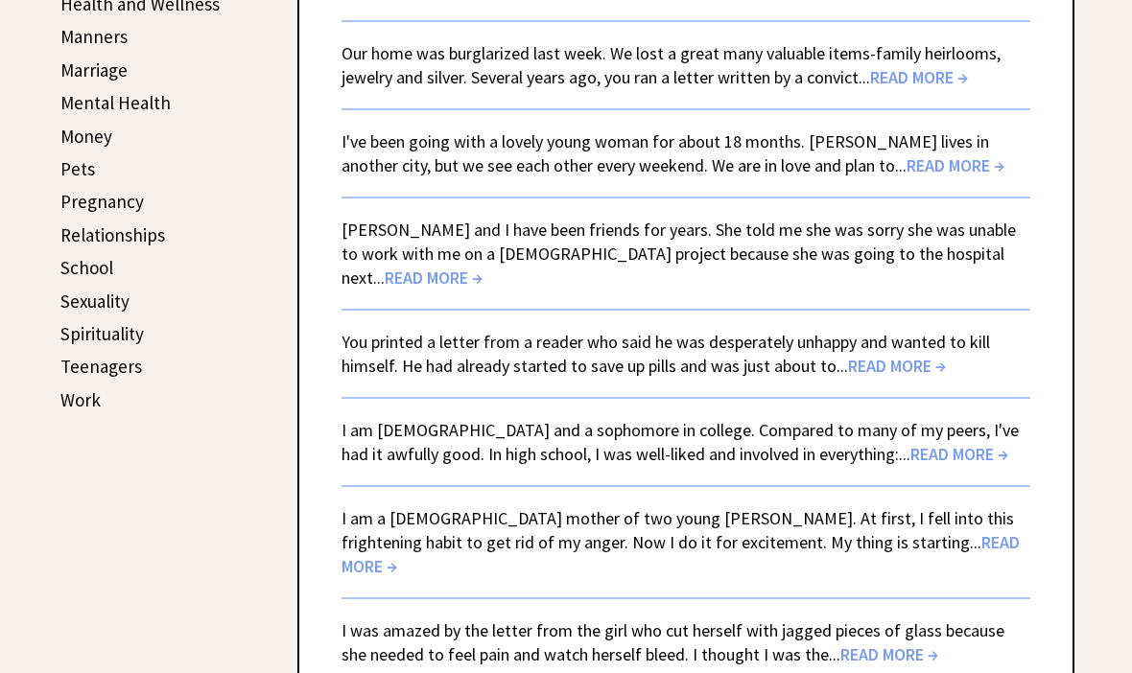
scroll to position [774, 0]
click at [919, 87] on span "READ MORE →" at bounding box center [919, 77] width 98 height 22
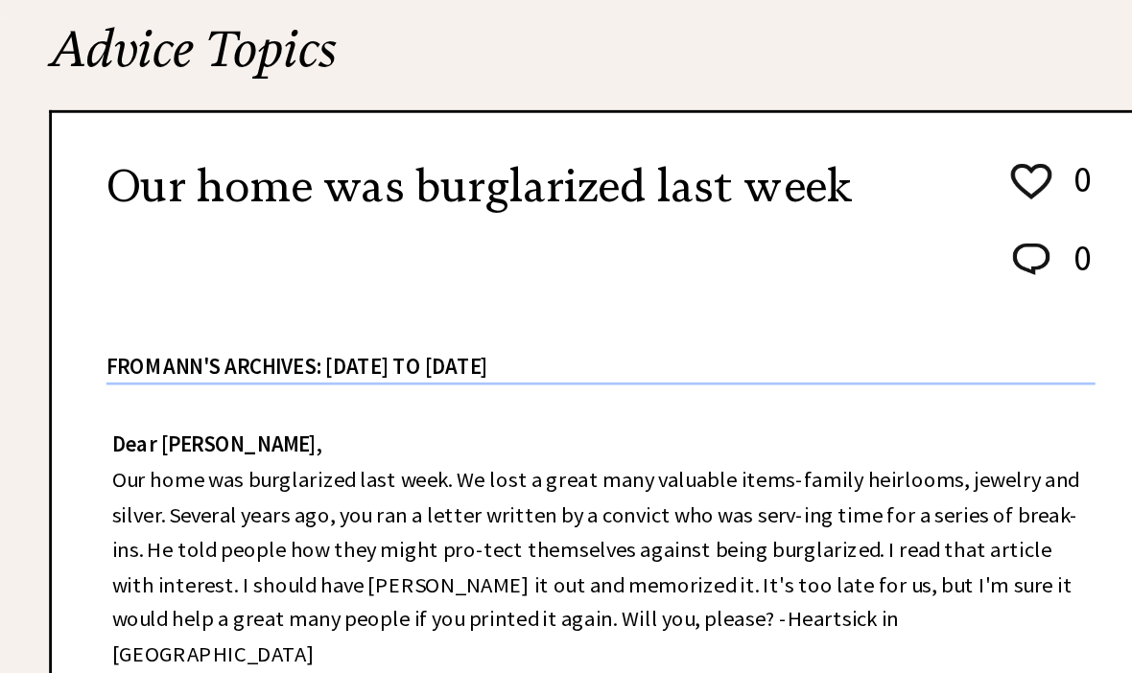
scroll to position [316, 0]
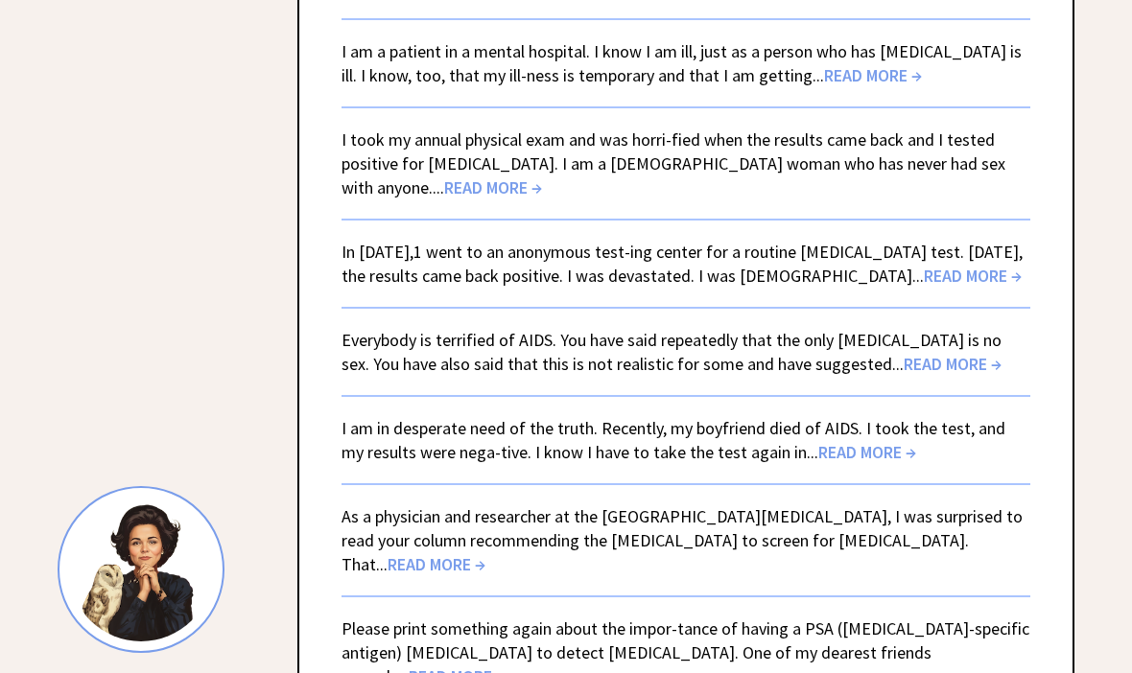
scroll to position [1533, 0]
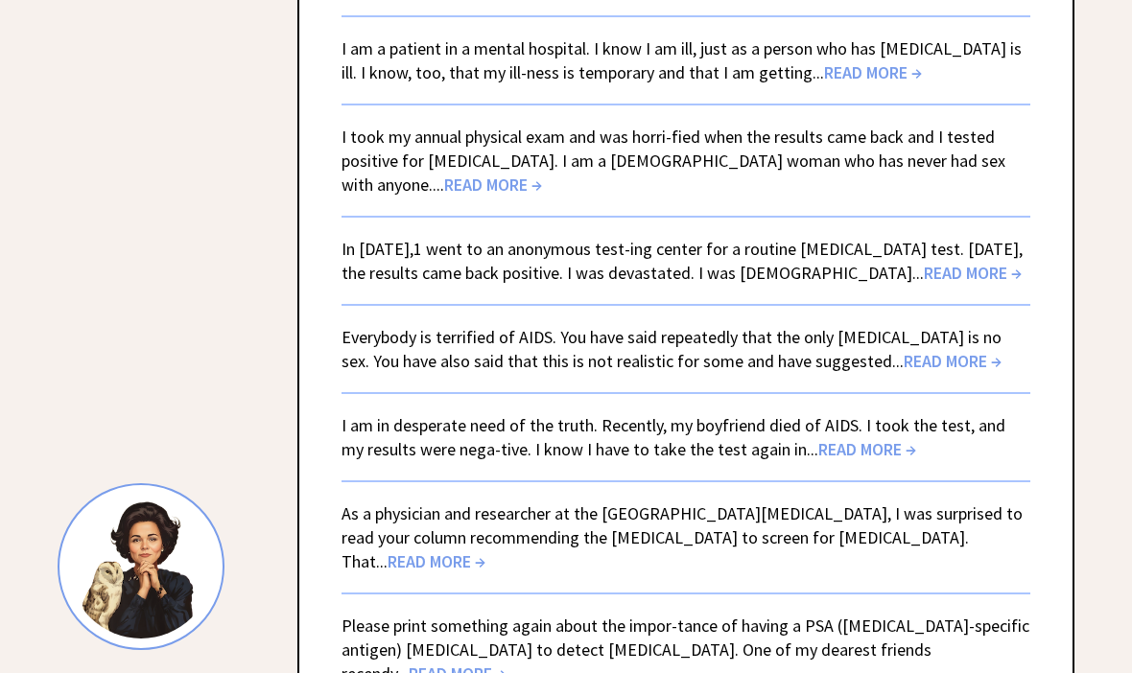
click at [542, 174] on span "READ MORE →" at bounding box center [493, 185] width 98 height 22
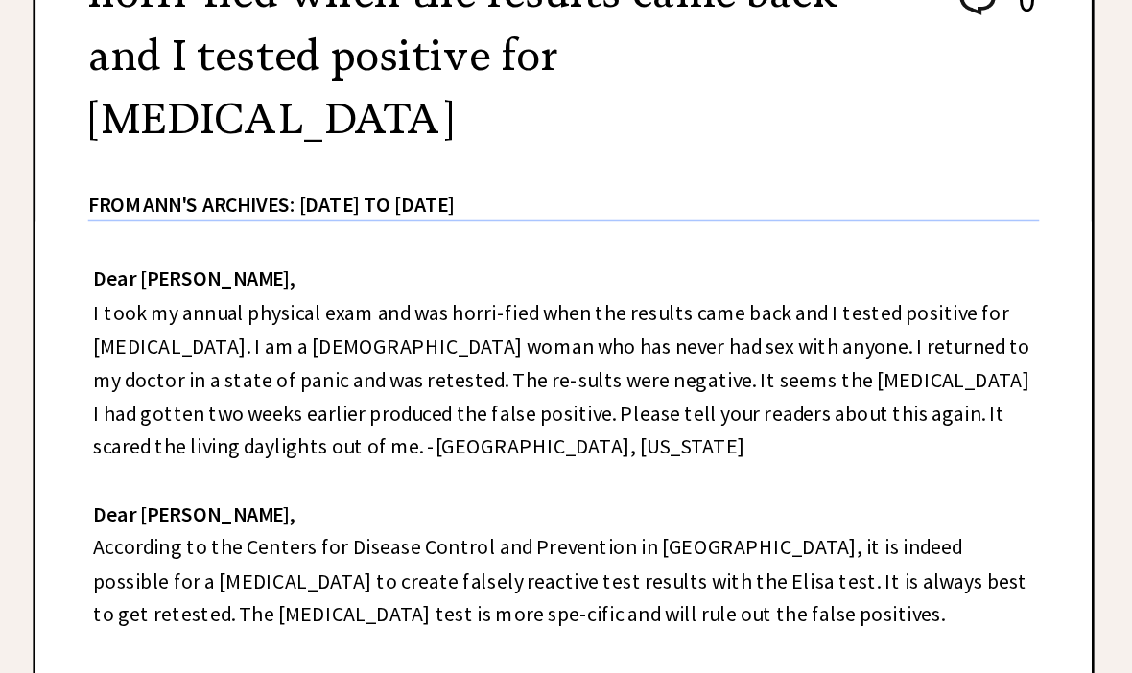
scroll to position [503, 0]
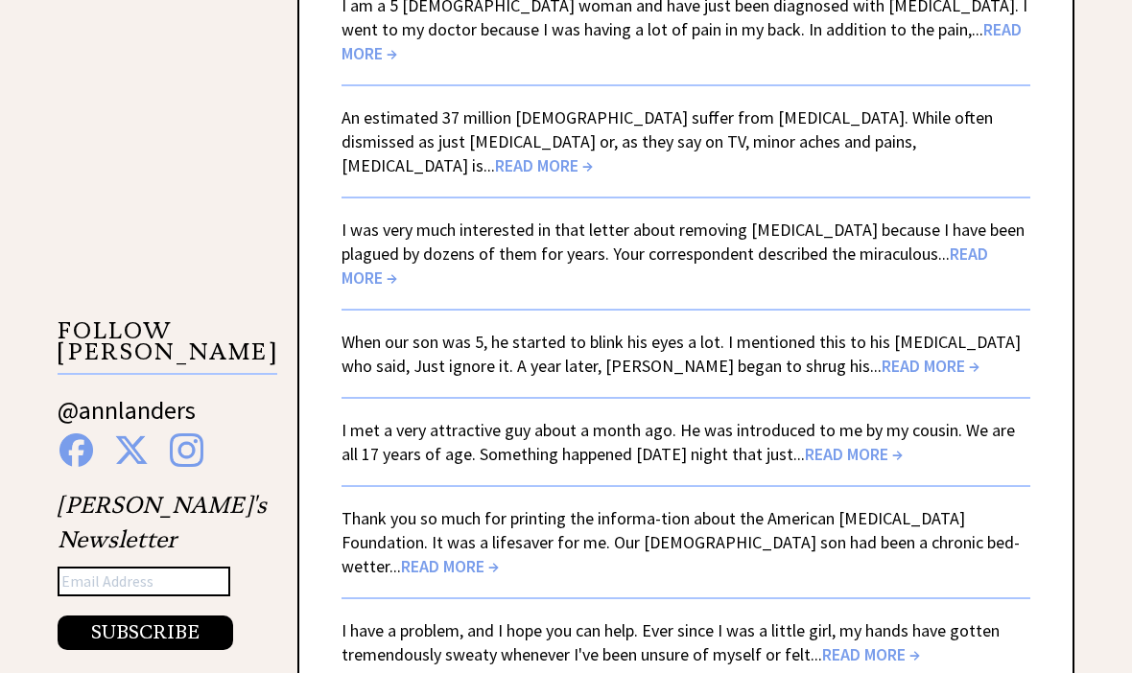
scroll to position [3221, 0]
click at [881, 354] on span "READ MORE →" at bounding box center [930, 365] width 98 height 22
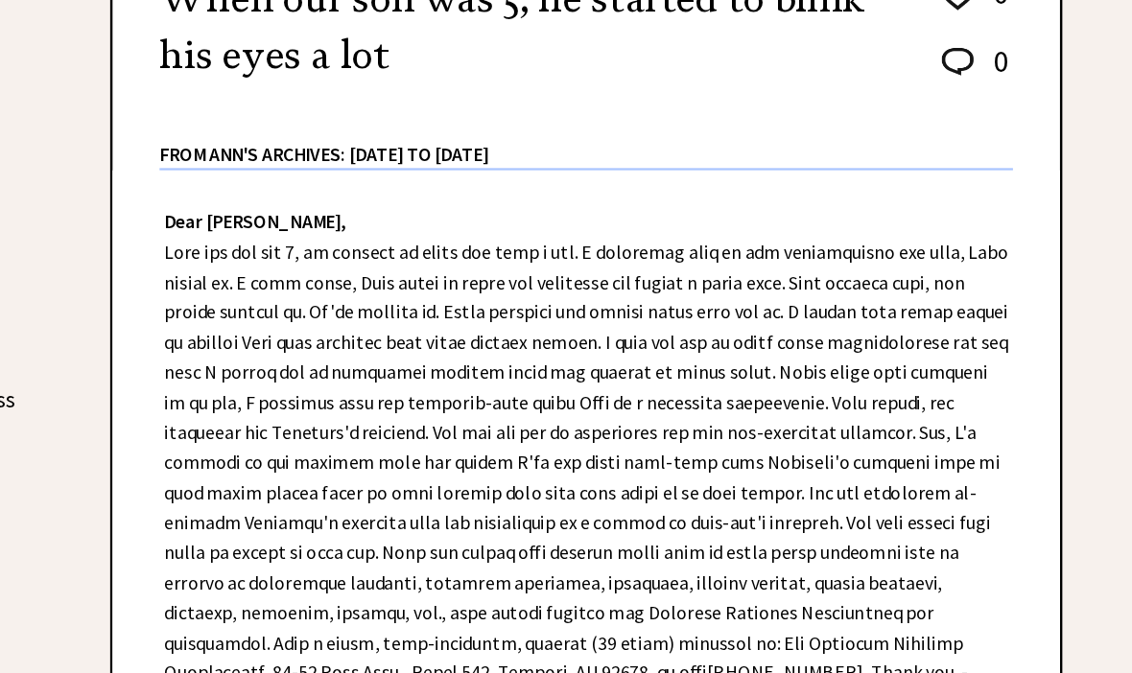
scroll to position [449, 0]
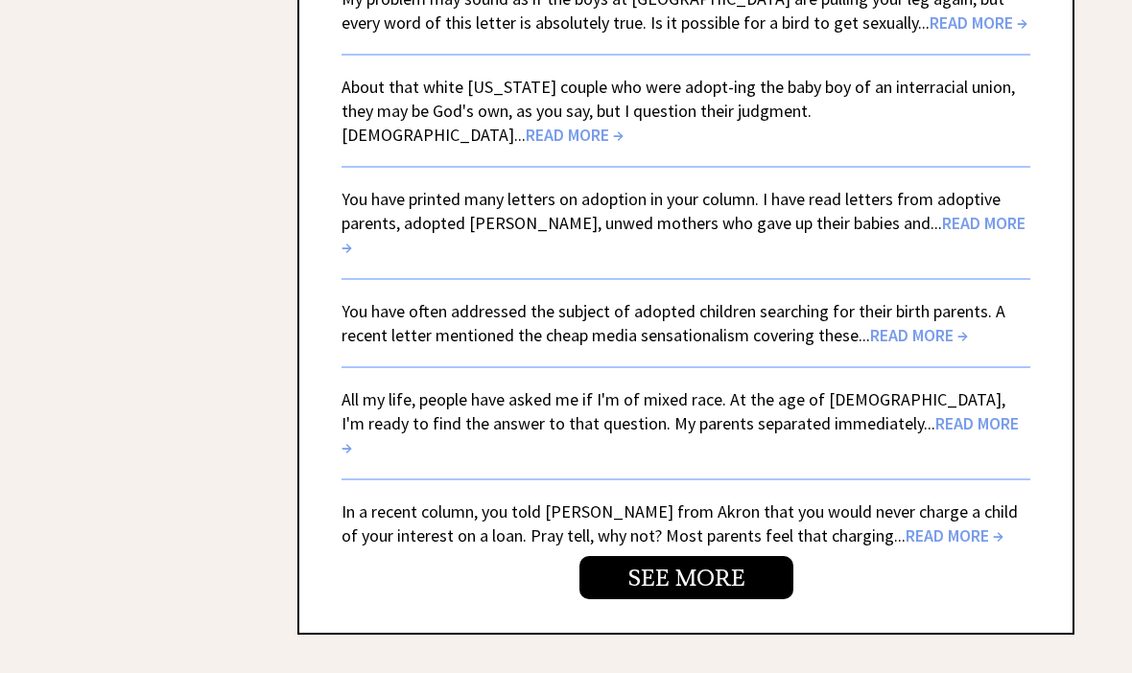
scroll to position [4671, 0]
click at [751, 555] on link "SEE MORE" at bounding box center [686, 576] width 214 height 43
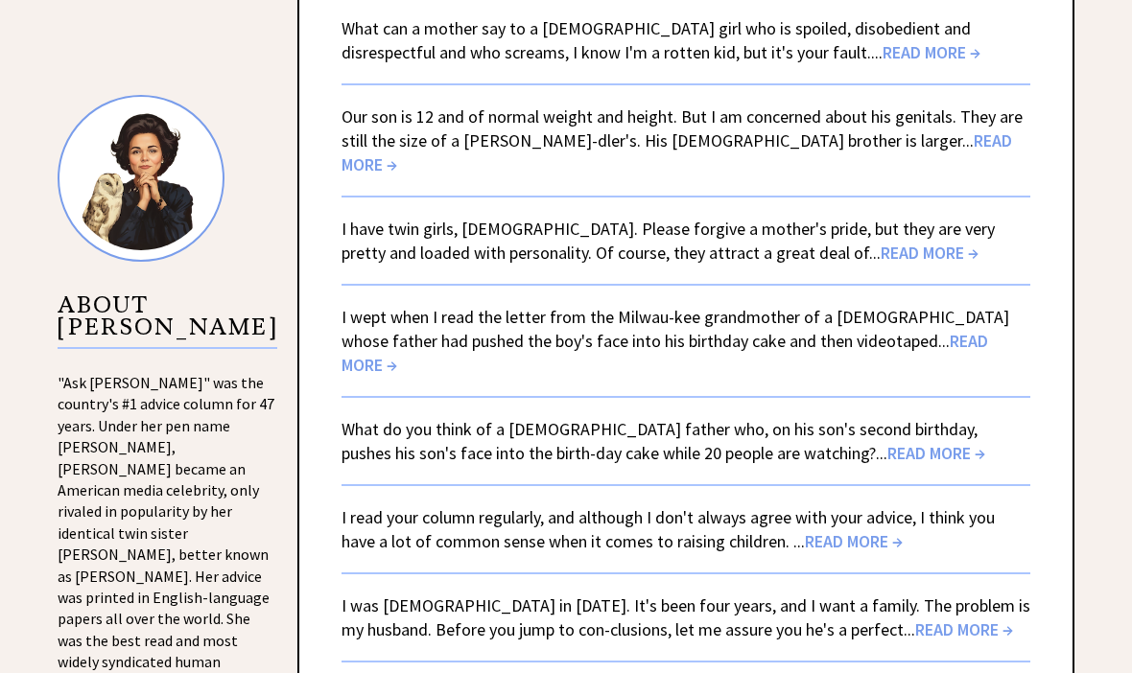
scroll to position [1777, 0]
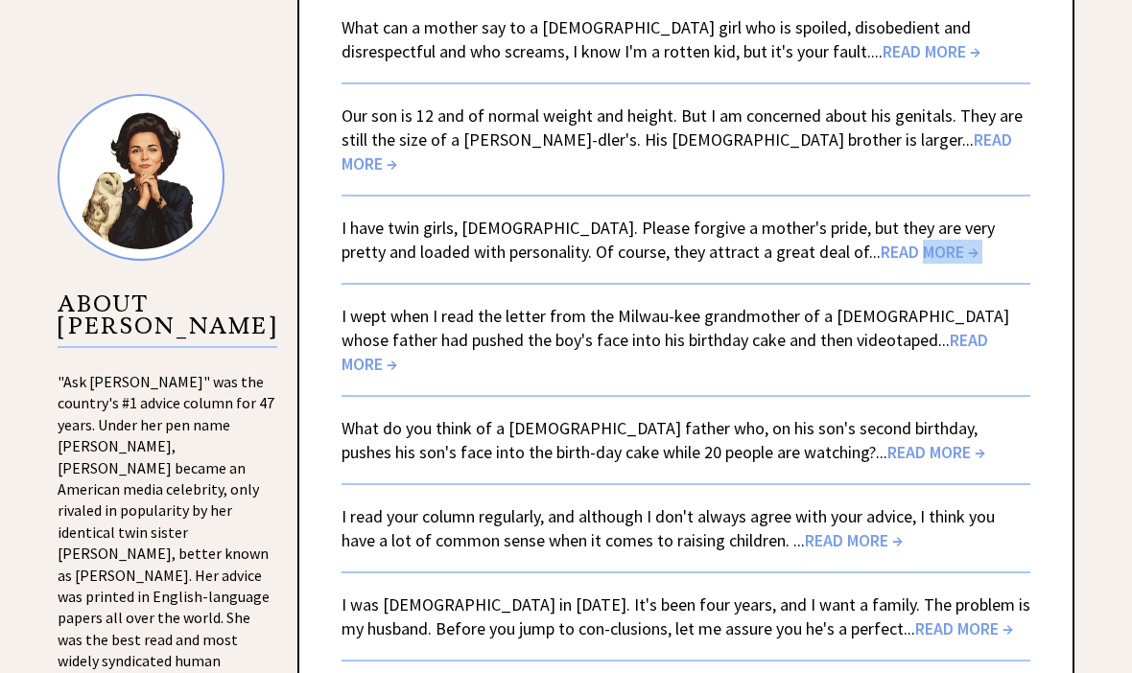
click at [803, 129] on span "READ MORE →" at bounding box center [676, 152] width 670 height 46
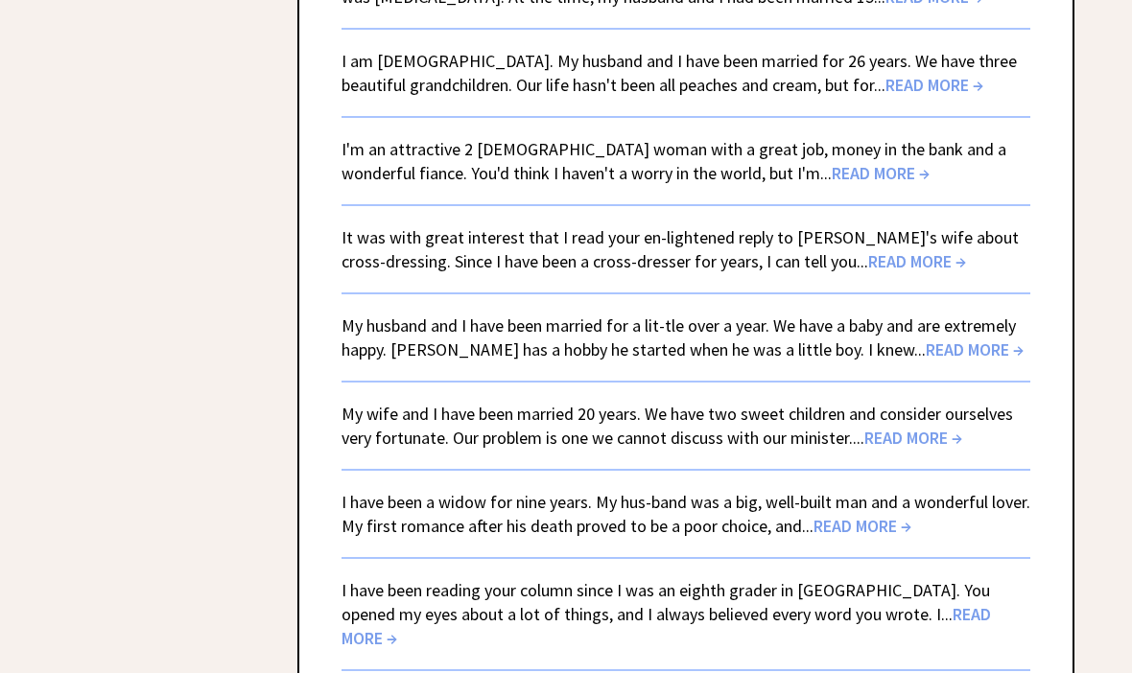
scroll to position [4302, 0]
click at [913, 428] on span "READ MORE →" at bounding box center [913, 439] width 98 height 22
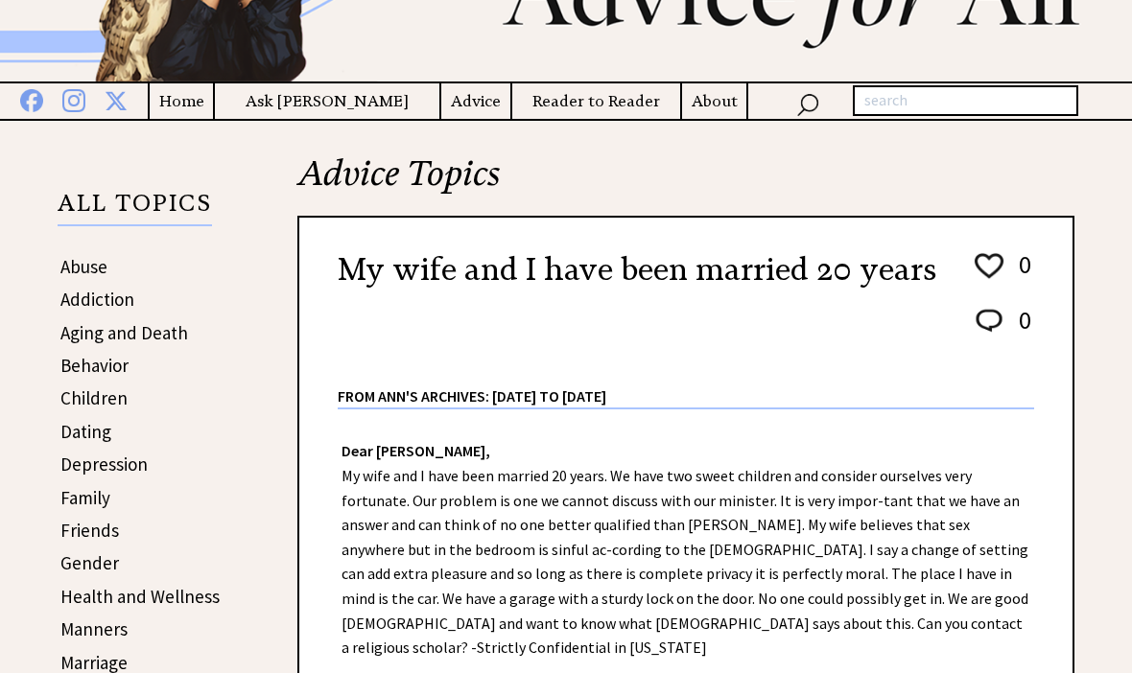
scroll to position [174, 0]
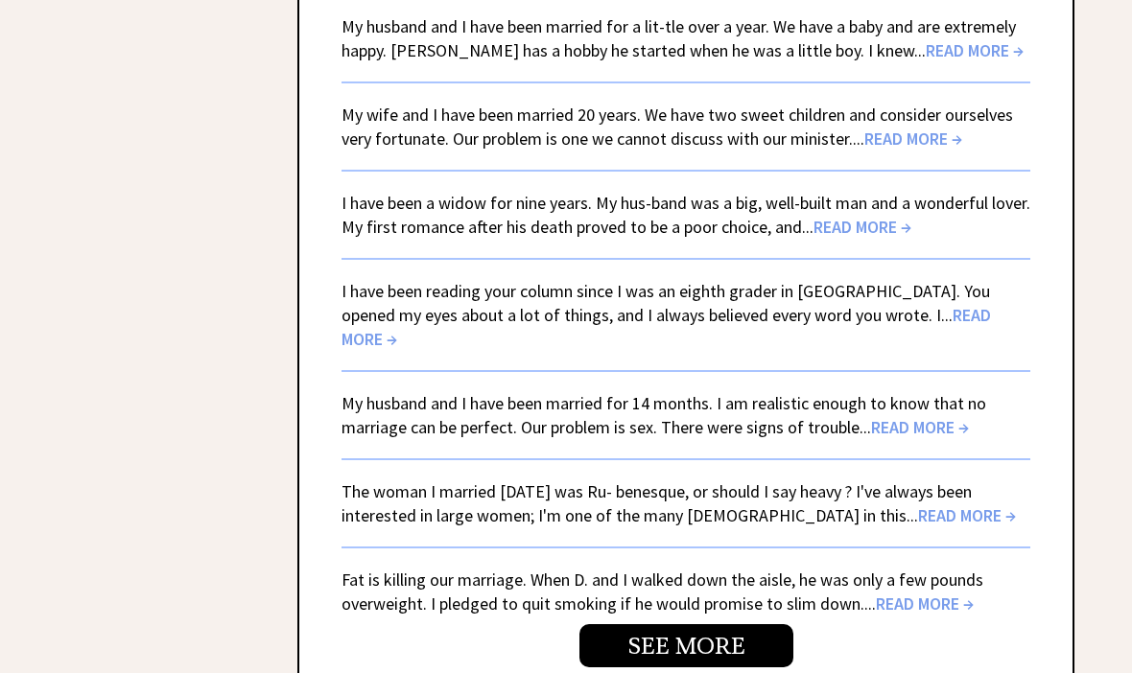
scroll to position [4602, 0]
click at [657, 624] on link "SEE MORE" at bounding box center [686, 645] width 214 height 43
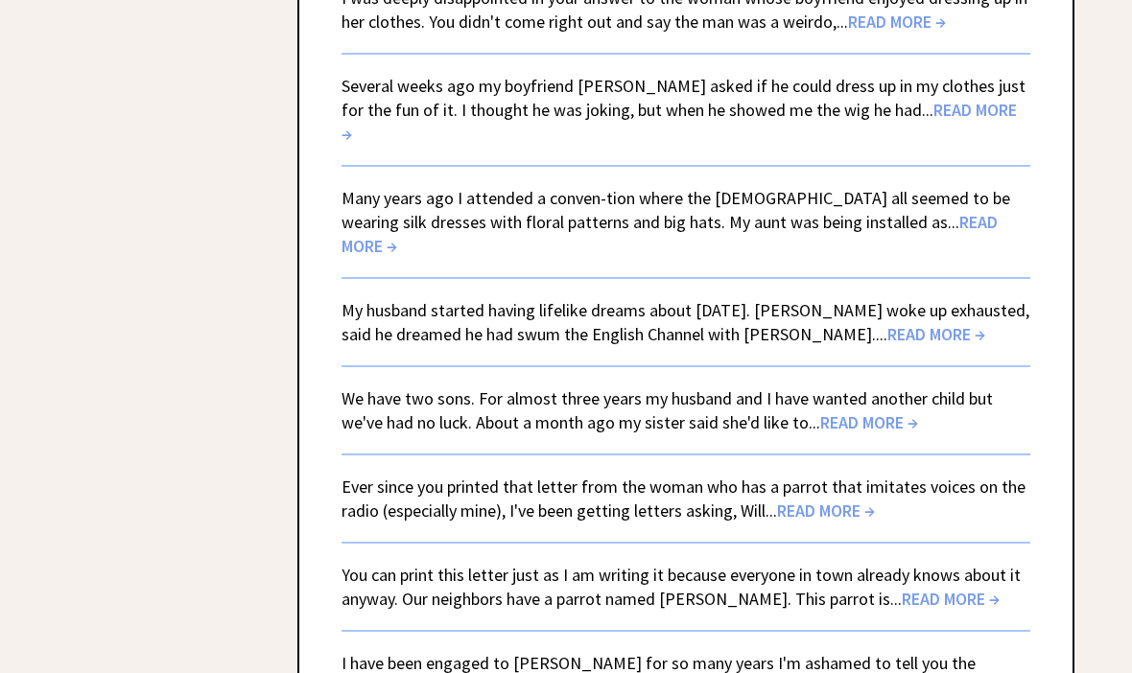
scroll to position [4126, 0]
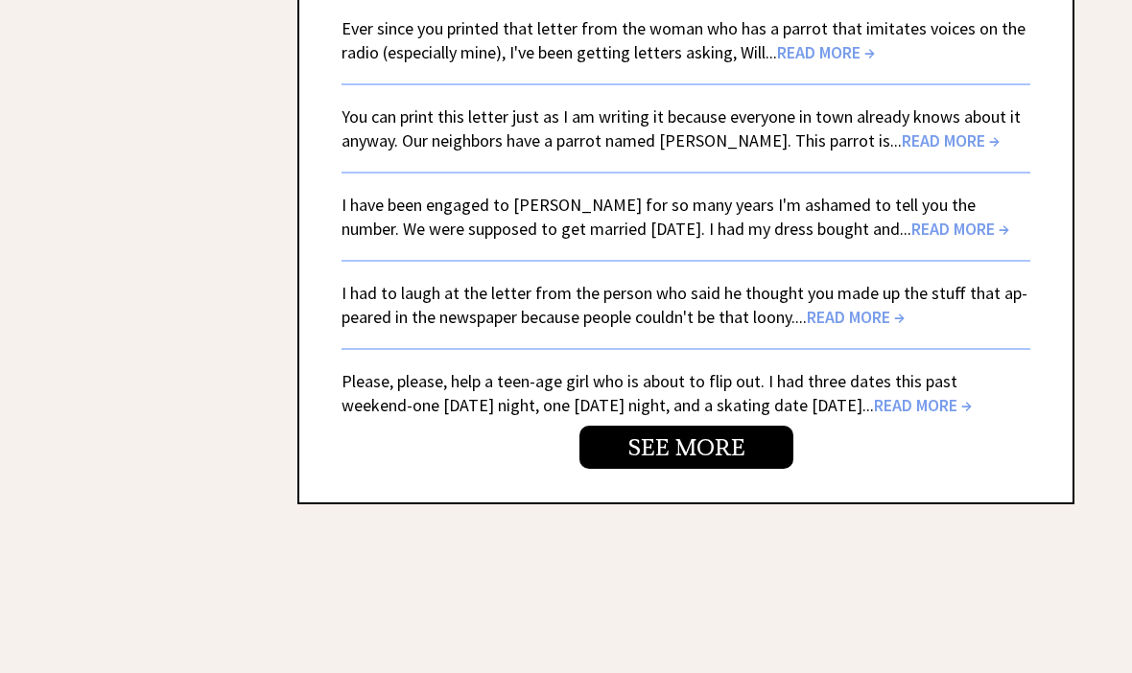
scroll to position [4585, 0]
click at [911, 218] on span "READ MORE →" at bounding box center [960, 229] width 98 height 22
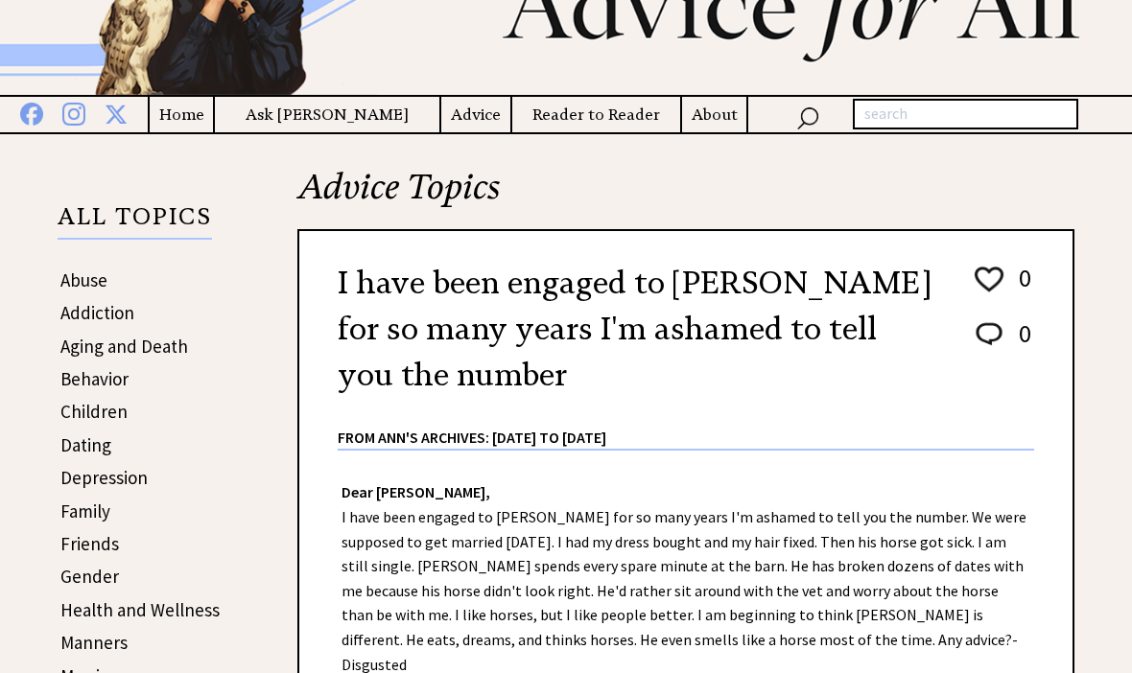
scroll to position [157, 0]
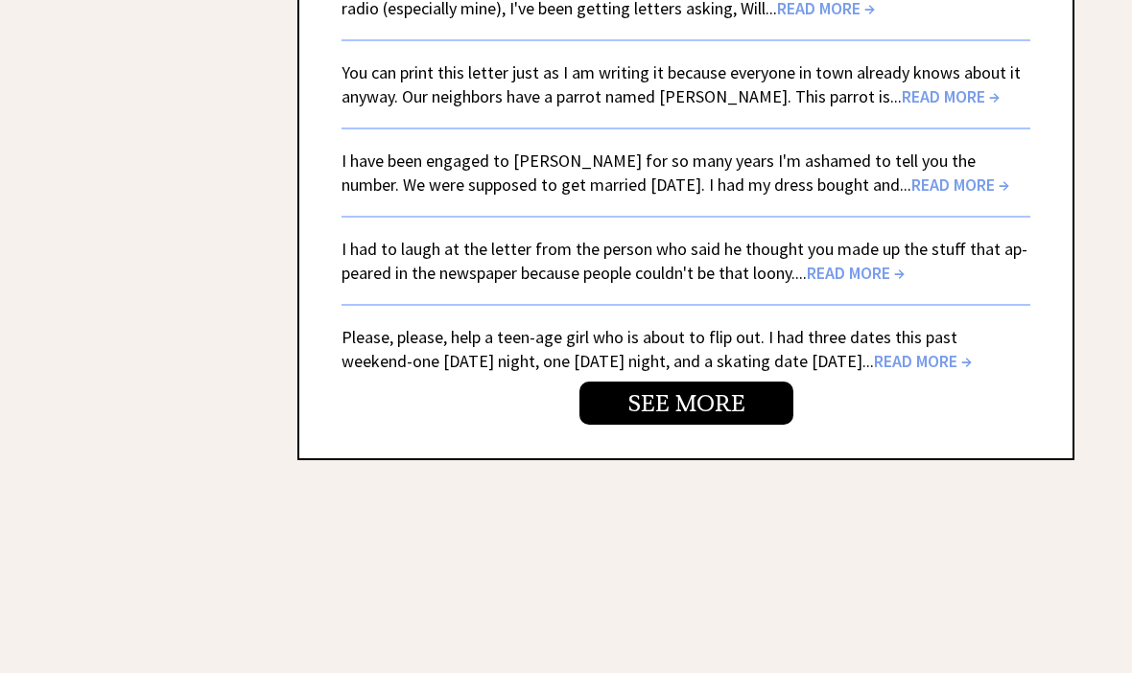
scroll to position [4629, 0]
click at [638, 382] on link "SEE MORE" at bounding box center [686, 403] width 214 height 43
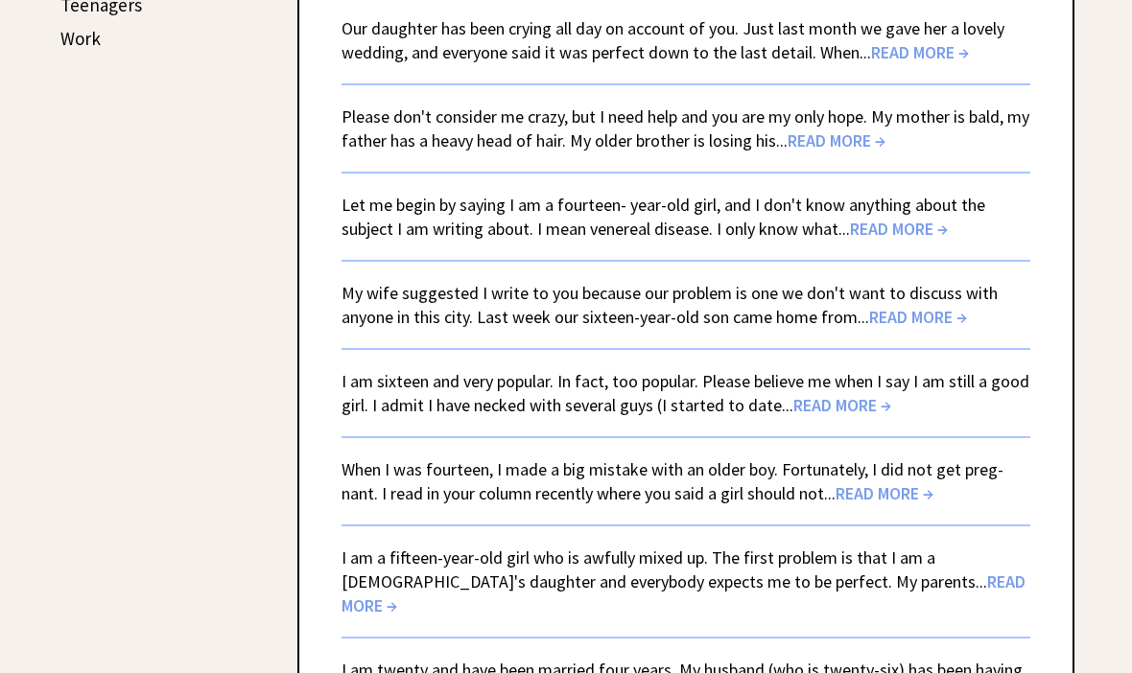
scroll to position [1137, 0]
